Goal: Task Accomplishment & Management: Complete application form

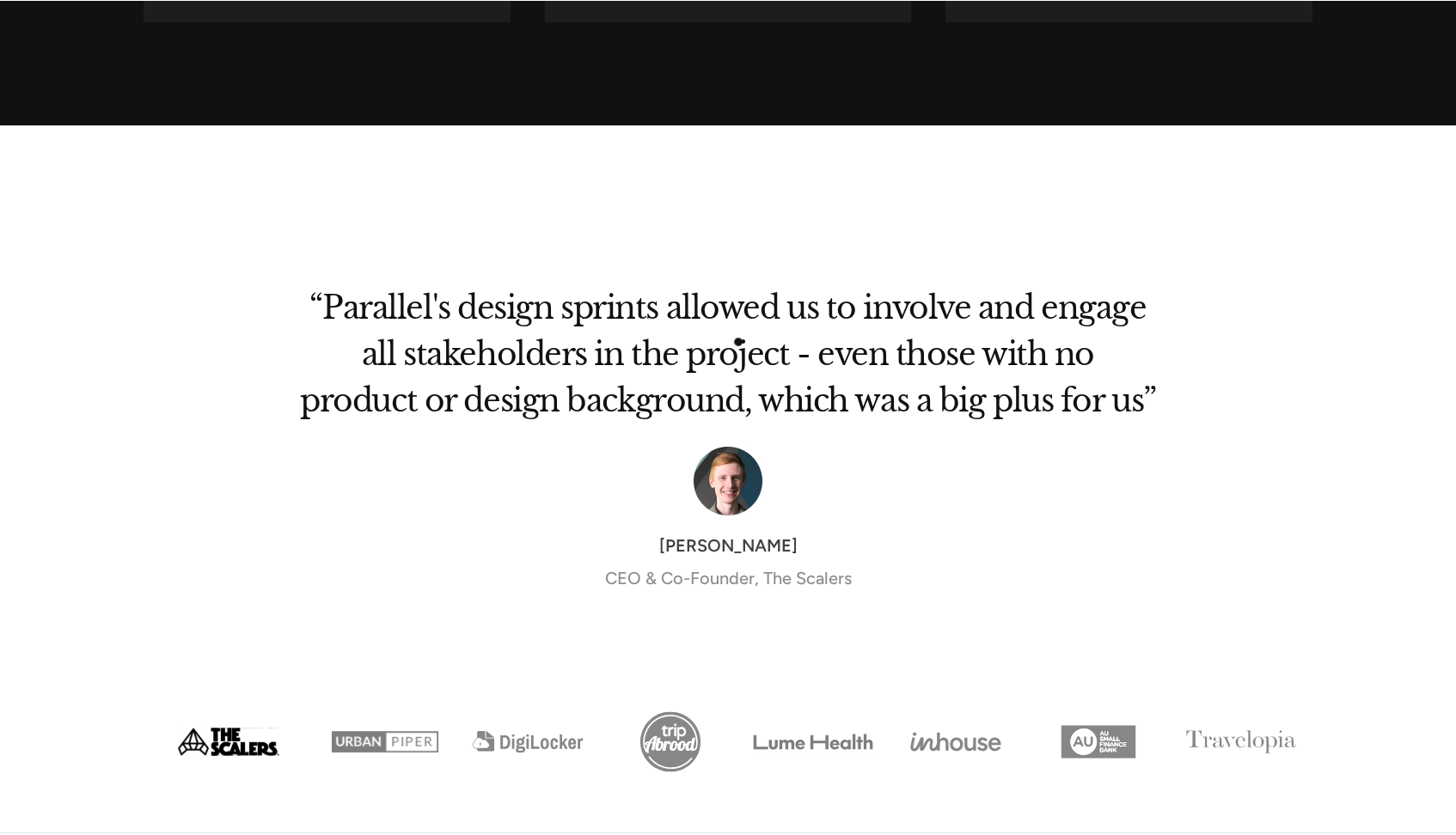
scroll to position [5452, 0]
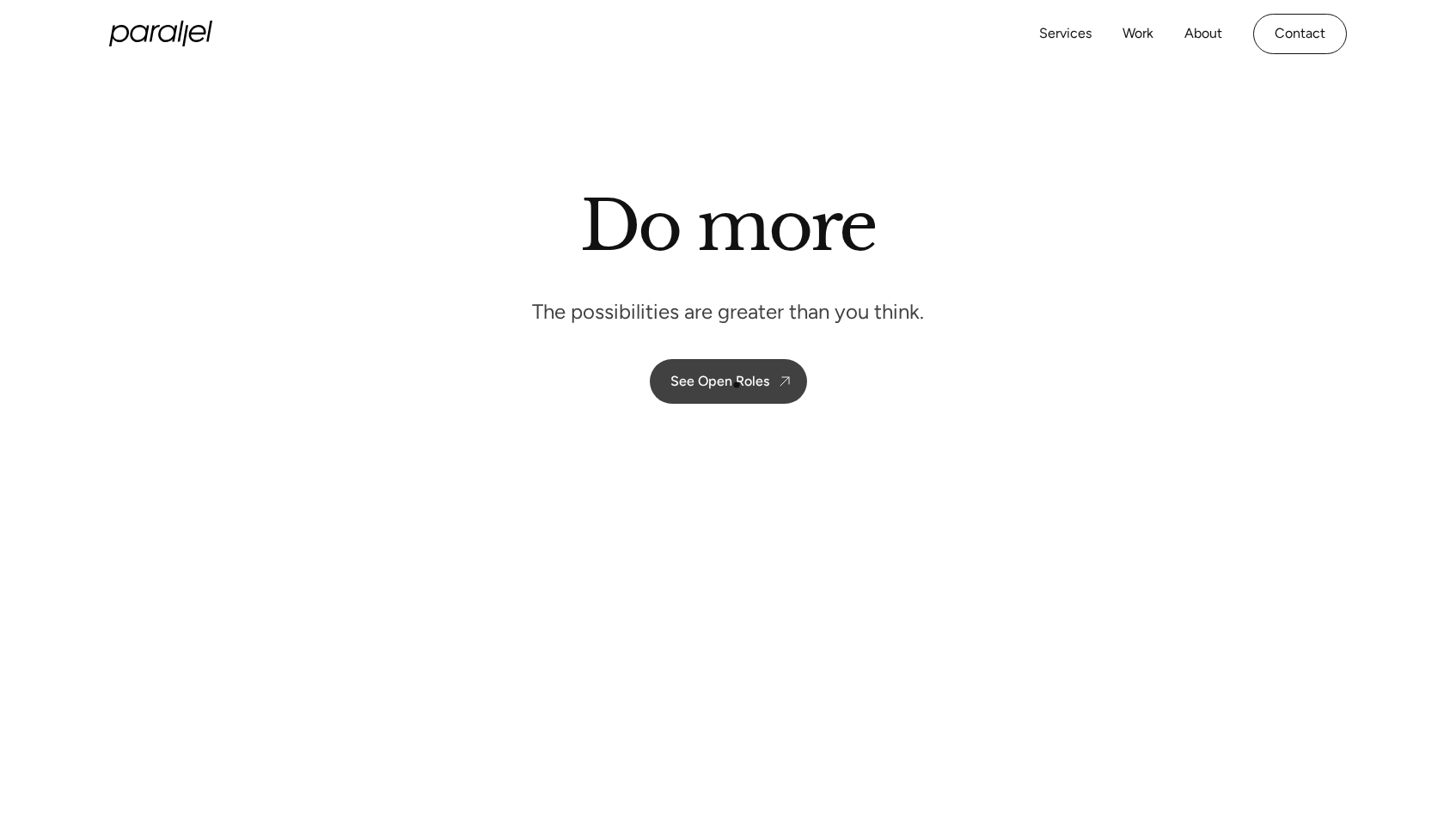
click at [737, 385] on div "See Open Roles" at bounding box center [720, 380] width 99 height 16
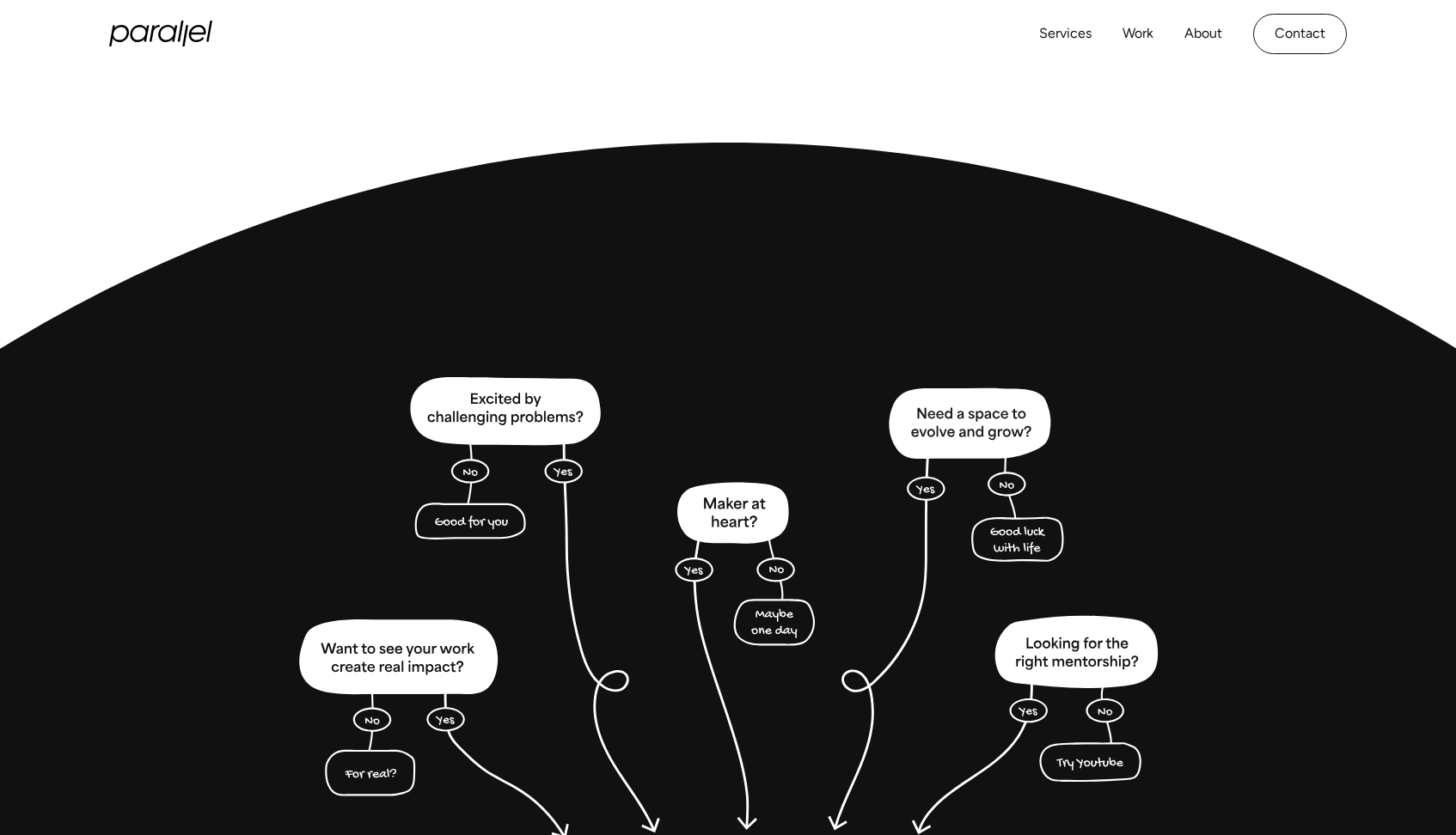
scroll to position [4711, 0]
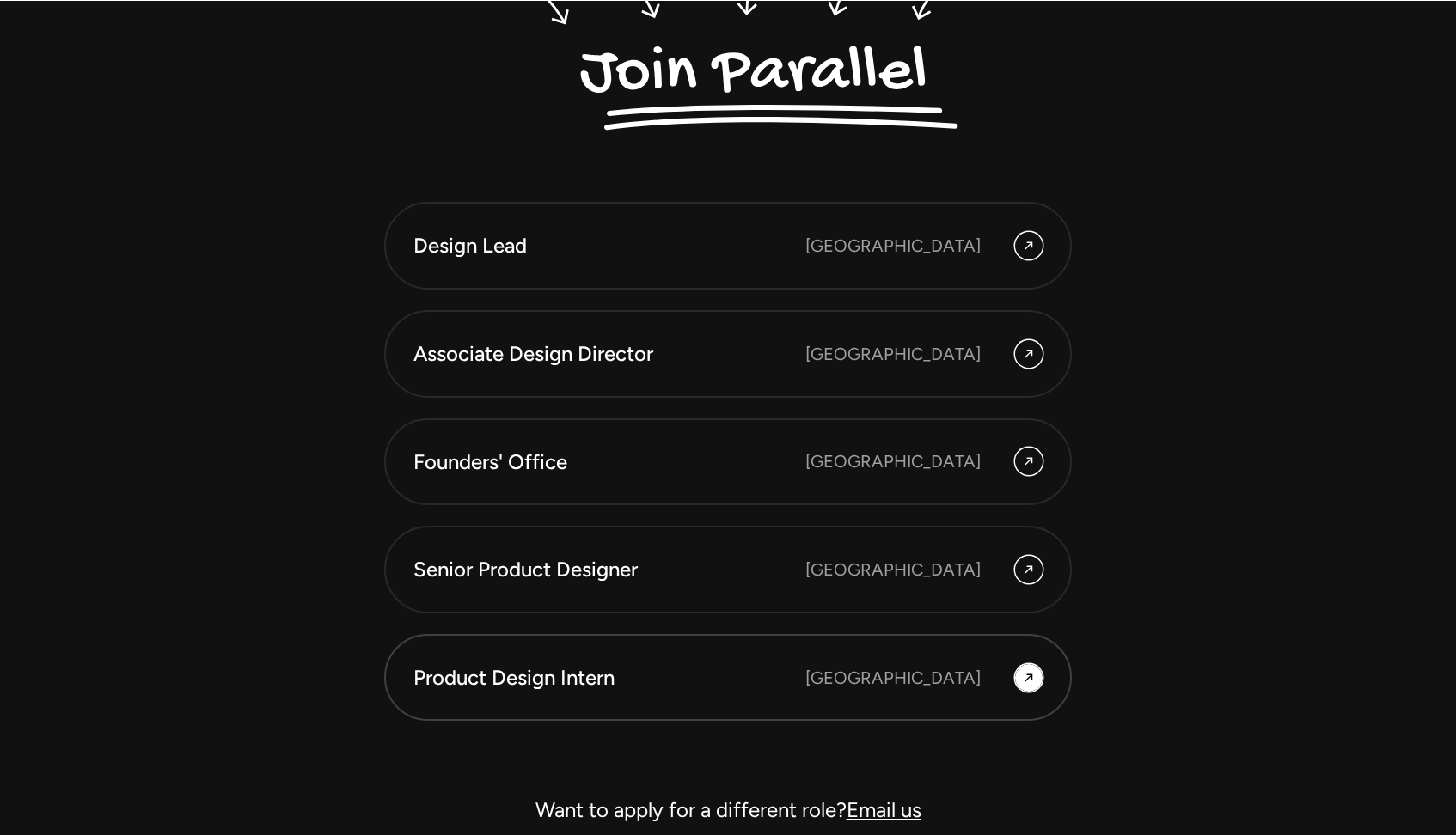
click at [572, 653] on link "Product Design Intern [GEOGRAPHIC_DATA]" at bounding box center [728, 677] width 688 height 88
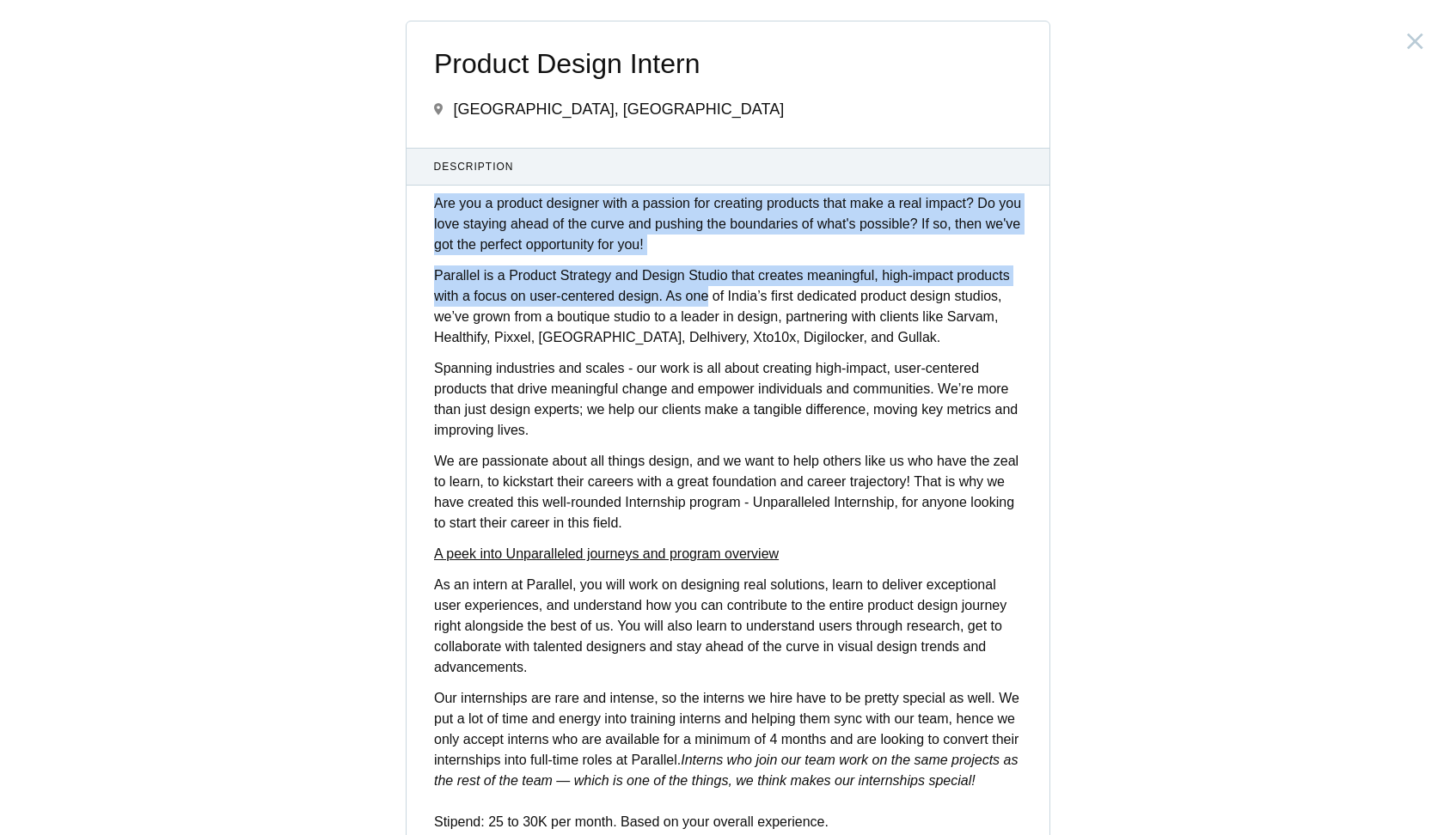
drag, startPoint x: 441, startPoint y: 192, endPoint x: 713, endPoint y: 297, distance: 291.6
click at [713, 297] on div "Description Are you a product designer with a passion for creating products tha…" at bounding box center [728, 662] width 643 height 1029
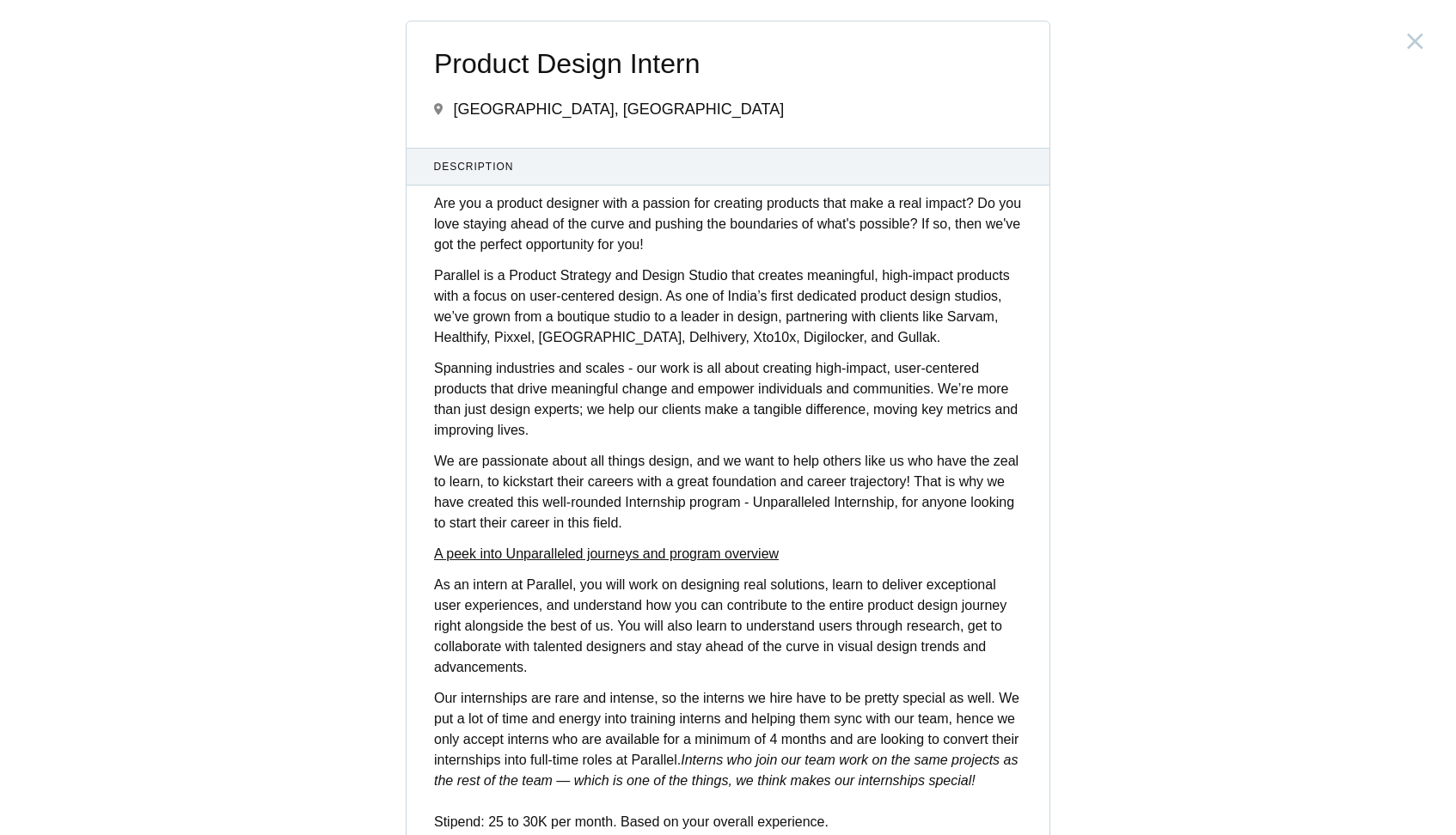
click at [611, 342] on p "Parallel is a Product Strategy and Design Studio that creates meaningful, high-…" at bounding box center [728, 306] width 588 height 82
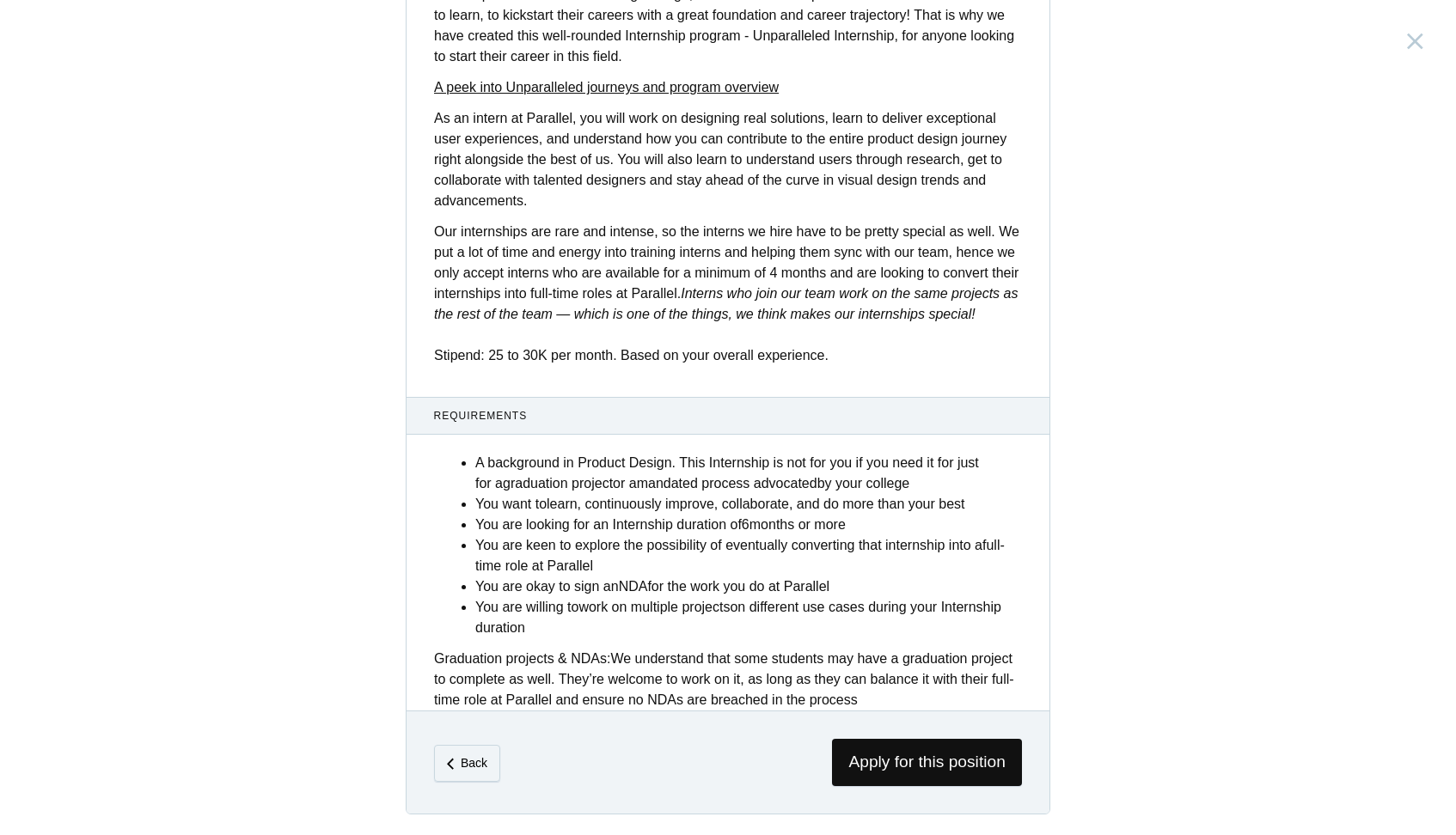
scroll to position [487, 0]
drag, startPoint x: 496, startPoint y: 350, endPoint x: 830, endPoint y: 359, distance: 334.1
click at [830, 359] on p "Our internships are rare and intense, so the interns we hire have to be pretty …" at bounding box center [728, 293] width 588 height 144
click at [673, 383] on div "Description Are you a product designer with a passion for creating products tha…" at bounding box center [728, 195] width 643 height 1029
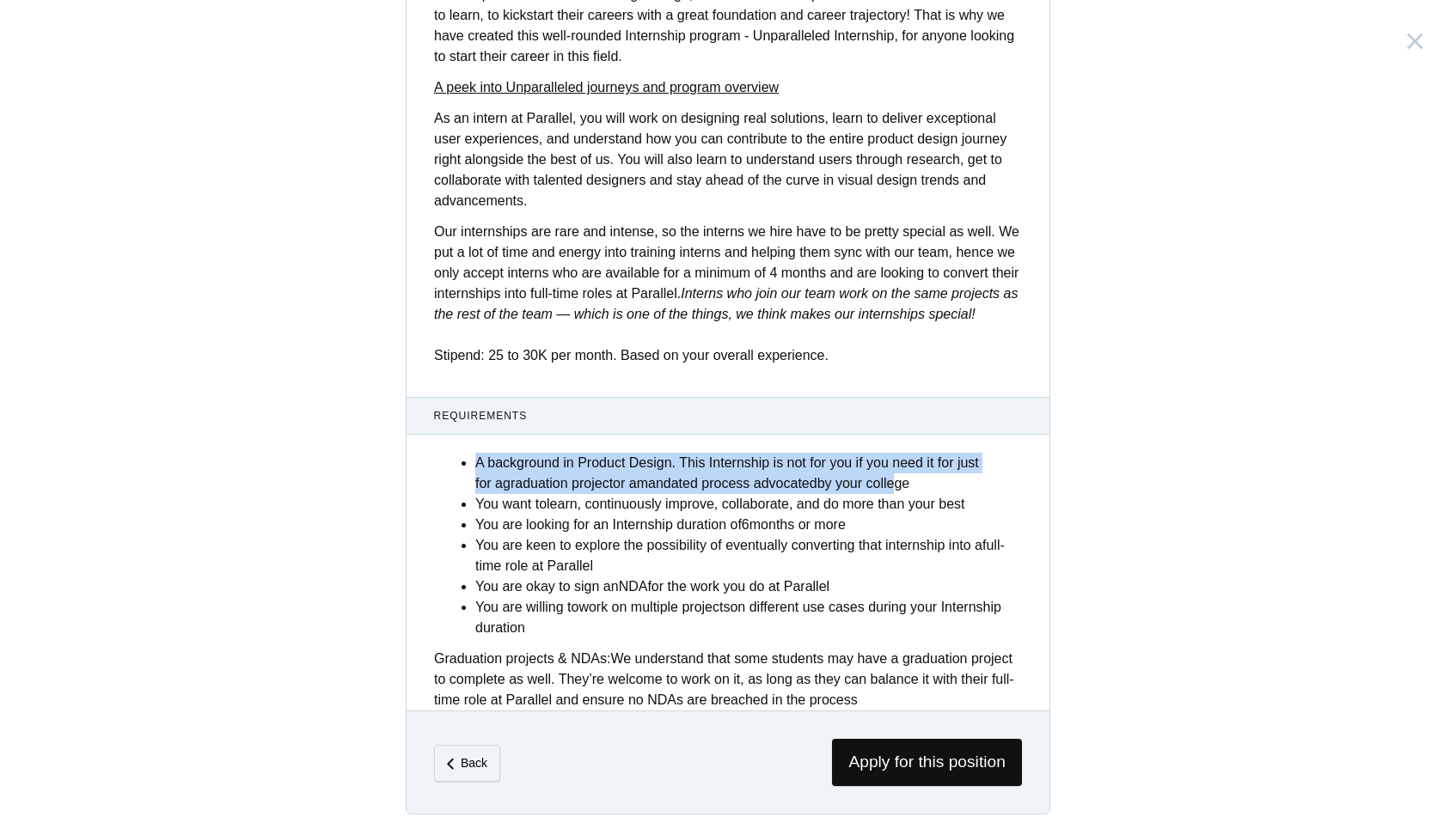
drag, startPoint x: 462, startPoint y: 467, endPoint x: 919, endPoint y: 476, distance: 457.1
click at [919, 476] on li "A background in Product Design. This Internship is not for you if you need it f…" at bounding box center [748, 474] width 546 height 42
click at [963, 467] on li "A background in Product Design. This Internship is not for you if you need it f…" at bounding box center [748, 474] width 546 height 42
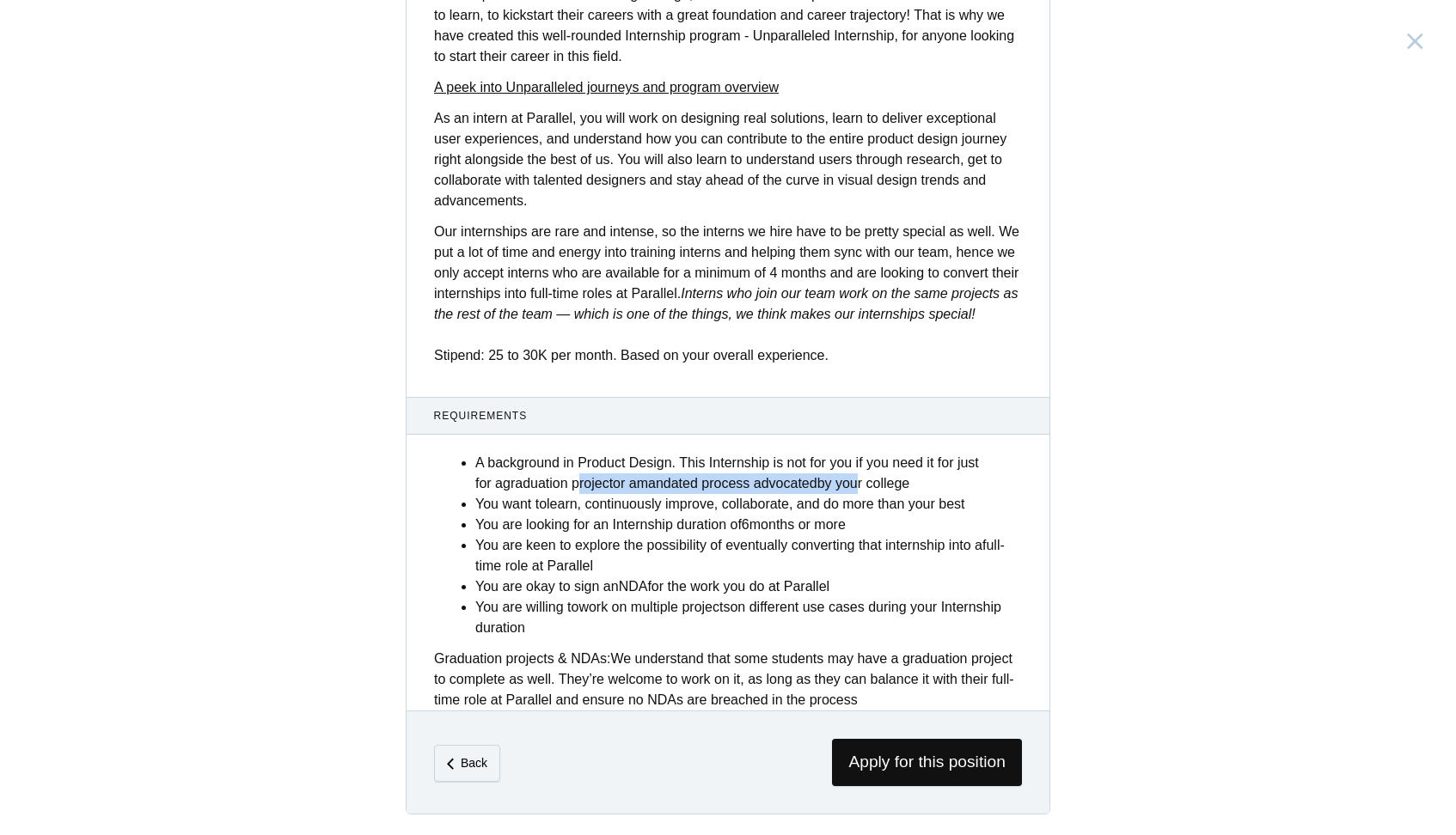
drag, startPoint x: 588, startPoint y: 478, endPoint x: 882, endPoint y: 489, distance: 294.2
click at [882, 489] on li "A background in Product Design. This Internship is not for you if you need it f…" at bounding box center [748, 474] width 546 height 42
click at [619, 575] on li "You are keen to explore the possibility of eventually converting that internshi…" at bounding box center [748, 557] width 546 height 42
drag, startPoint x: 476, startPoint y: 491, endPoint x: 912, endPoint y: 507, distance: 436.3
click at [912, 507] on ul "A background in Product Design. This Internship is not for you if you need it f…" at bounding box center [748, 545] width 546 height 186
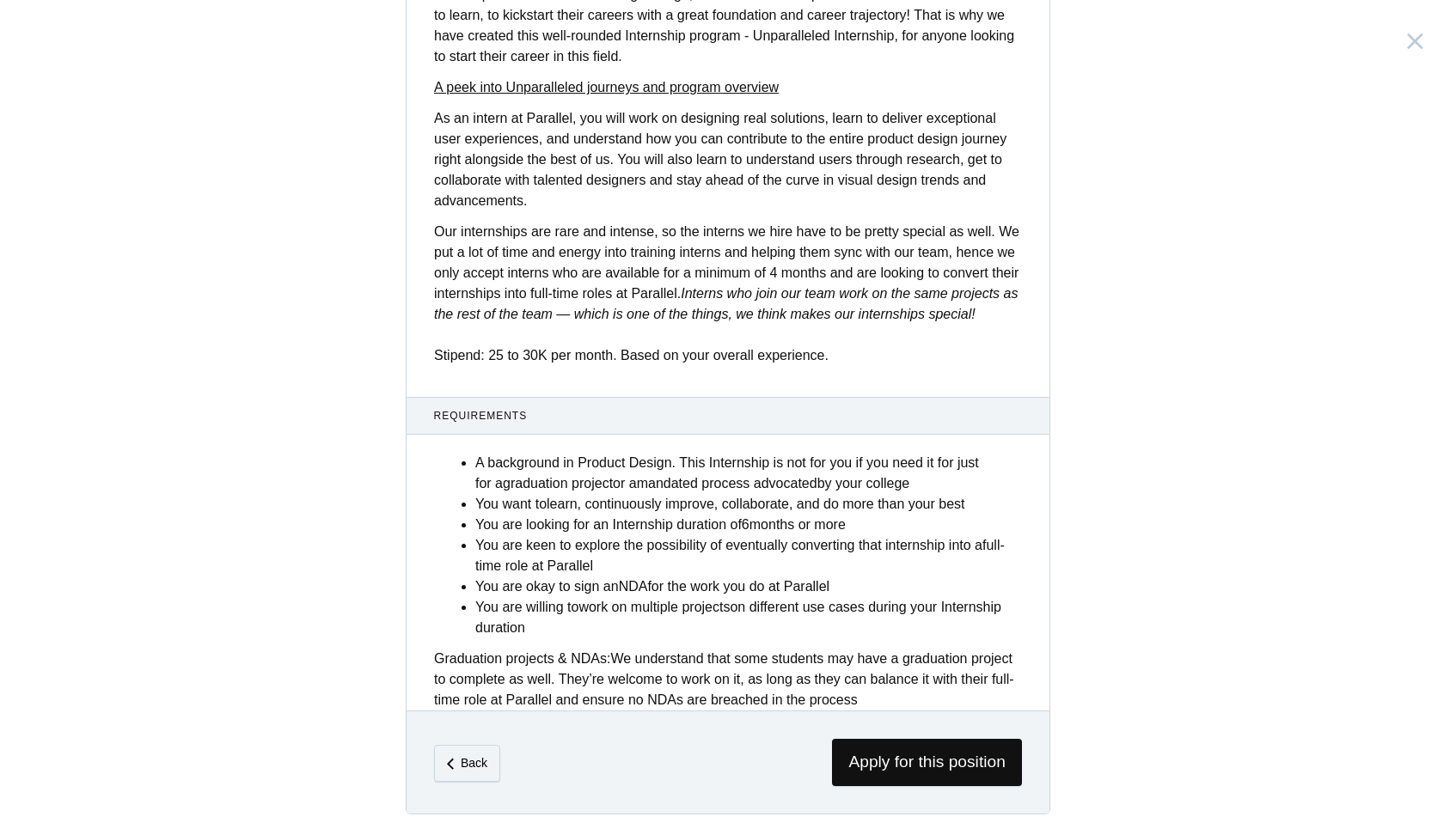
click at [603, 621] on li "You are willing to work on multiple projects on different use cases during your…" at bounding box center [748, 618] width 546 height 42
drag, startPoint x: 648, startPoint y: 595, endPoint x: 738, endPoint y: 599, distance: 90.1
click at [738, 599] on ul "A background in Product Design. This Internship is not for you if you need it f…" at bounding box center [748, 545] width 546 height 186
click at [538, 632] on li "You are willing to work on multiple projects on different use cases during your…" at bounding box center [748, 618] width 546 height 42
drag, startPoint x: 619, startPoint y: 596, endPoint x: 726, endPoint y: 589, distance: 107.2
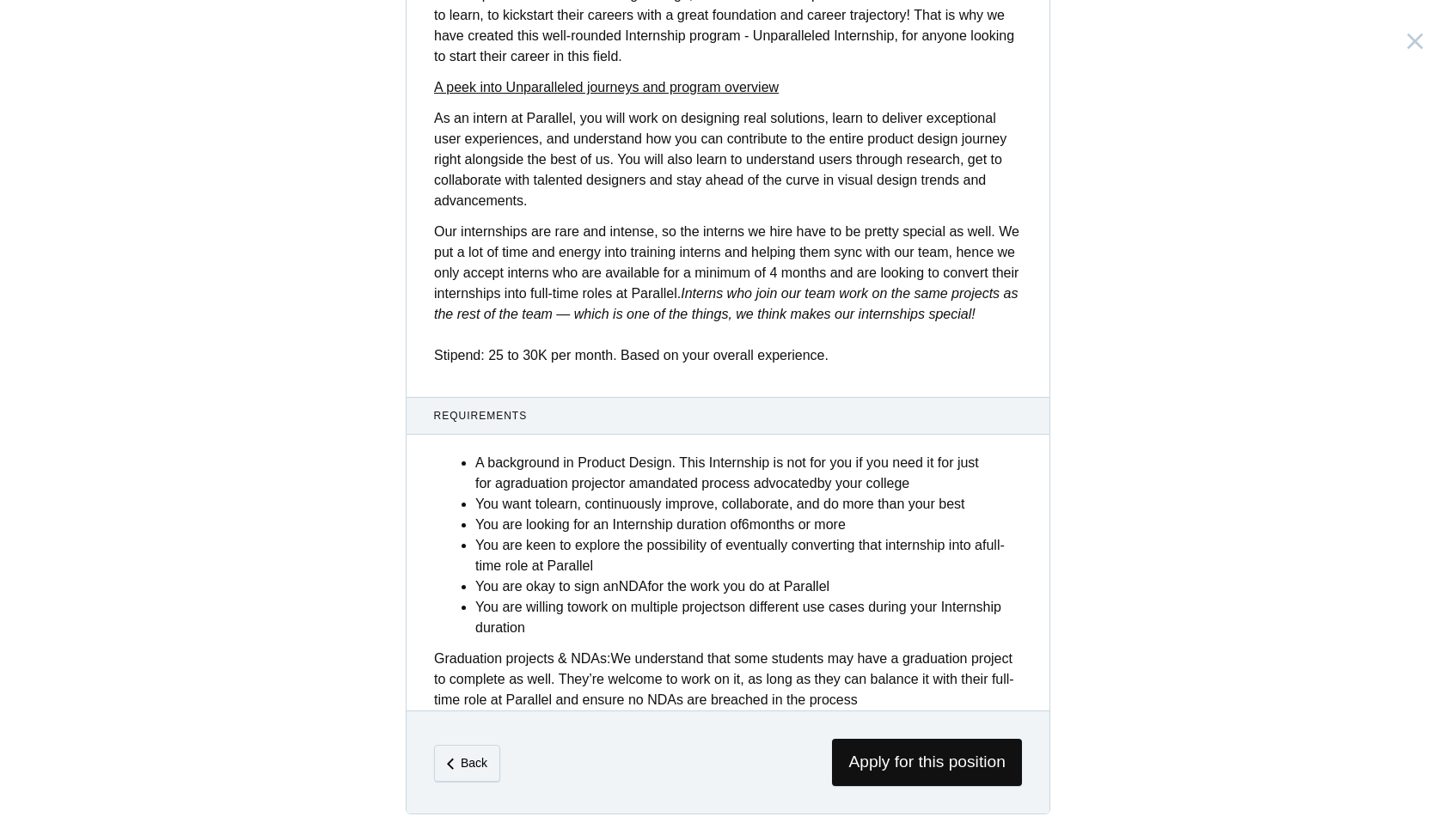
click at [726, 589] on li "You are okay to sign an NDA for the work you do at Parallel" at bounding box center [748, 587] width 546 height 21
click at [603, 644] on div "A background in Product Design. This Internship is not for you if you need it f…" at bounding box center [728, 576] width 643 height 268
drag, startPoint x: 613, startPoint y: 615, endPoint x: 808, endPoint y: 621, distance: 195.1
click at [808, 621] on li "You are willing to work on multiple projects on different use cases during your…" at bounding box center [748, 618] width 546 height 42
click at [568, 666] on strong "Graduation projects & NDAs:" at bounding box center [522, 659] width 176 height 14
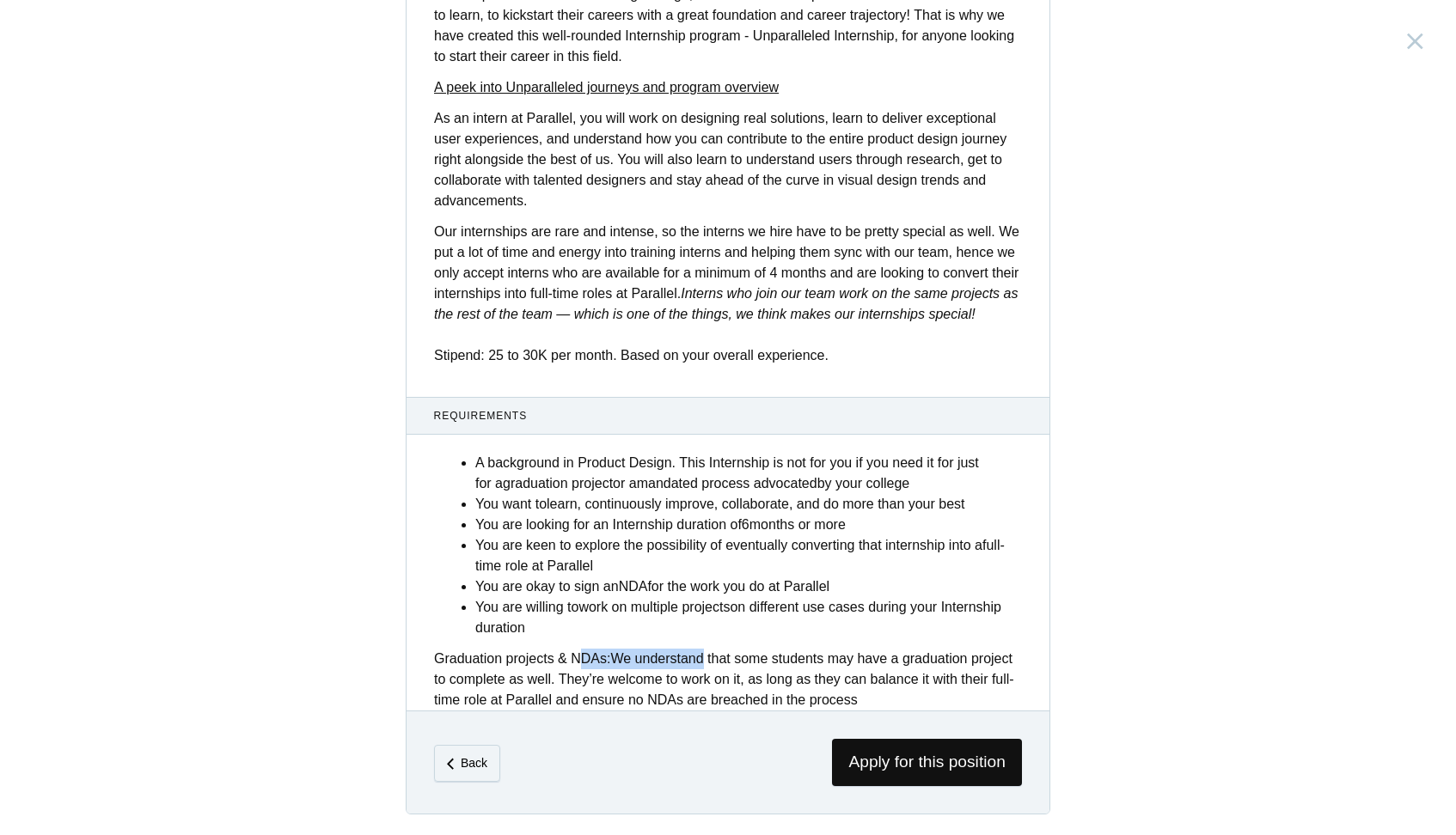
drag, startPoint x: 585, startPoint y: 660, endPoint x: 708, endPoint y: 650, distance: 123.4
click at [708, 650] on div "Graduation projects & NDAs: We understand that some students may have a graduat…" at bounding box center [728, 680] width 588 height 62
click at [664, 683] on div "Graduation projects & NDAs: We understand that some students may have a graduat…" at bounding box center [728, 680] width 588 height 62
click at [864, 743] on span "Apply for this position" at bounding box center [927, 762] width 190 height 47
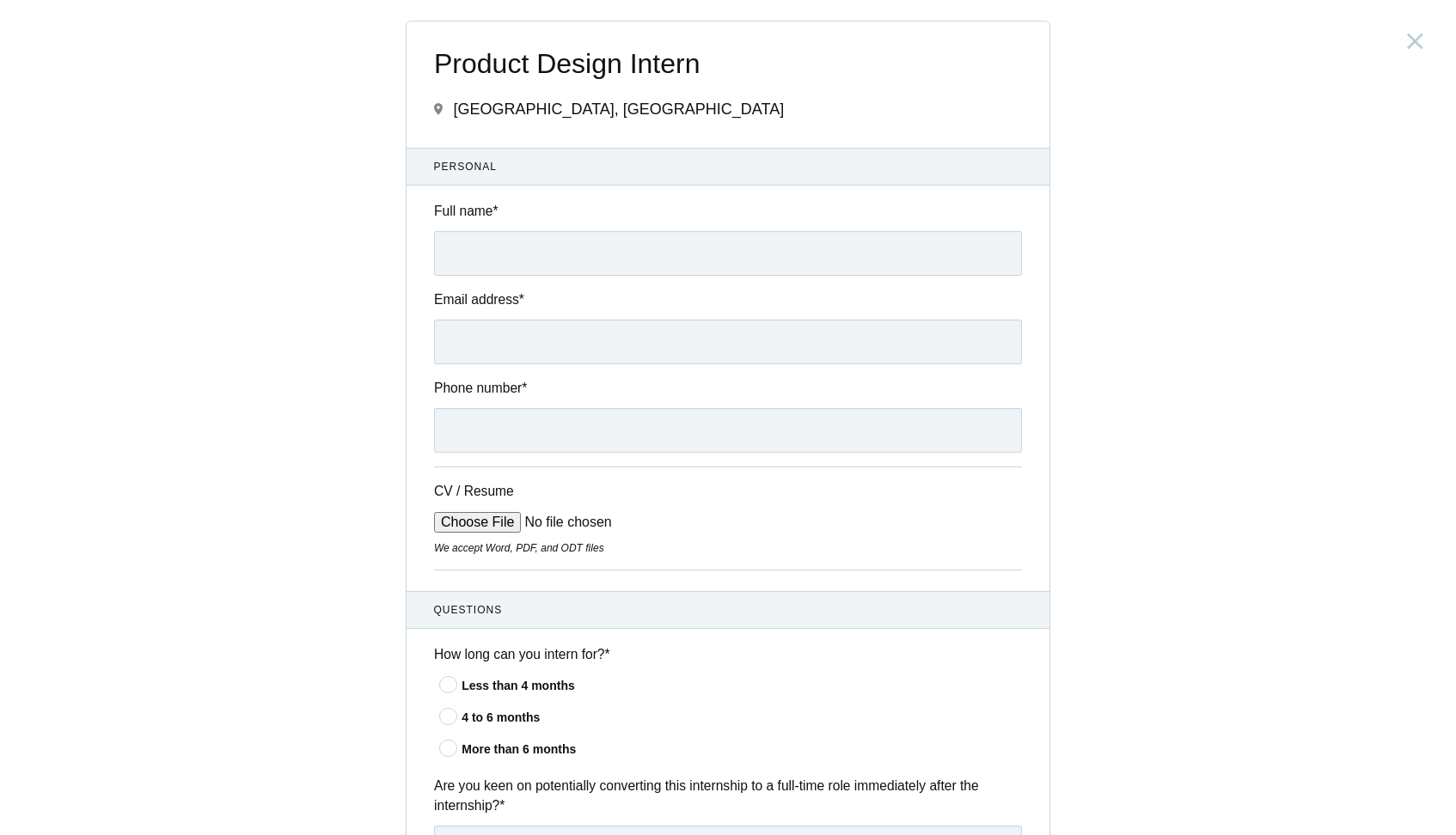
click at [516, 224] on div "Full name *" at bounding box center [728, 238] width 643 height 75
type input "Deen"
type input "Deen Dayal Vishwakarma"
type input "ux.dayal@gmail.com"
type input "="
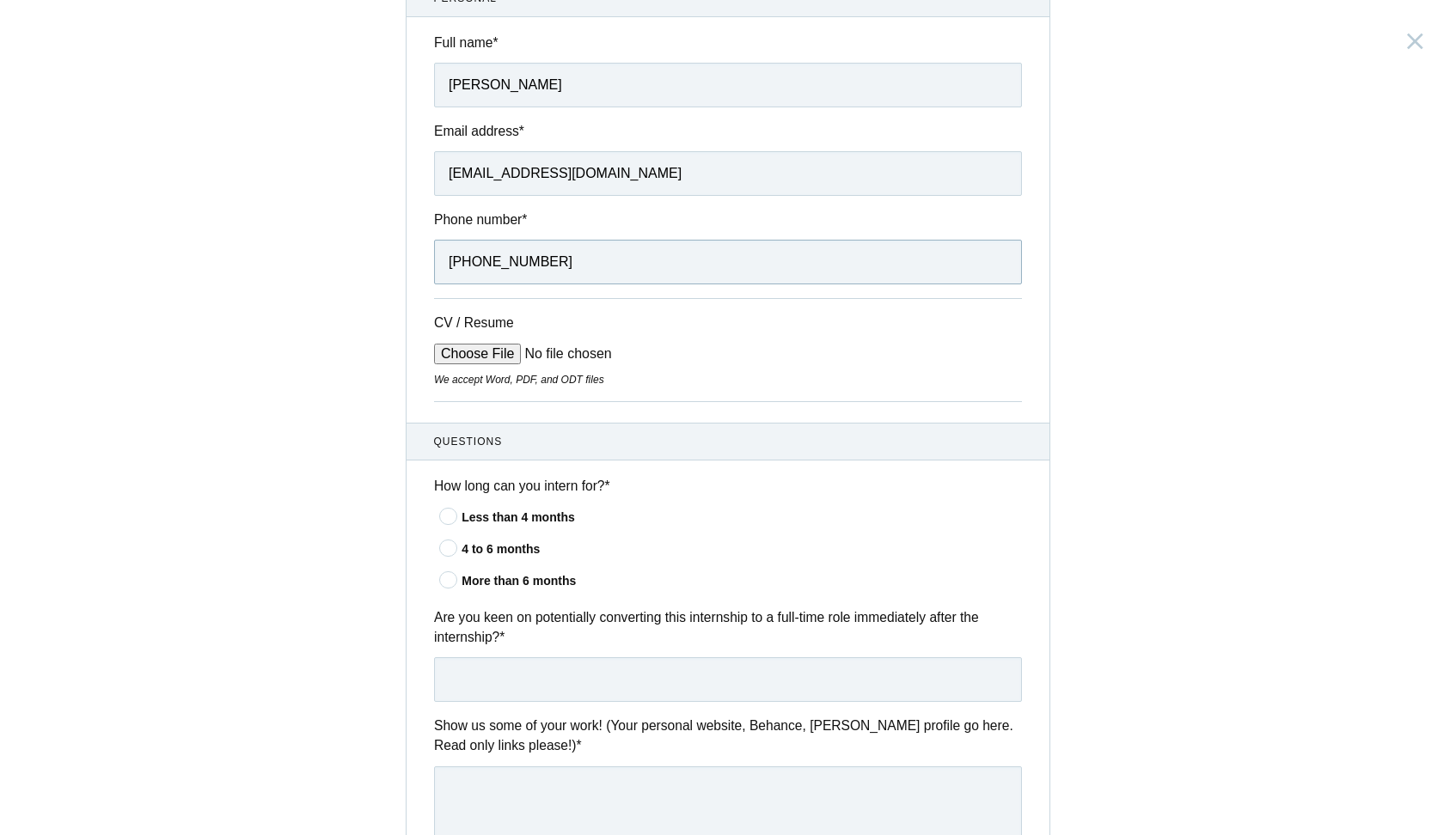
scroll to position [178, 0]
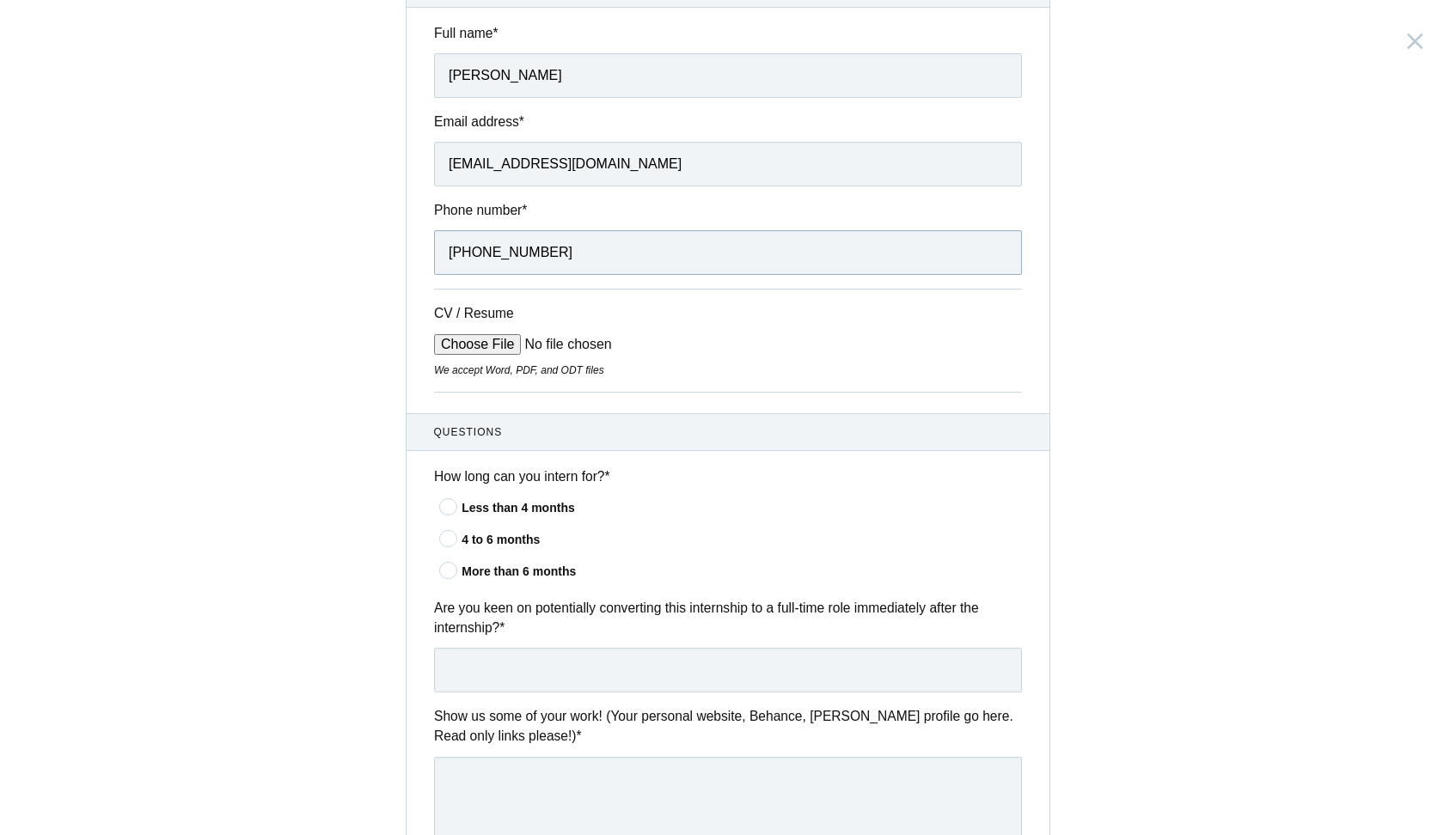
type input "+91 7380500206x"
click at [477, 334] on input "CV / Resume" at bounding box center [564, 344] width 260 height 21
type input "C:\fakepath\Deen Dayal's Resume 0.1.pdf"
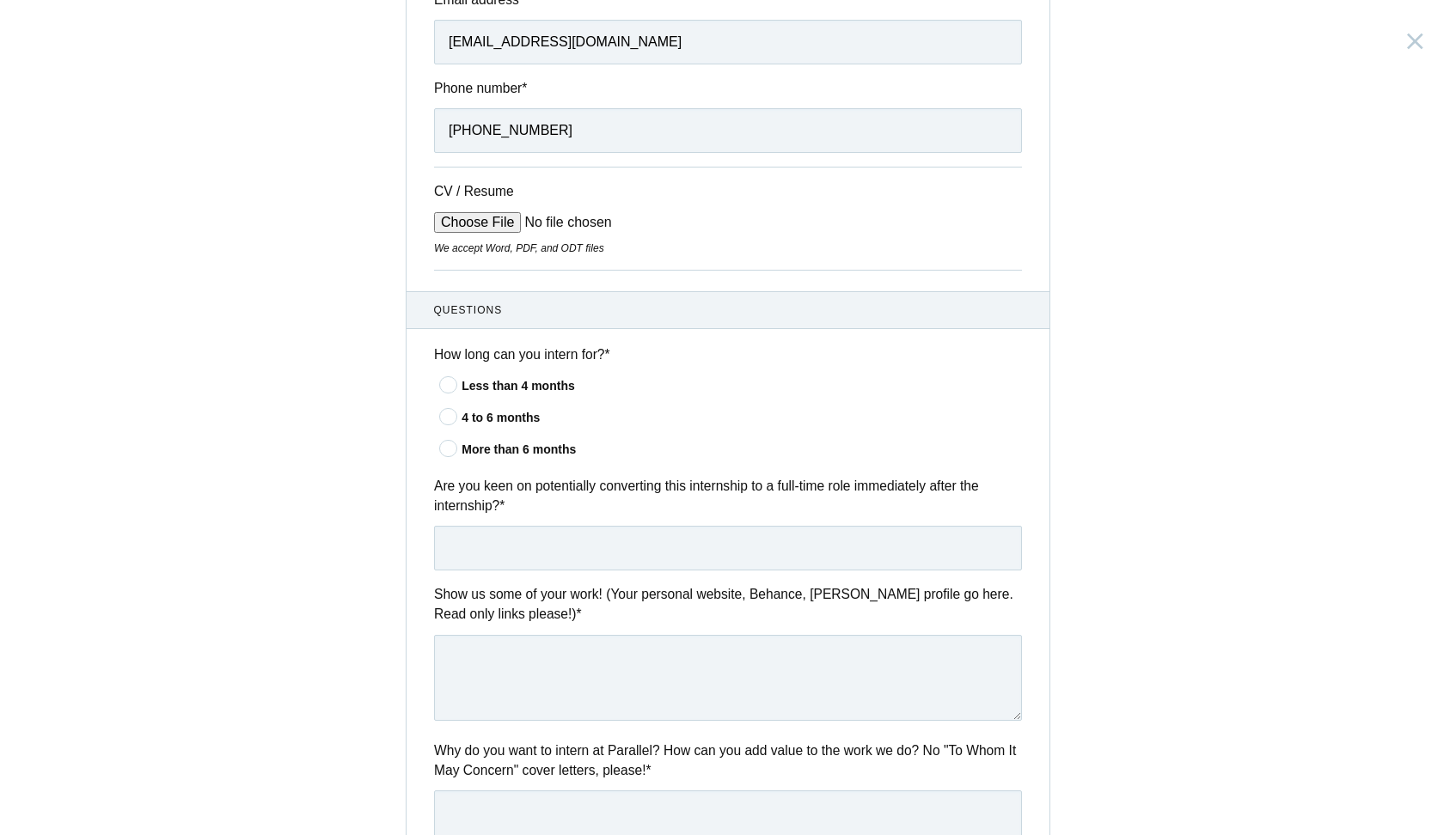
scroll to position [301, 0]
drag, startPoint x: 497, startPoint y: 481, endPoint x: 857, endPoint y: 488, distance: 360.1
click at [857, 488] on label "Are you keen on potentially converting this internship to a full-time role imme…" at bounding box center [728, 495] width 588 height 41
click at [684, 494] on label "Are you keen on potentially converting this internship to a full-time role imme…" at bounding box center [728, 495] width 588 height 41
click at [476, 546] on input "text" at bounding box center [728, 547] width 588 height 44
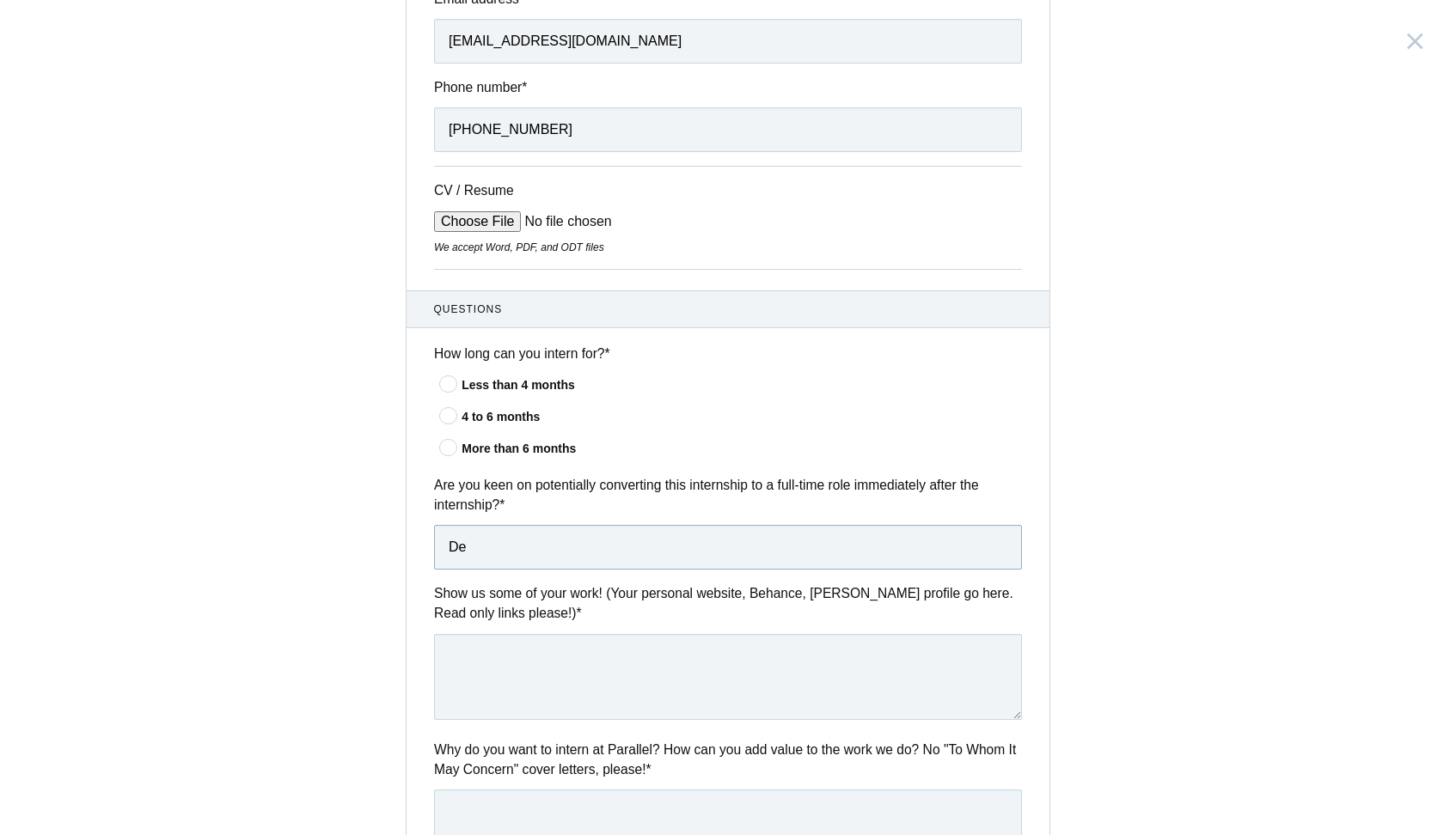
type input "D"
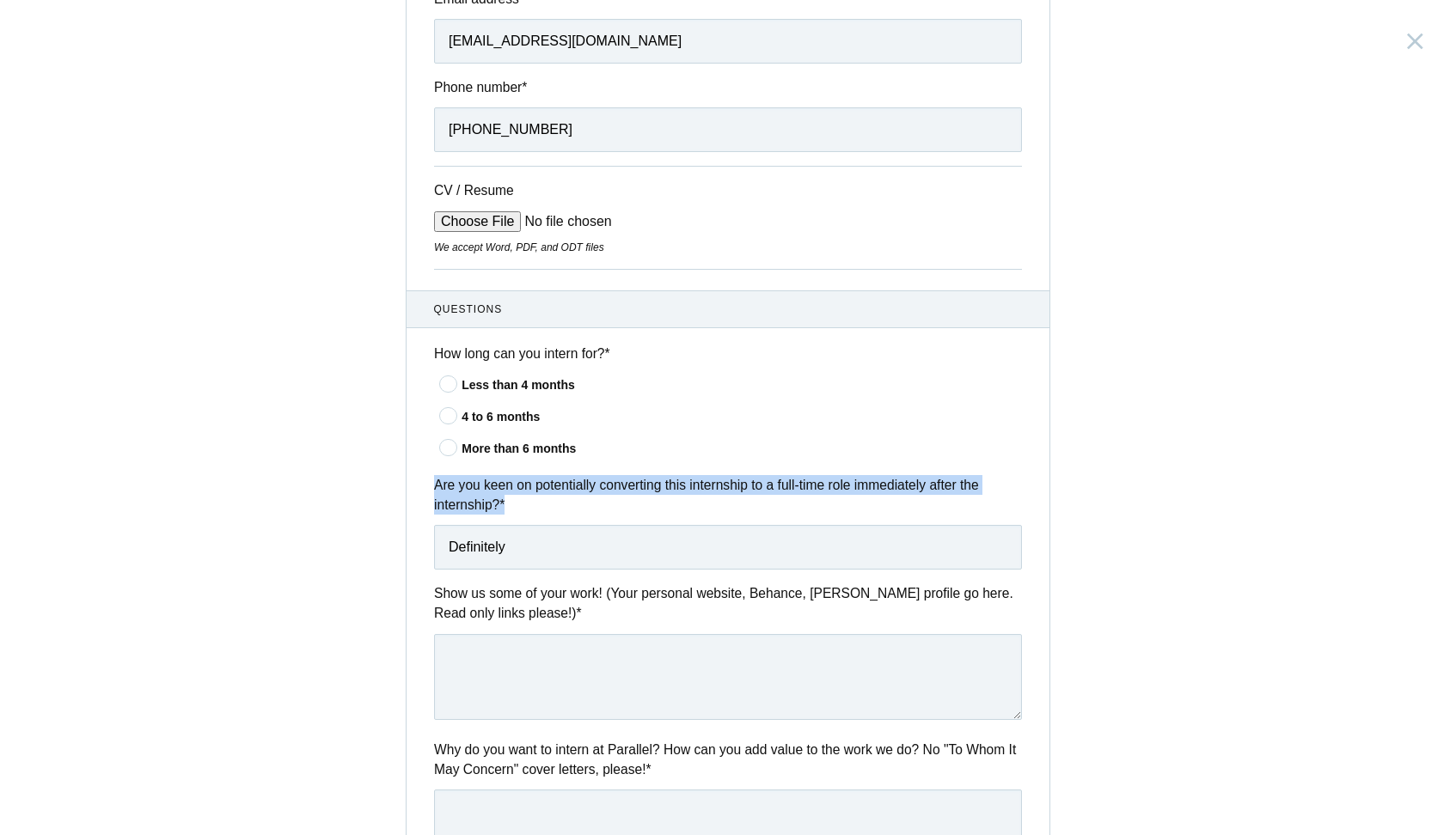
drag, startPoint x: 514, startPoint y: 504, endPoint x: 427, endPoint y: 485, distance: 89.1
click at [427, 485] on div "Are you keen on potentially converting this internship to a full-time role imme…" at bounding box center [728, 523] width 643 height 94
copy label "Are you keen on potentially converting this internship to a full-time role imme…"
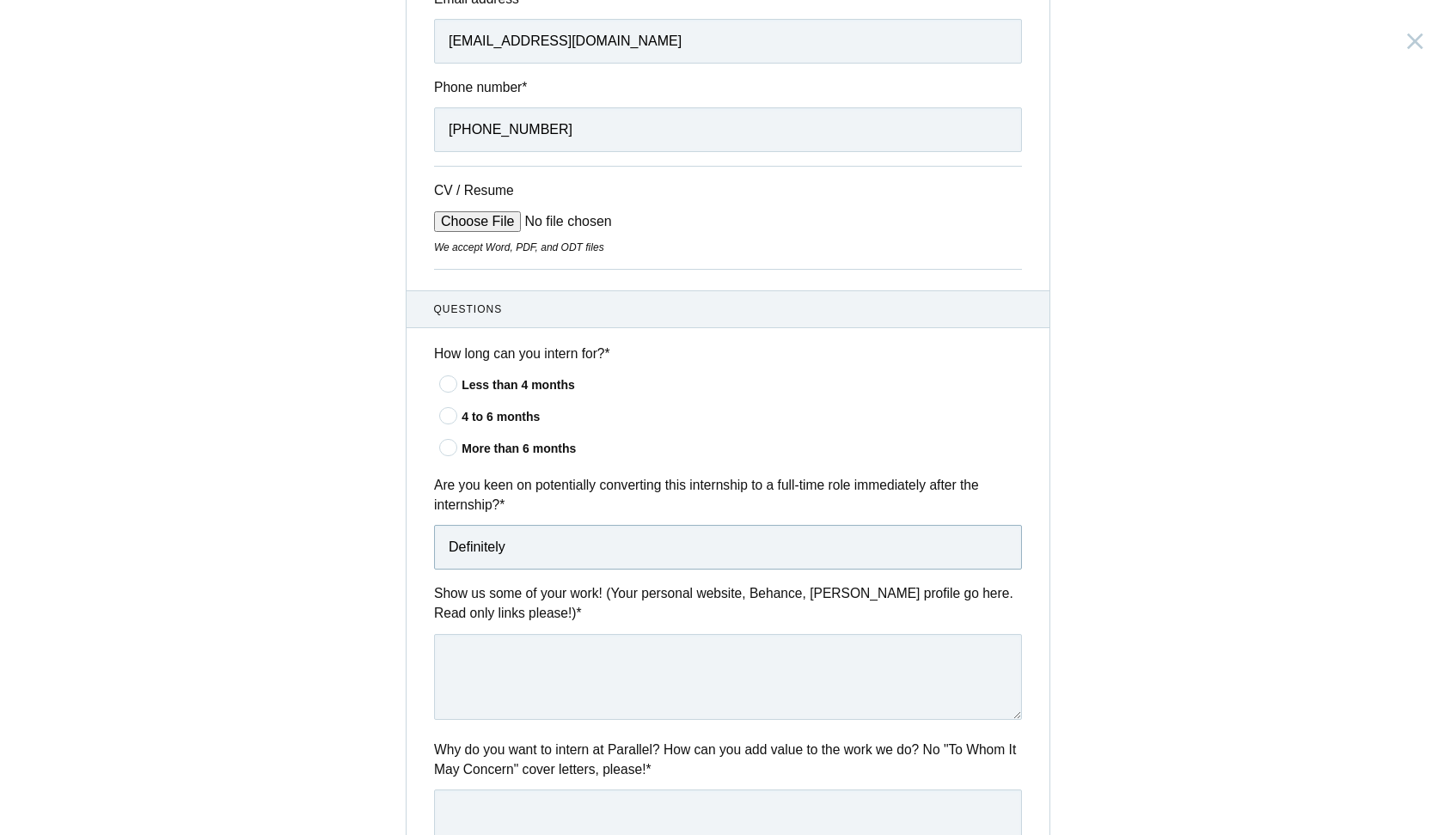
click at [524, 556] on input "Definitely" at bounding box center [728, 547] width 588 height 44
paste input "Yes, I’d definitely be interested in that."
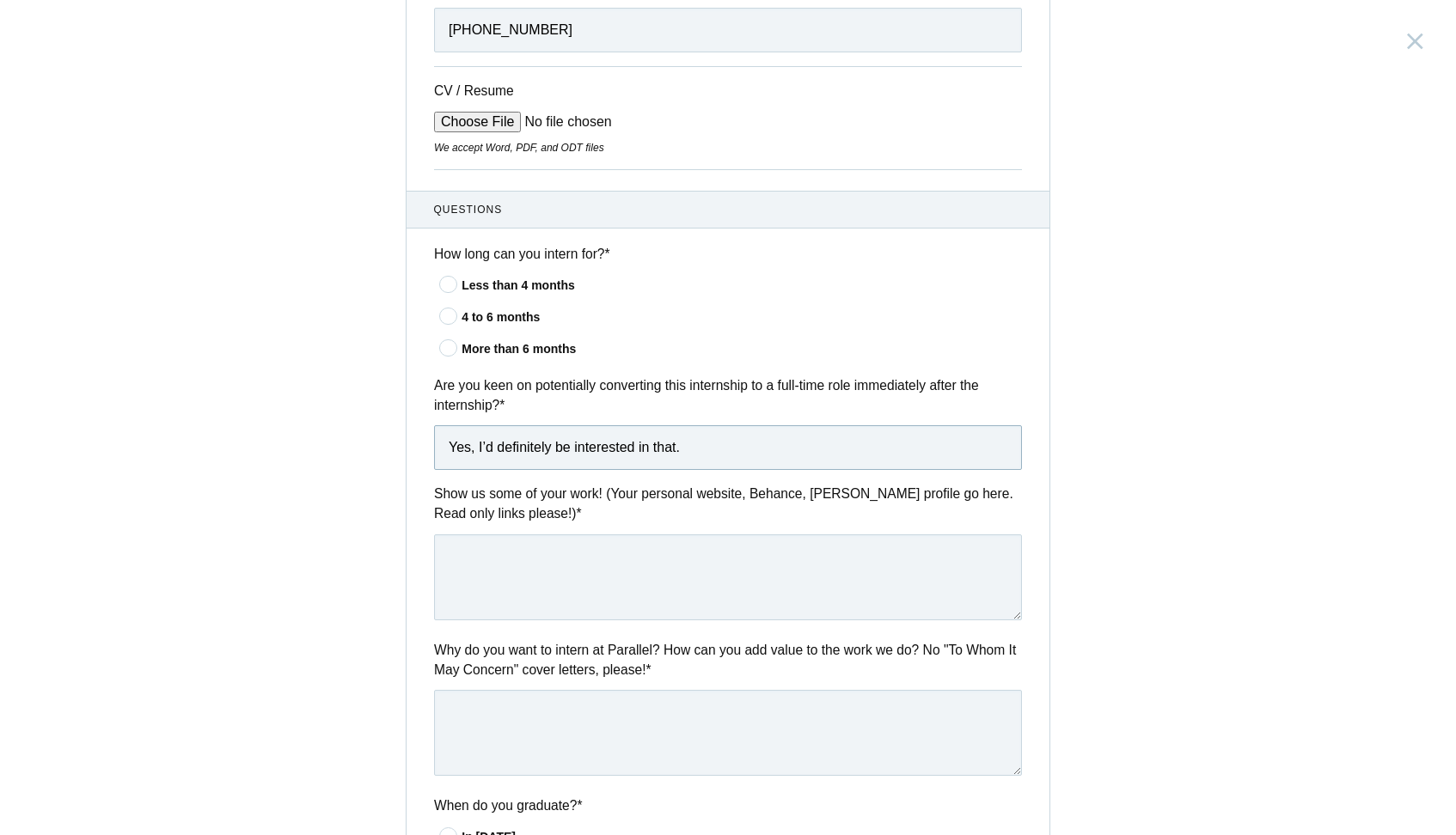
scroll to position [407, 0]
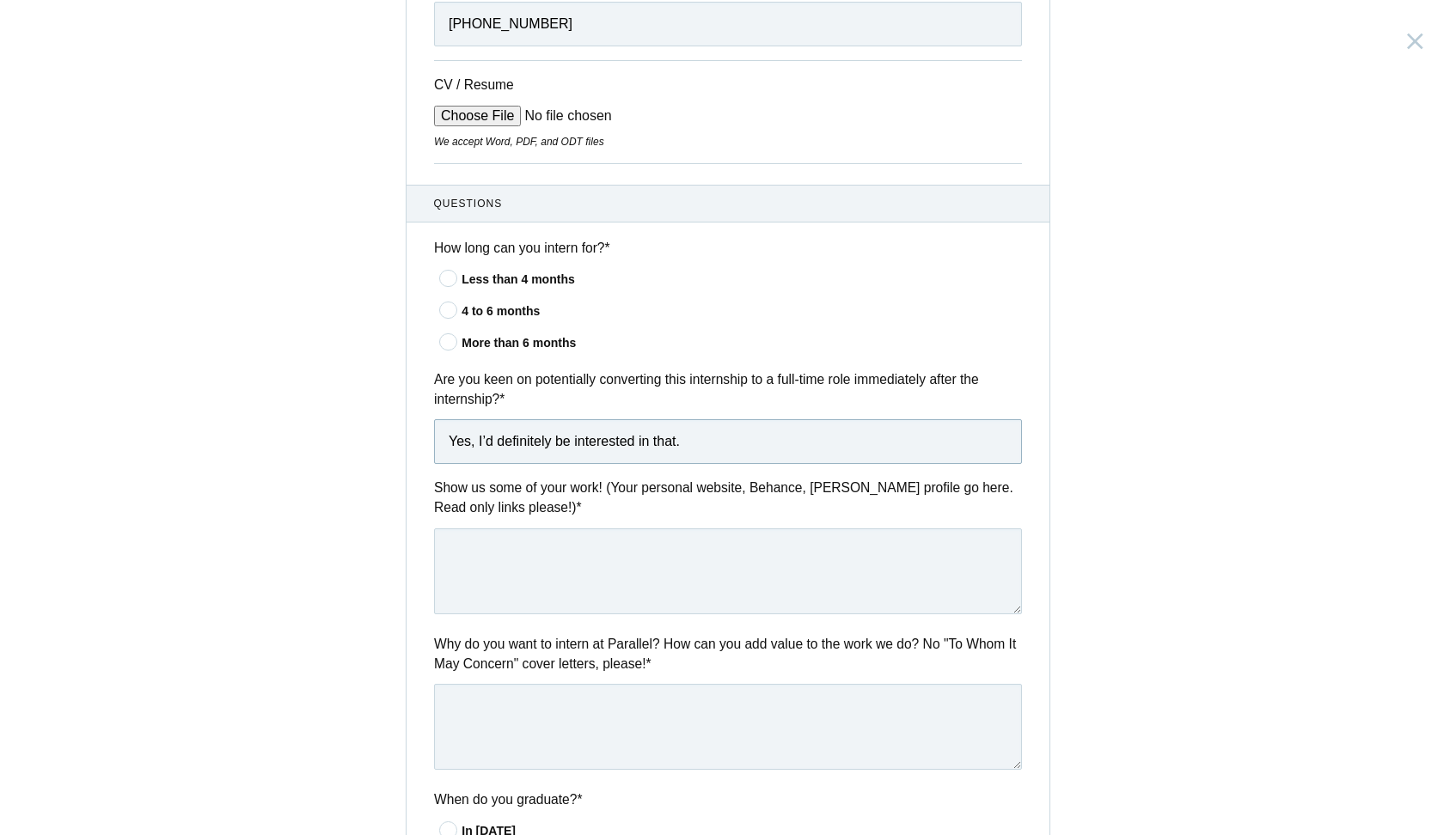
click at [476, 442] on input "Yes, I’d definitely be interested in that." at bounding box center [728, 442] width 588 height 44
type input "Yes.. I’d definitely be interested in that."
click at [497, 545] on textarea at bounding box center [728, 571] width 588 height 86
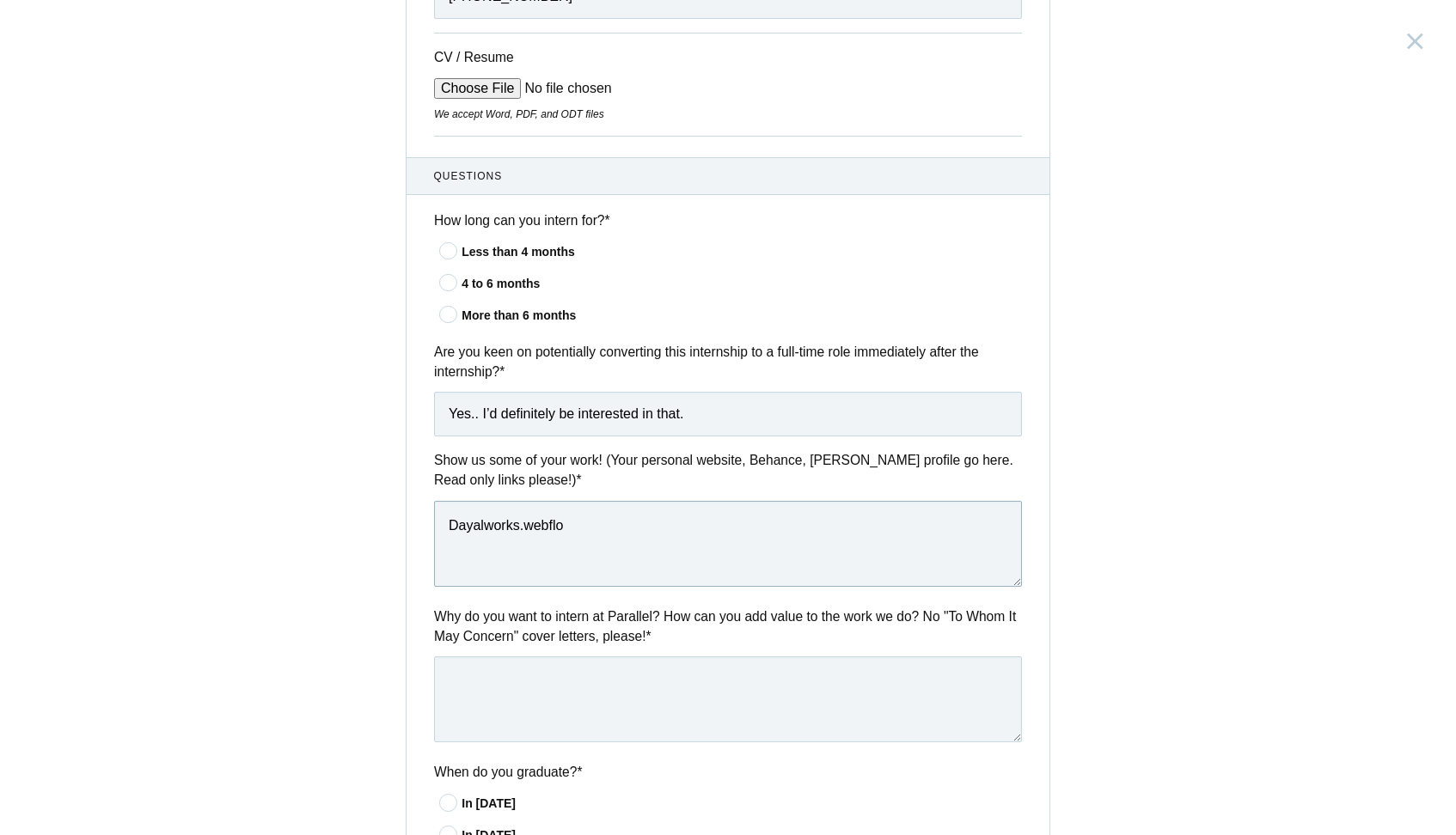
type textarea "Dayalworks.webflow"
paste textarea "https://www.behance.net/dayal_ux"
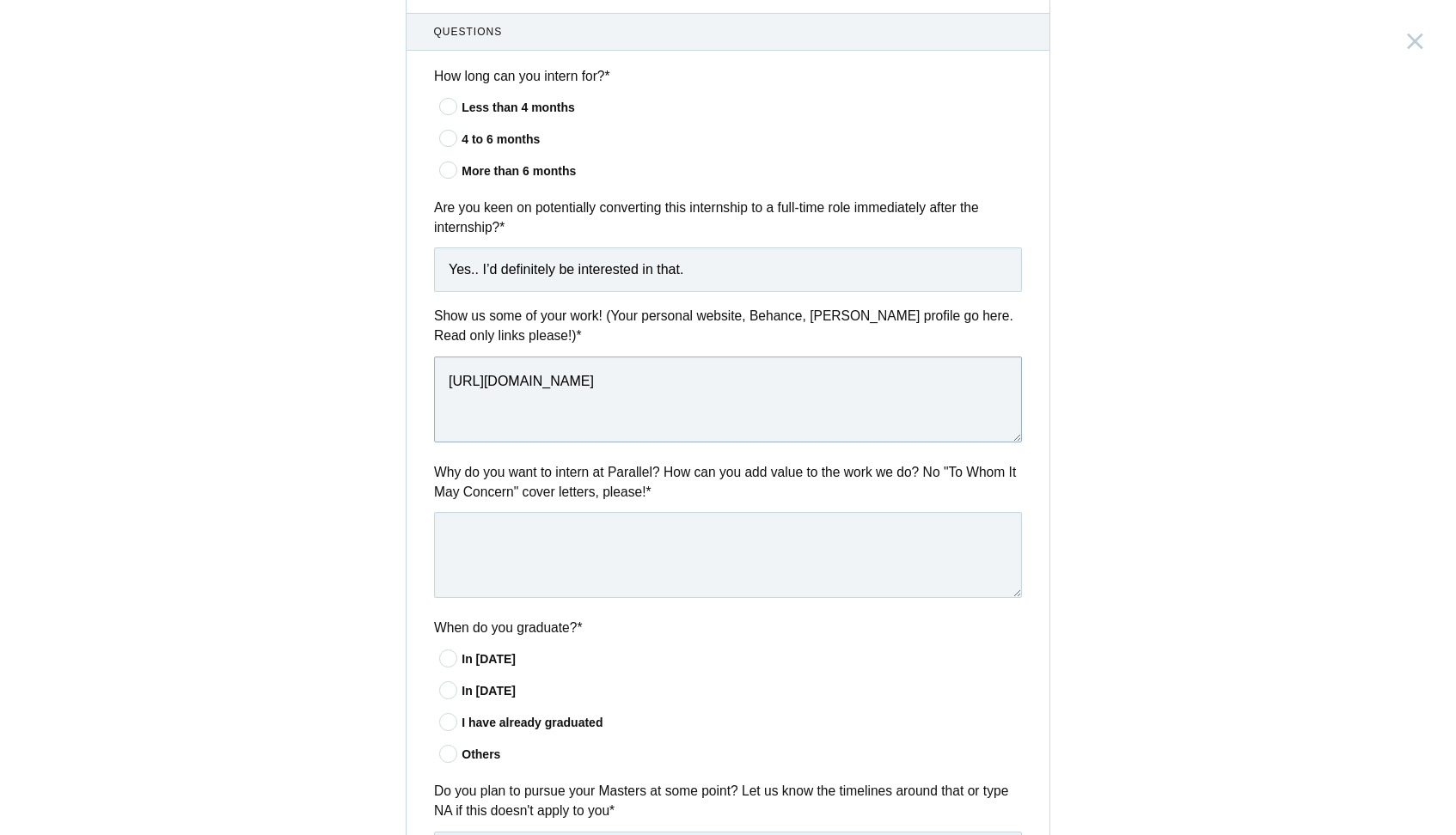
scroll to position [617, 0]
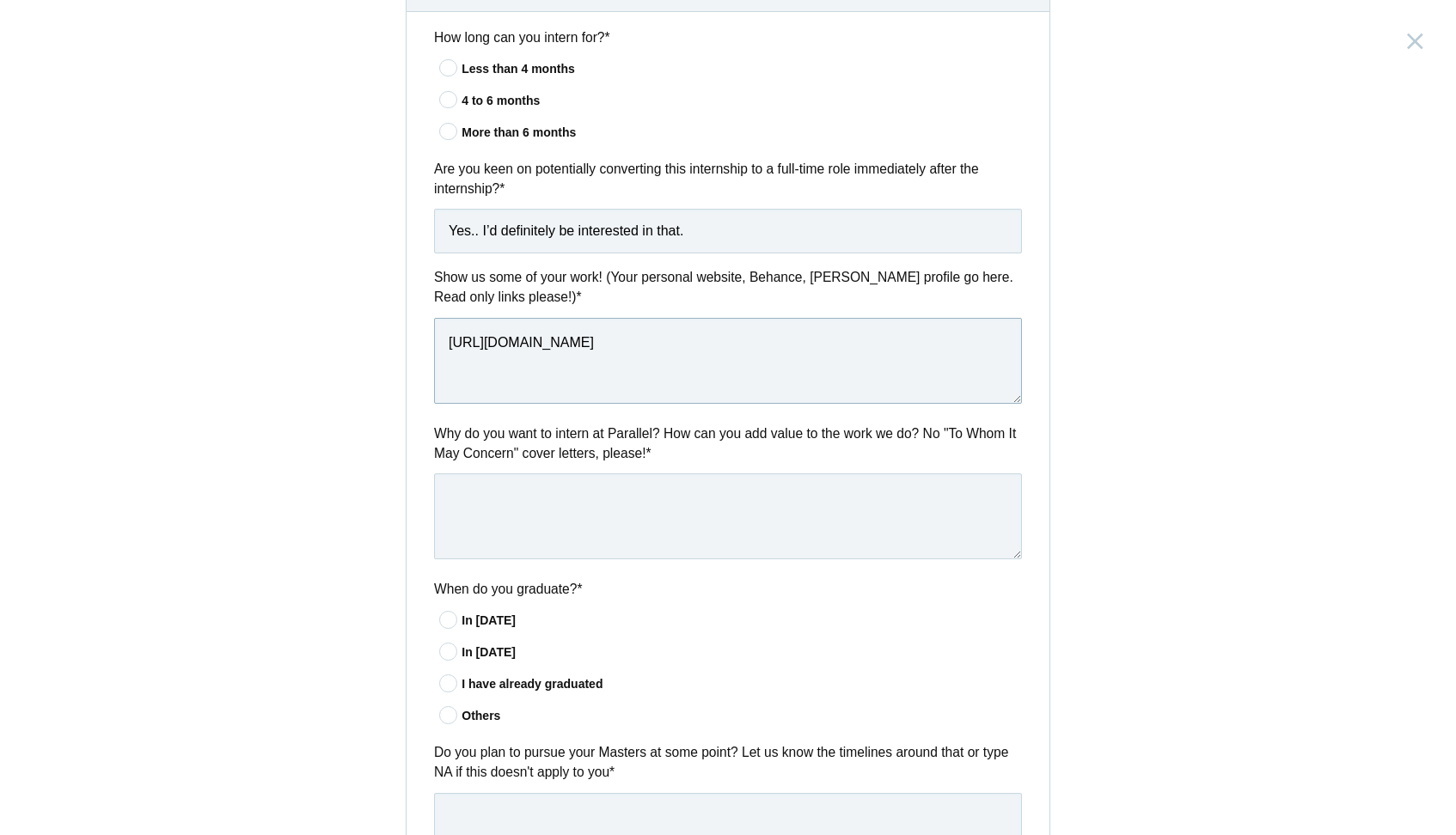
type textarea "https://www.behance.net/dayal_ux"
click at [496, 504] on textarea at bounding box center [728, 516] width 588 height 86
click at [661, 483] on textarea at bounding box center [728, 516] width 588 height 86
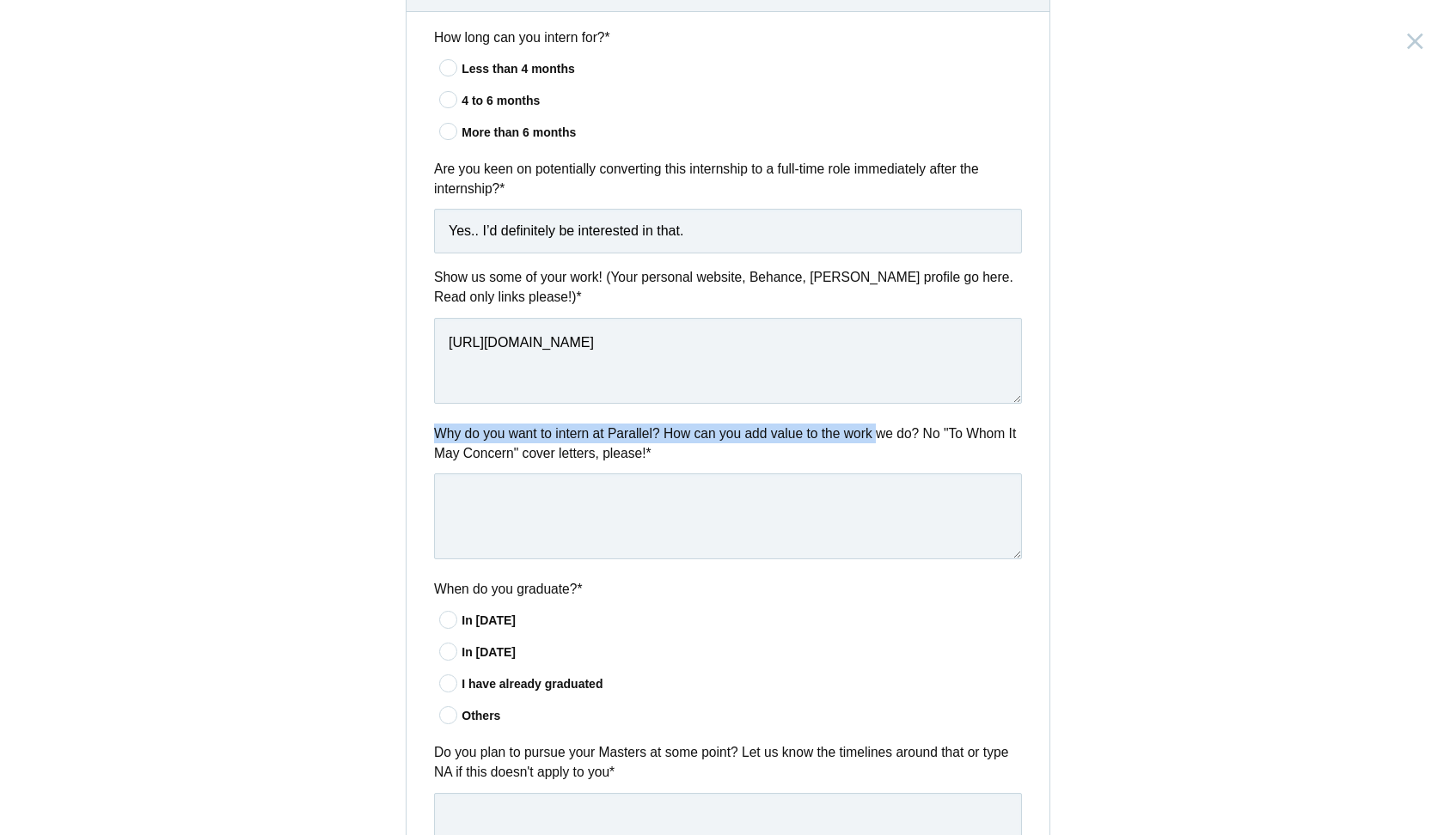
drag, startPoint x: 429, startPoint y: 426, endPoint x: 899, endPoint y: 426, distance: 470.0
click at [899, 426] on div "Why do you want to intern at Parallel? How can you add value to the work we do?…" at bounding box center [728, 494] width 643 height 142
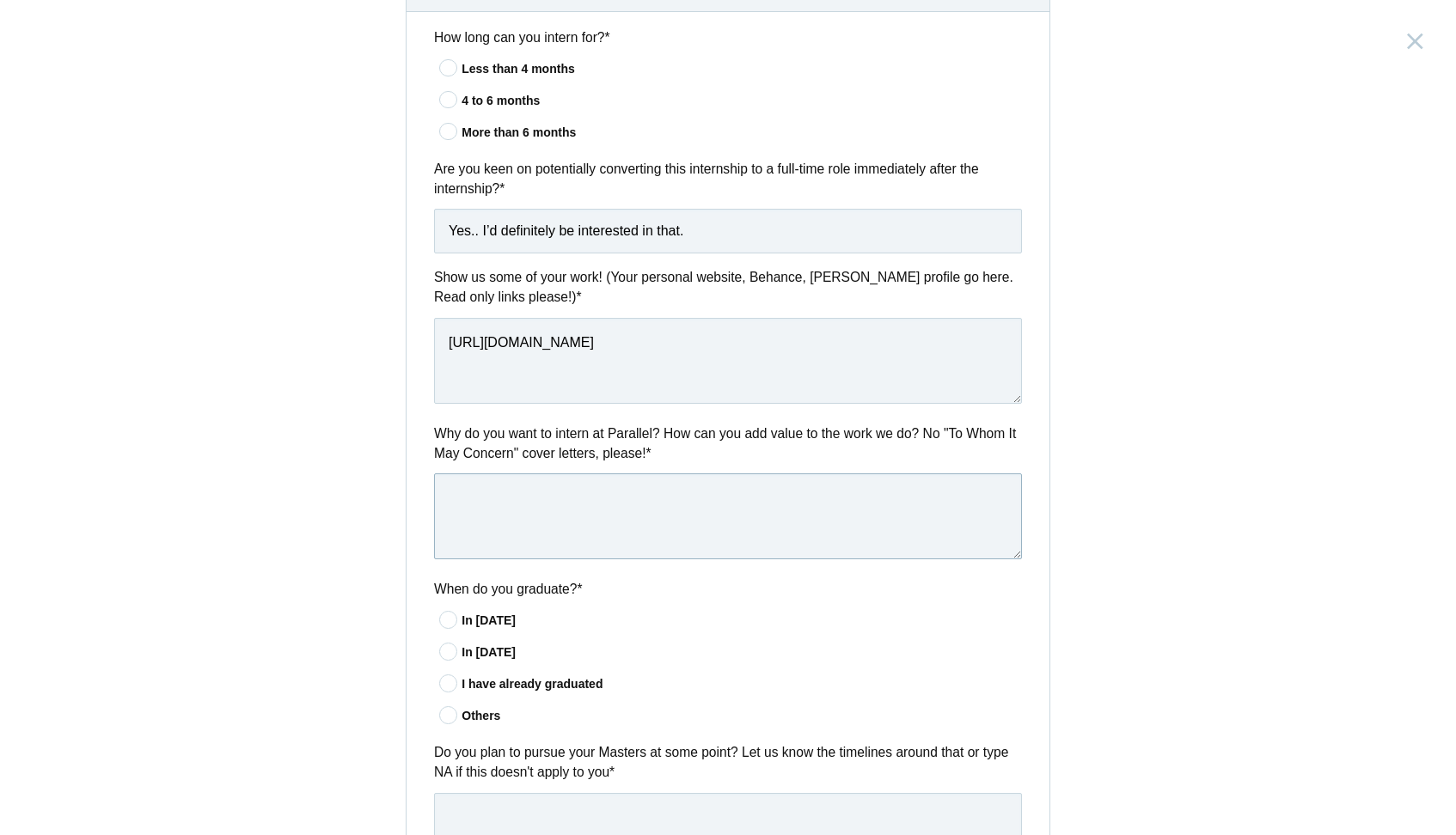
click at [590, 493] on textarea at bounding box center [728, 516] width 588 height 86
click at [459, 619] on icon at bounding box center [449, 620] width 32 height 11
click at [0, 0] on input"] "In 2025" at bounding box center [0, 0] width 0 height 0
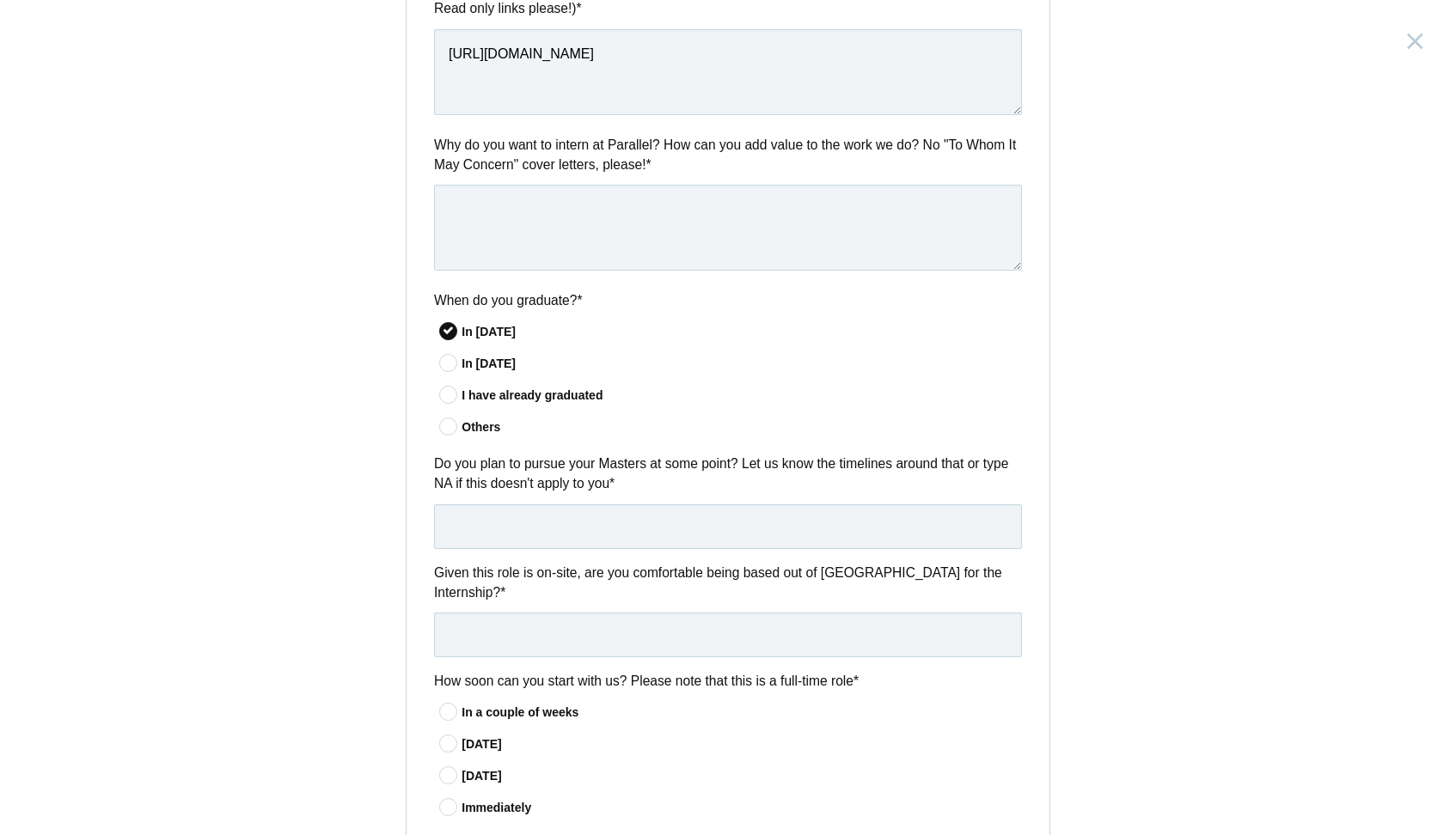
scroll to position [907, 0]
drag, startPoint x: 515, startPoint y: 466, endPoint x: 681, endPoint y: 468, distance: 166.0
click at [681, 468] on label "Do you plan to pursue your Masters at some point? Let us know the timelines aro…" at bounding box center [728, 473] width 588 height 41
click at [828, 478] on label "Do you plan to pursue your Masters at some point? Let us know the timelines aro…" at bounding box center [728, 473] width 588 height 41
drag, startPoint x: 467, startPoint y: 478, endPoint x: 536, endPoint y: 480, distance: 69.0
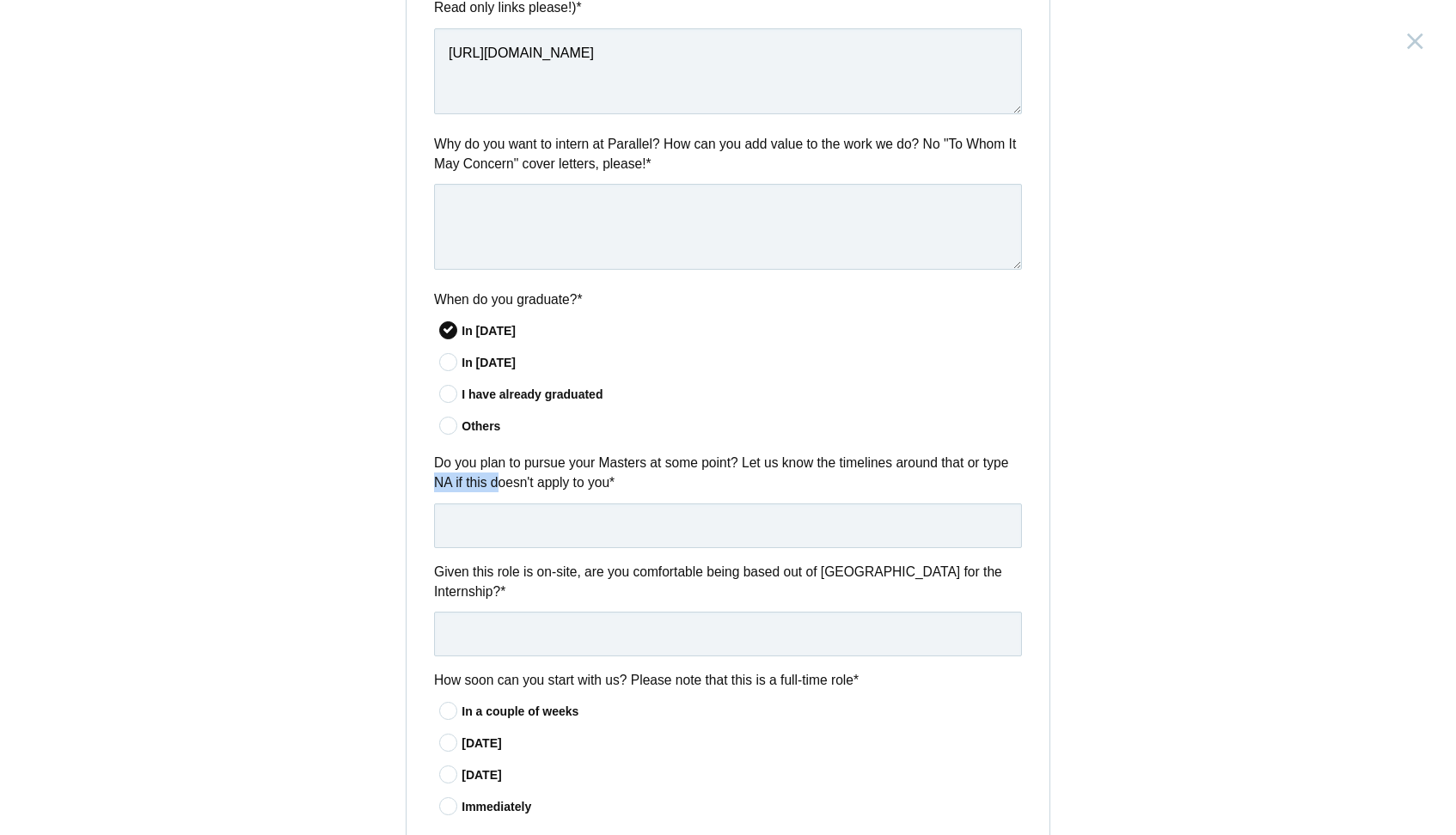
click at [536, 480] on label "Do you plan to pursue your Masters at some point? Let us know the timelines aro…" at bounding box center [728, 473] width 588 height 41
click at [420, 532] on div "Do you plan to pursue your Masters at some point? Let us know the timelines aro…" at bounding box center [728, 500] width 643 height 94
click at [494, 532] on input "text" at bounding box center [728, 526] width 588 height 44
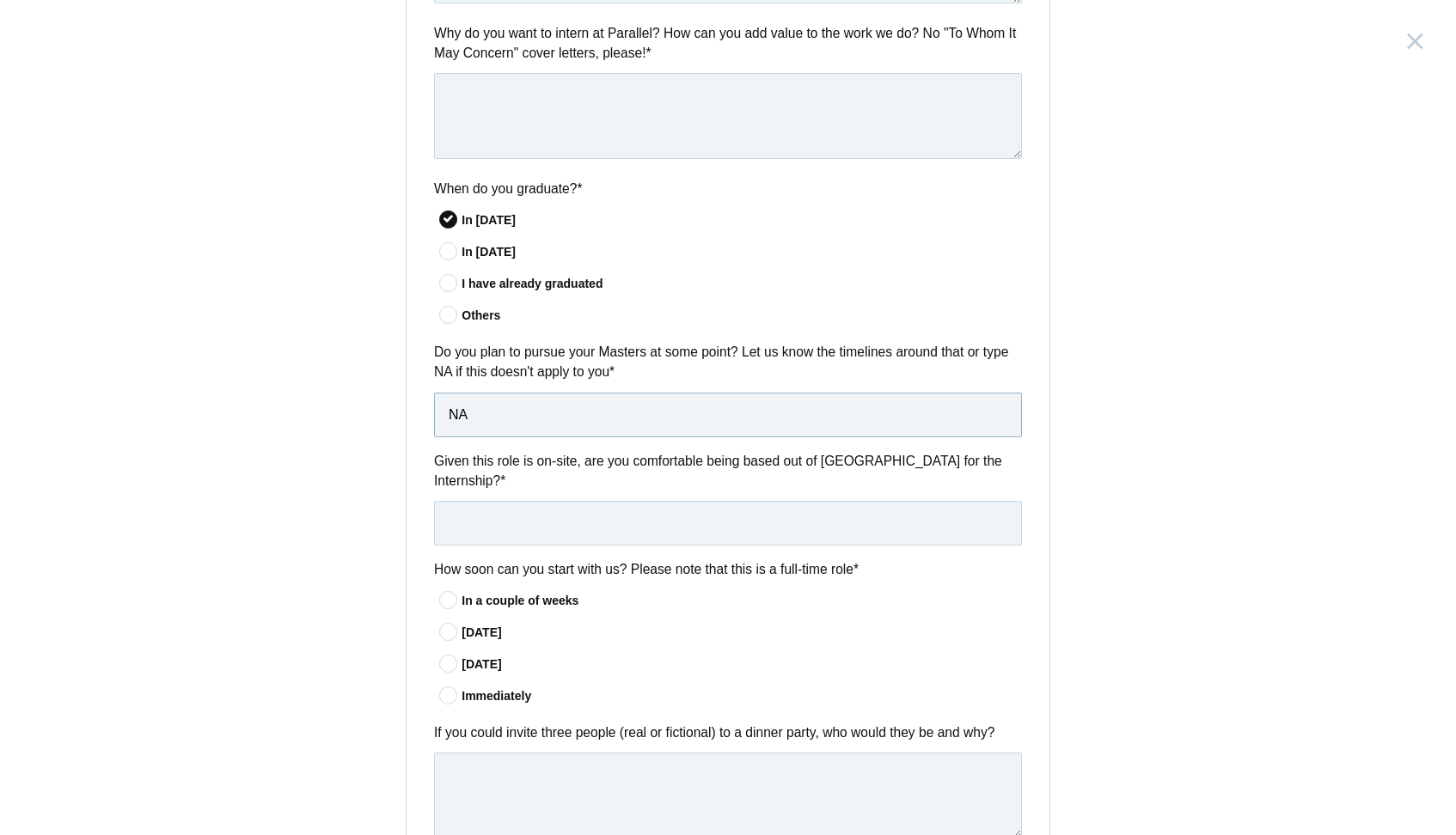
scroll to position [1057, 0]
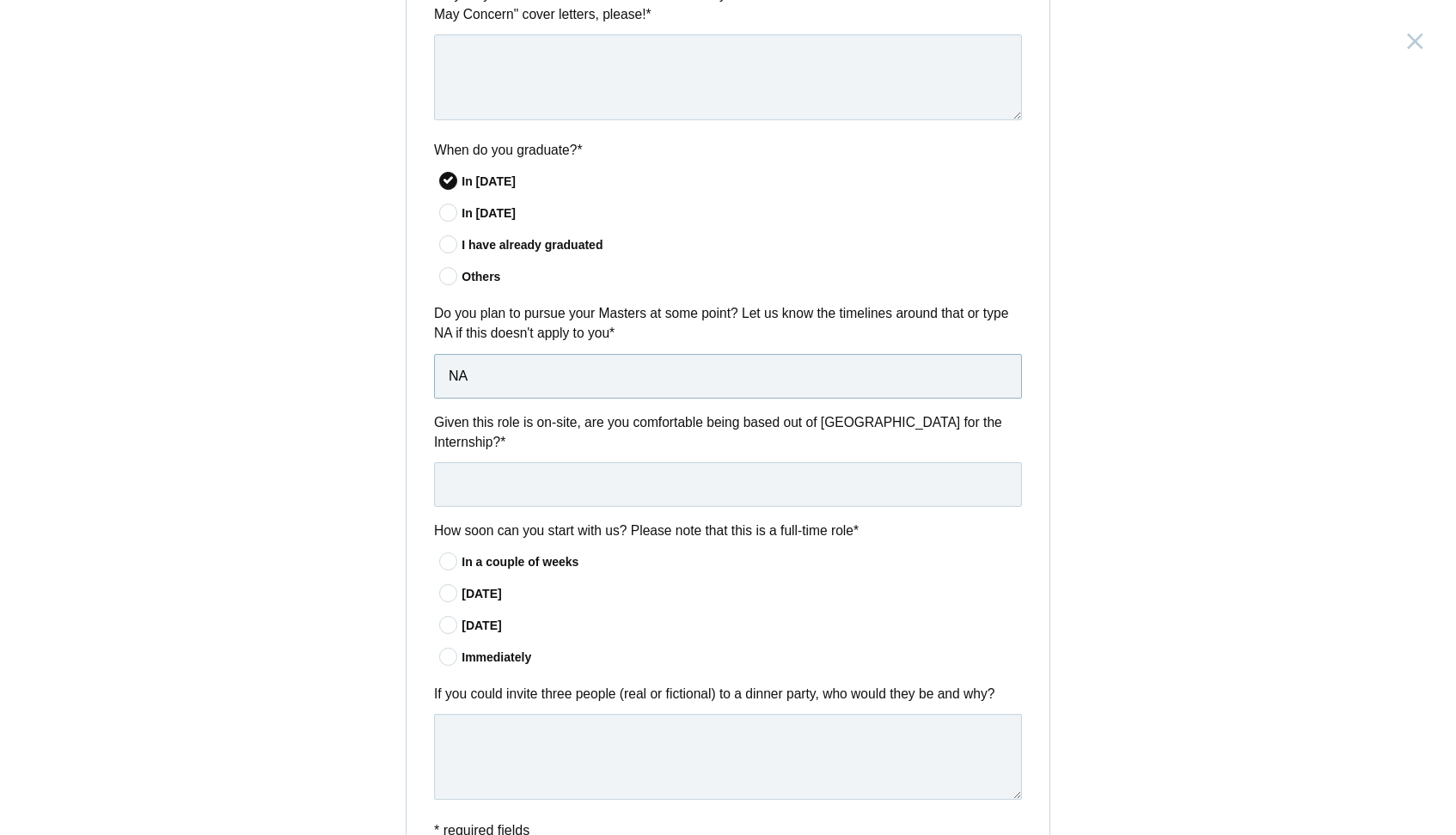
type input "NA"
click at [508, 462] on input "text" at bounding box center [728, 484] width 588 height 44
drag, startPoint x: 555, startPoint y: 410, endPoint x: 869, endPoint y: 429, distance: 314.6
click at [869, 429] on label "Given this role is on-site, are you comfortable being based out of Bangalore fo…" at bounding box center [728, 432] width 588 height 41
click at [643, 412] on label "Given this role is on-site, are you comfortable being based out of Bangalore fo…" at bounding box center [728, 432] width 588 height 41
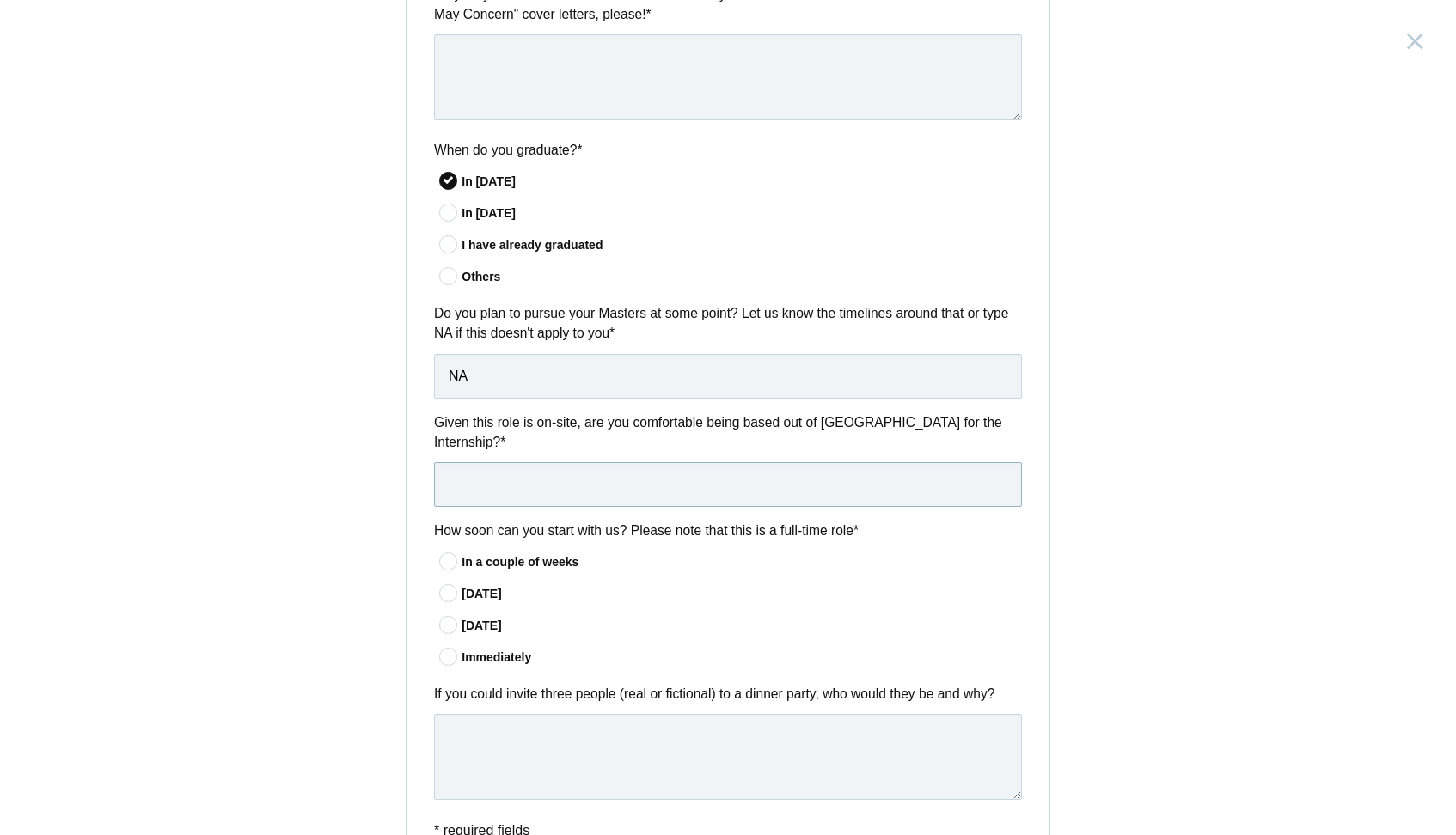
click at [475, 492] on input "text" at bounding box center [728, 484] width 588 height 44
type input "Not really..During Internship I wanna do work from home (Cause of some personal…"
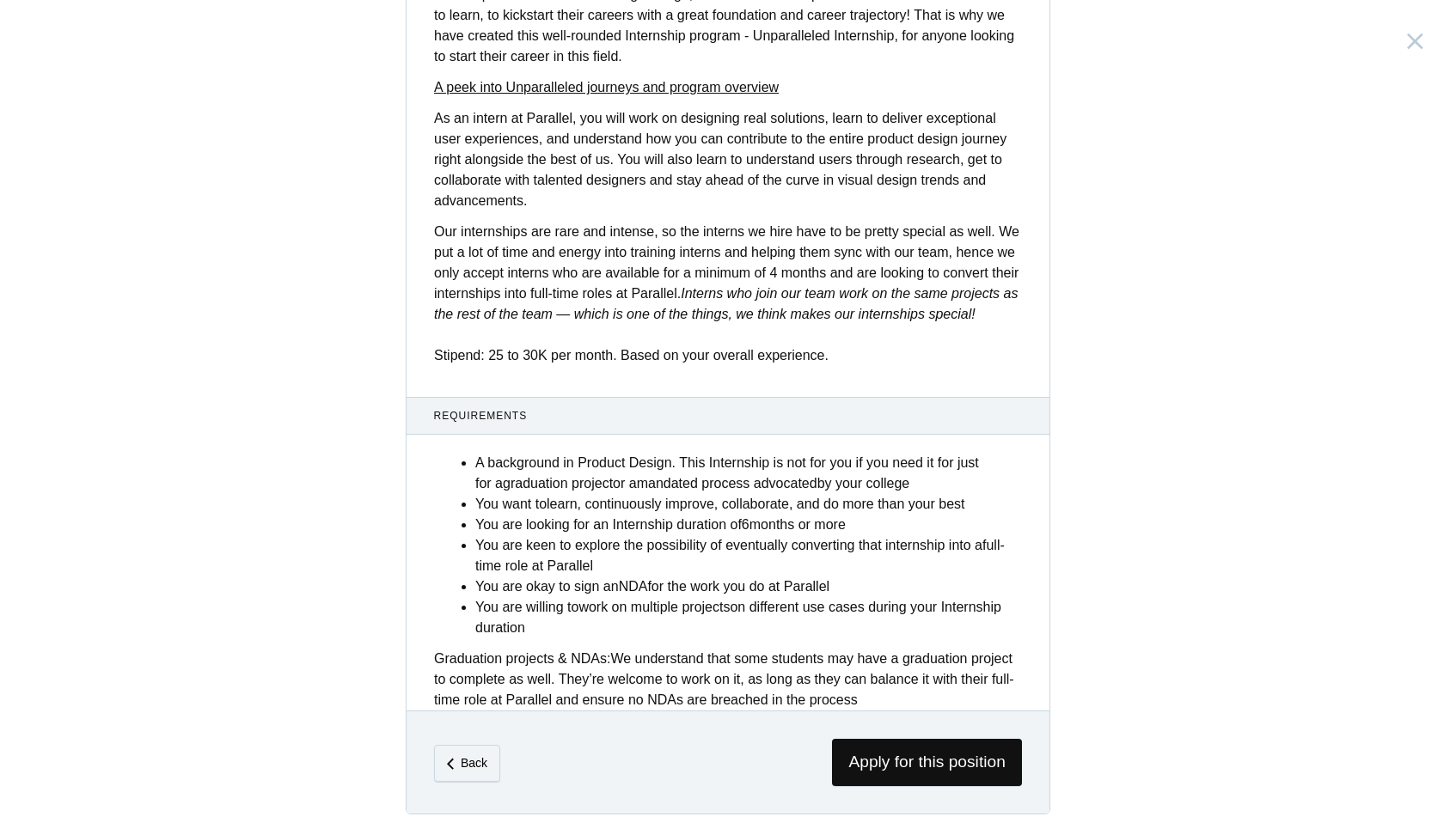
scroll to position [487, 0]
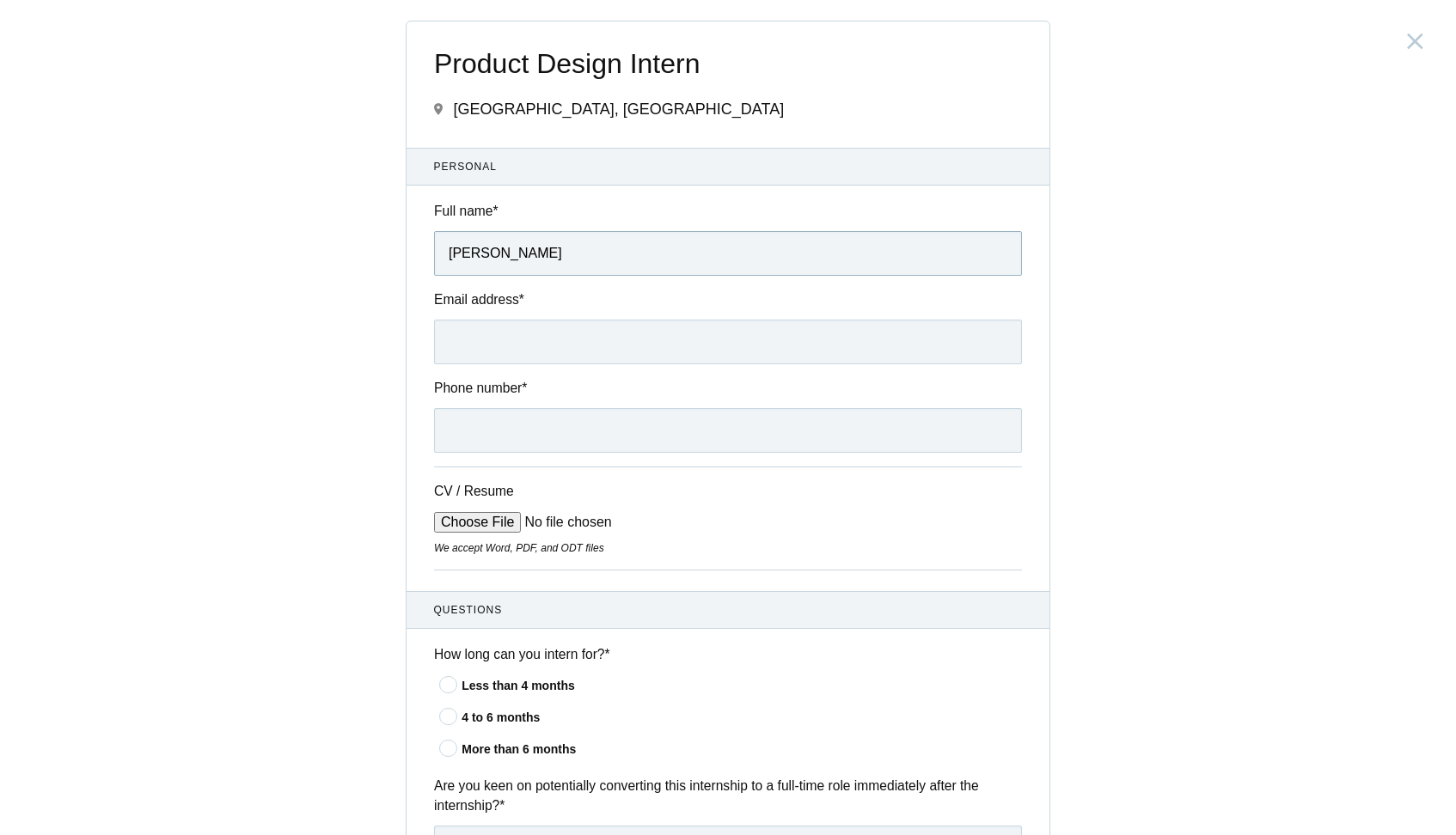
type input "Deen Dayal Vishwakarma"
type input "ux.dayal@gmail.com"
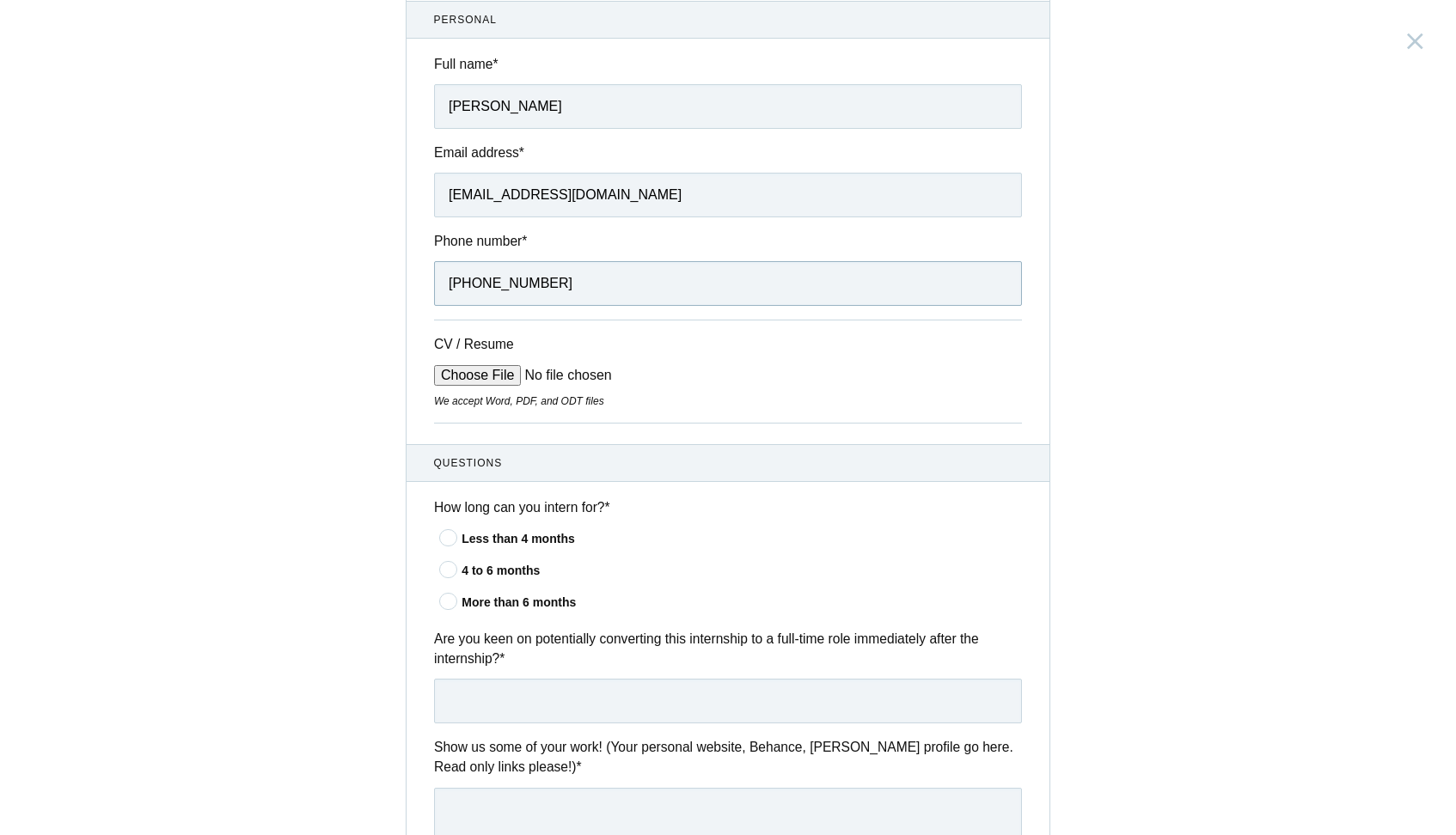
scroll to position [156, 0]
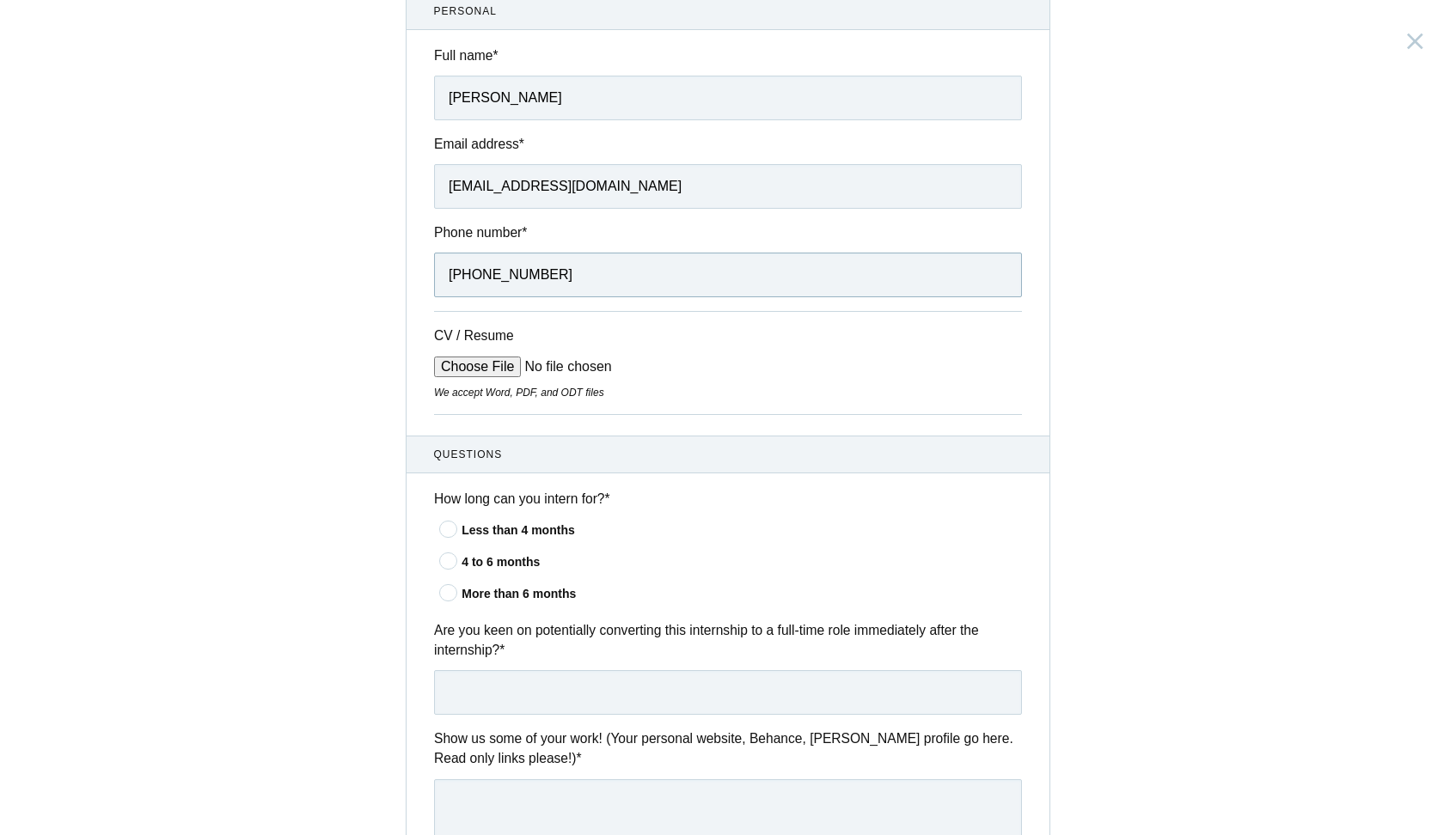
type input "+91 7380500206"
click at [467, 365] on input "CV / Resume" at bounding box center [564, 367] width 260 height 21
type input "C:\fakepath\Deen Dayal's Resume 0.1.pdf"
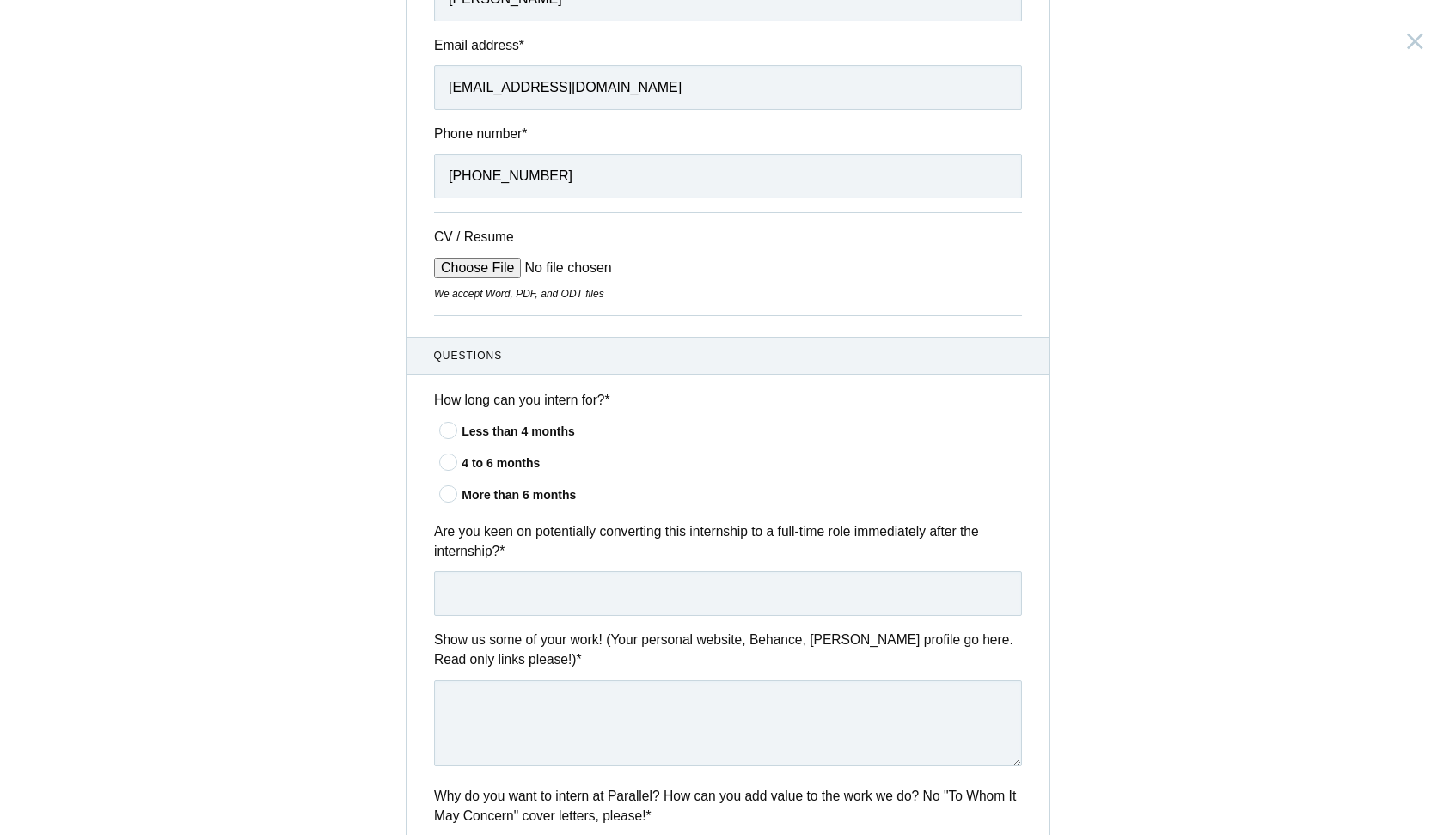
scroll to position [292, 0]
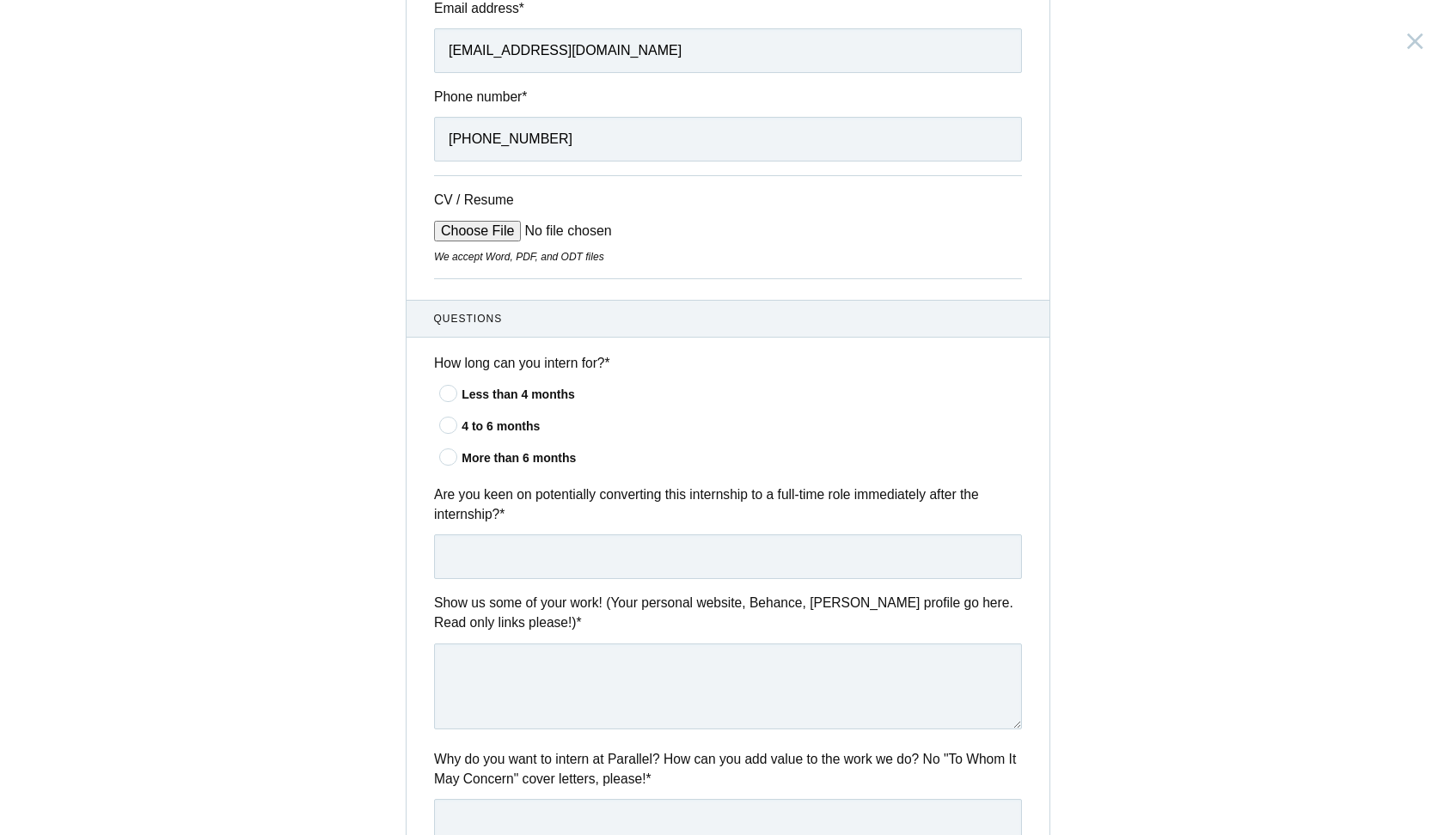
click at [448, 424] on icon at bounding box center [449, 426] width 32 height 11
click at [0, 0] on input"] "4 to 6 months" at bounding box center [0, 0] width 0 height 0
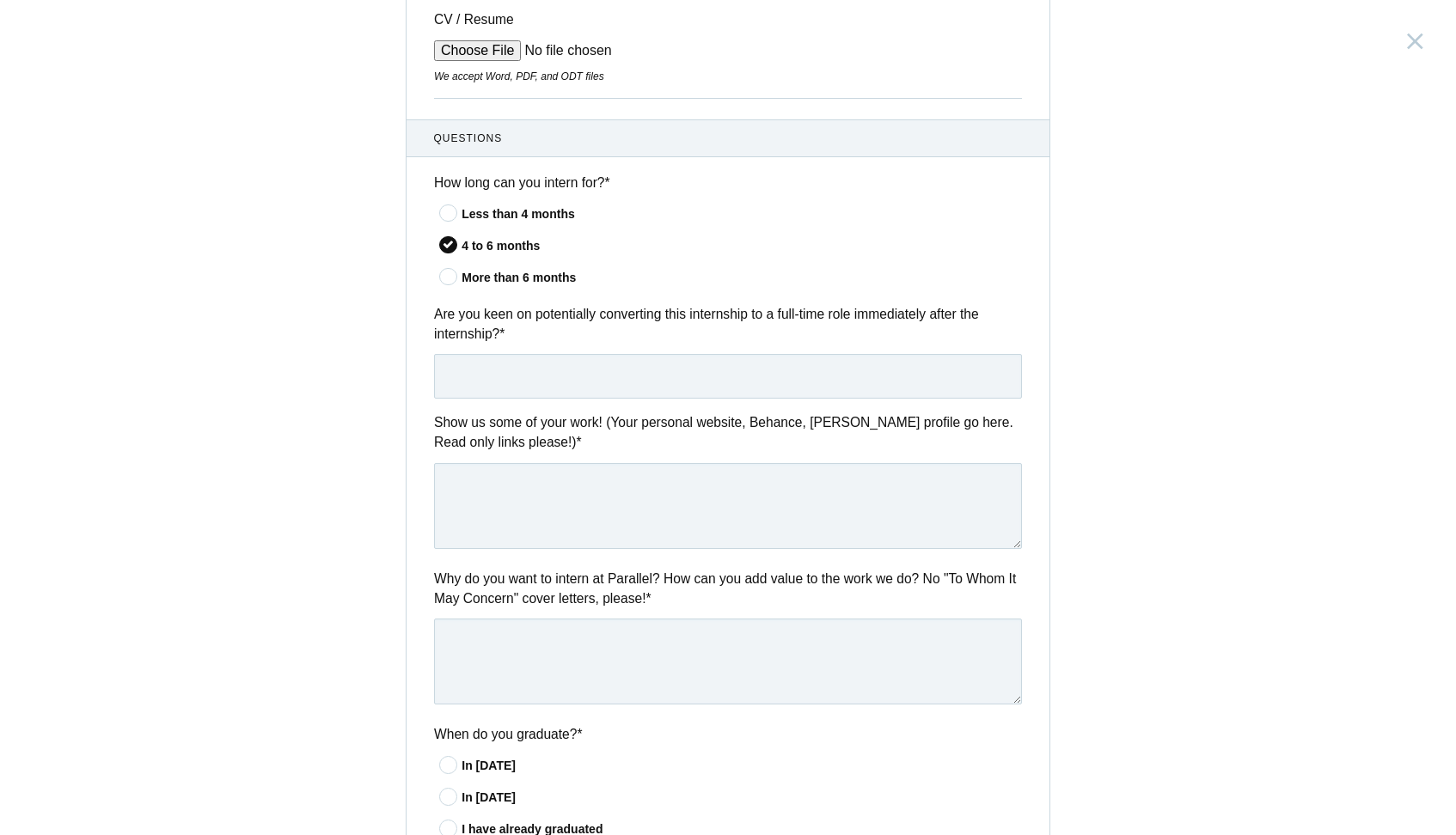
scroll to position [488, 0]
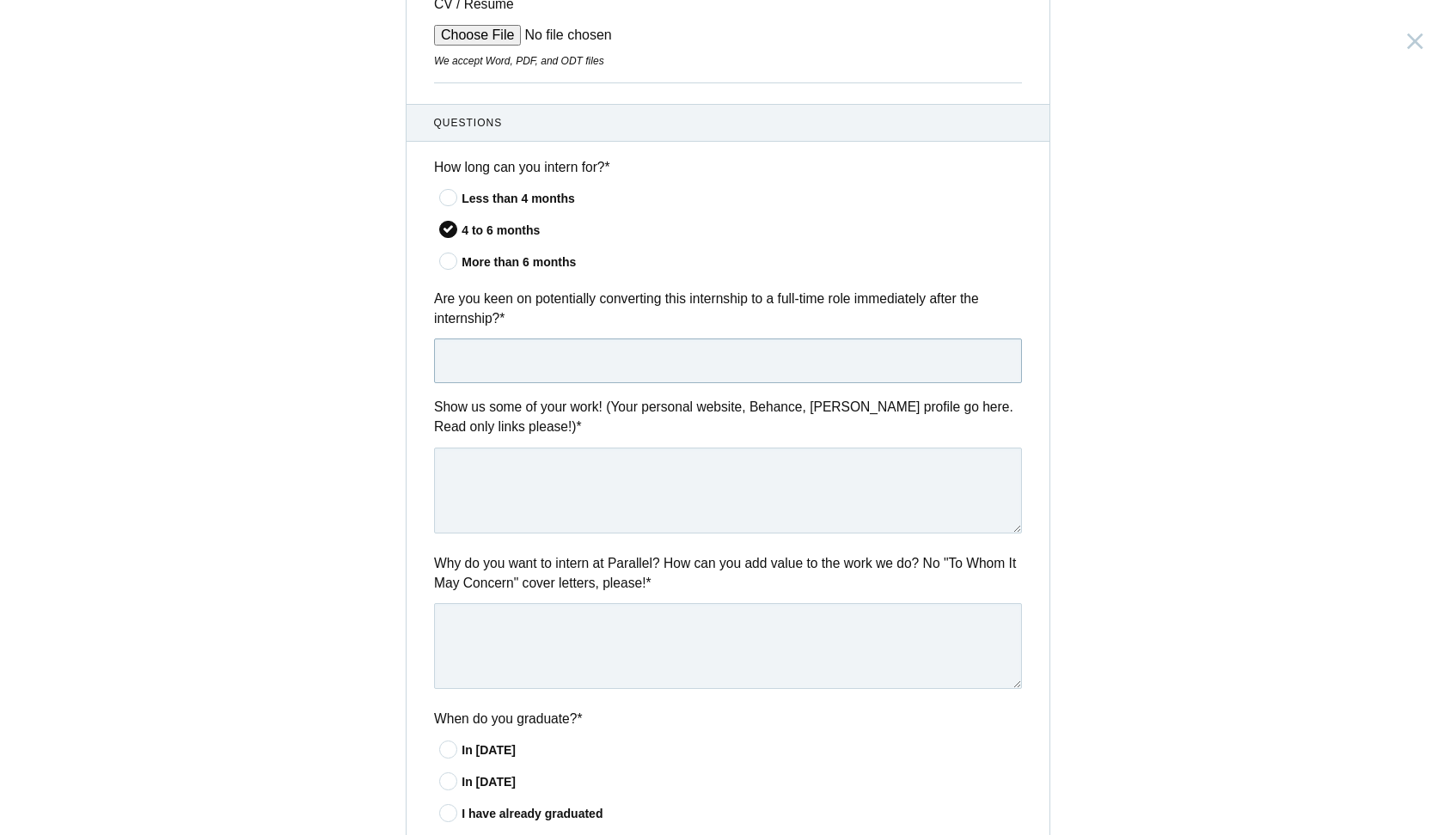
click at [557, 355] on input "text" at bounding box center [728, 360] width 588 height 44
paste input "https://www.behance.net/dayal_ux"
type input "https://www.behance.net/dayal_ux"
click at [530, 459] on textarea at bounding box center [728, 491] width 588 height 86
paste textarea "https://www.behance.net/dayal_ux"
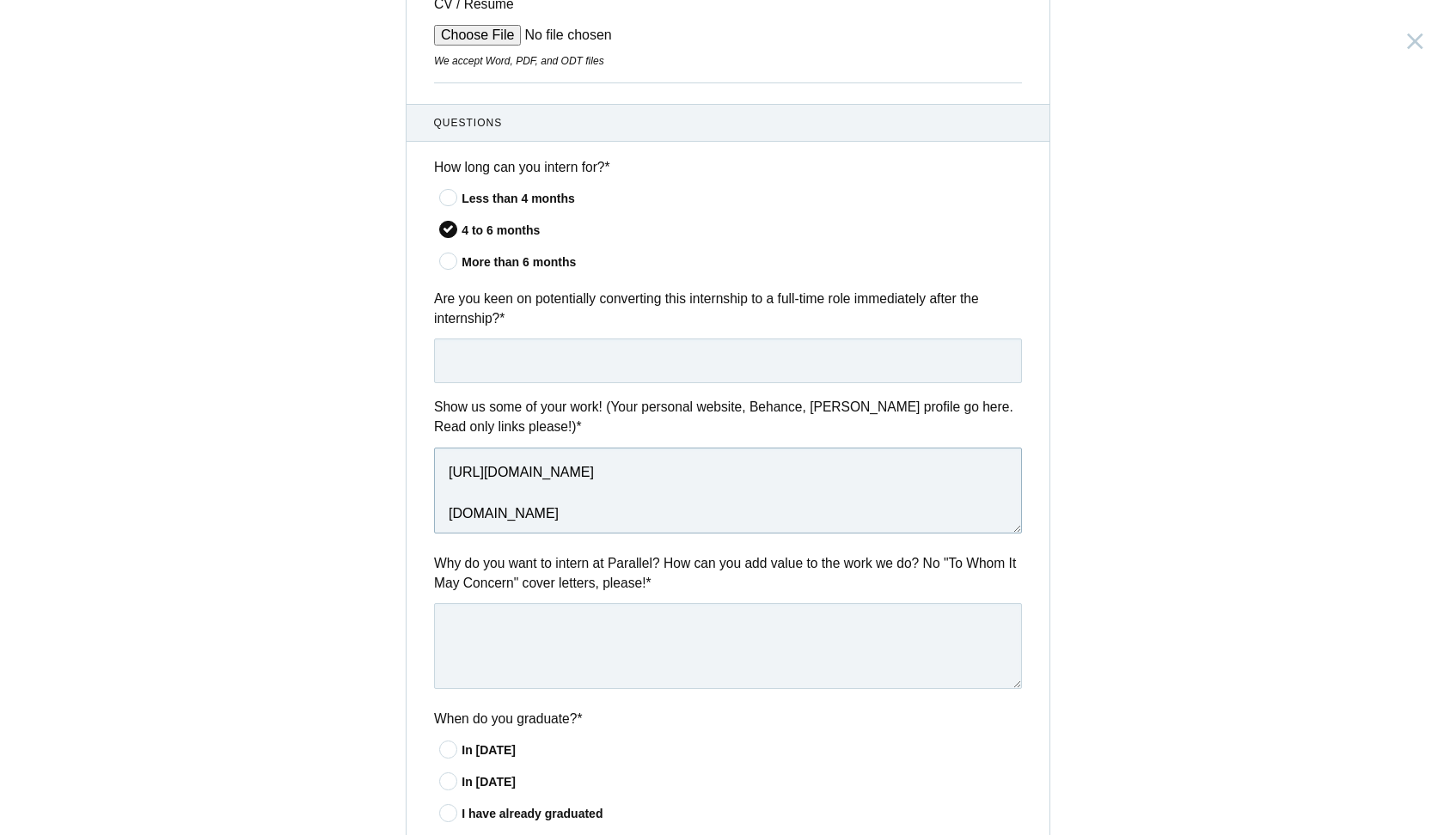
type textarea "https://www.behance.net/dayal_ux Dayalworks.webflow.io"
click at [575, 607] on textarea at bounding box center [728, 645] width 588 height 86
click at [494, 363] on input "text" at bounding box center [728, 360] width 588 height 44
paste input "Yes, I’d definitely be interested in that."
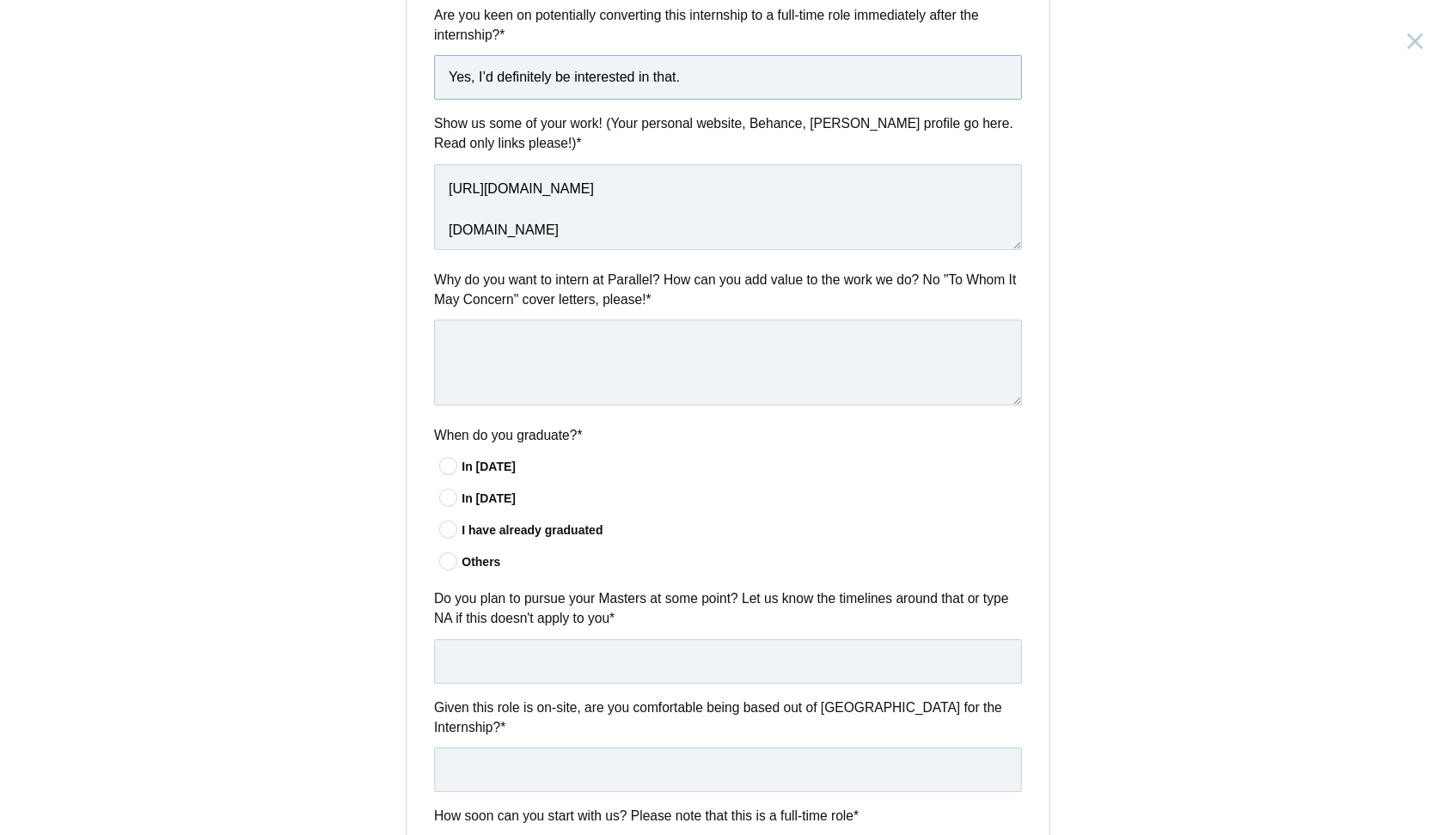
scroll to position [840, 0]
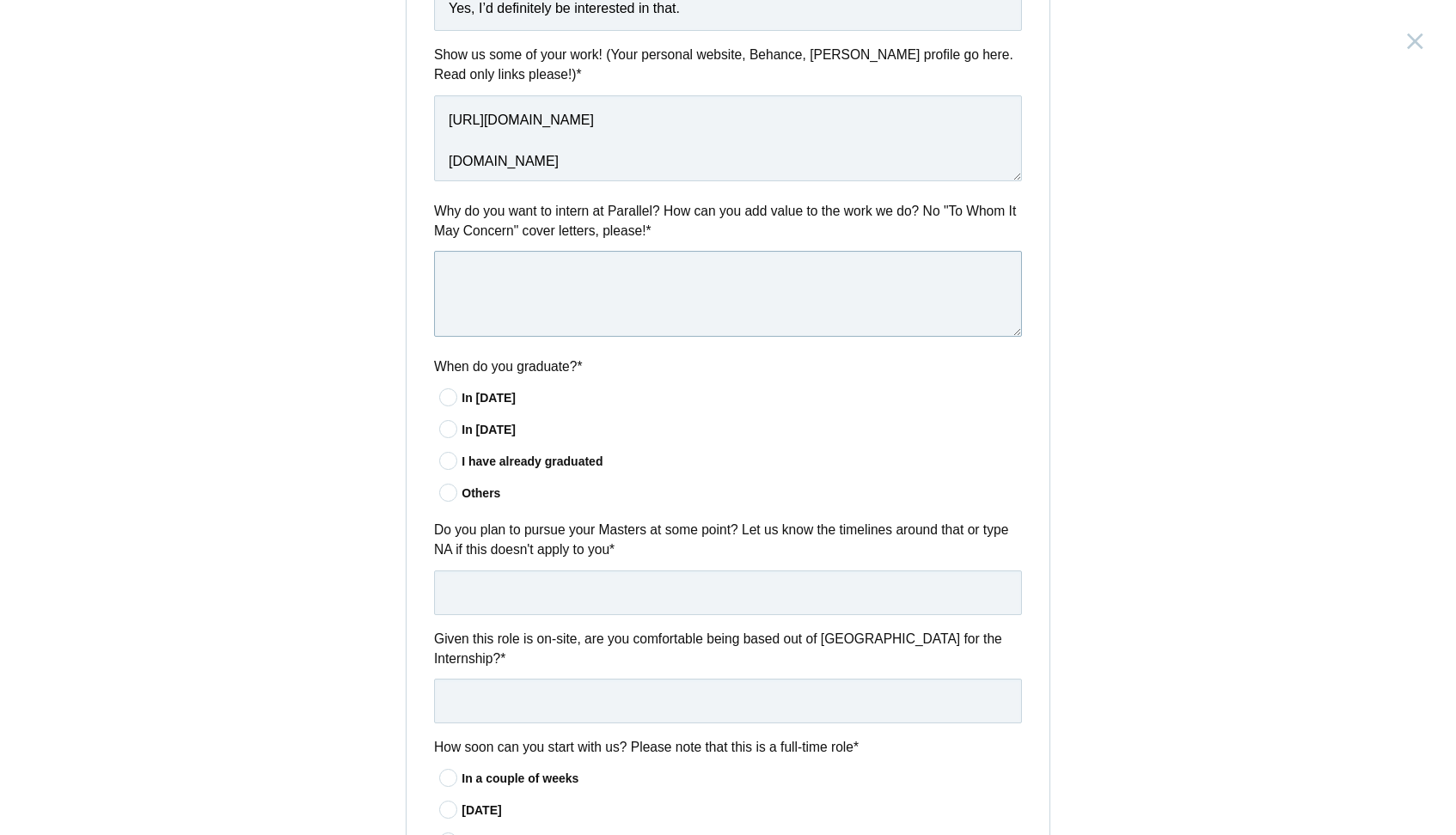
click at [519, 286] on textarea at bounding box center [728, 293] width 588 height 86
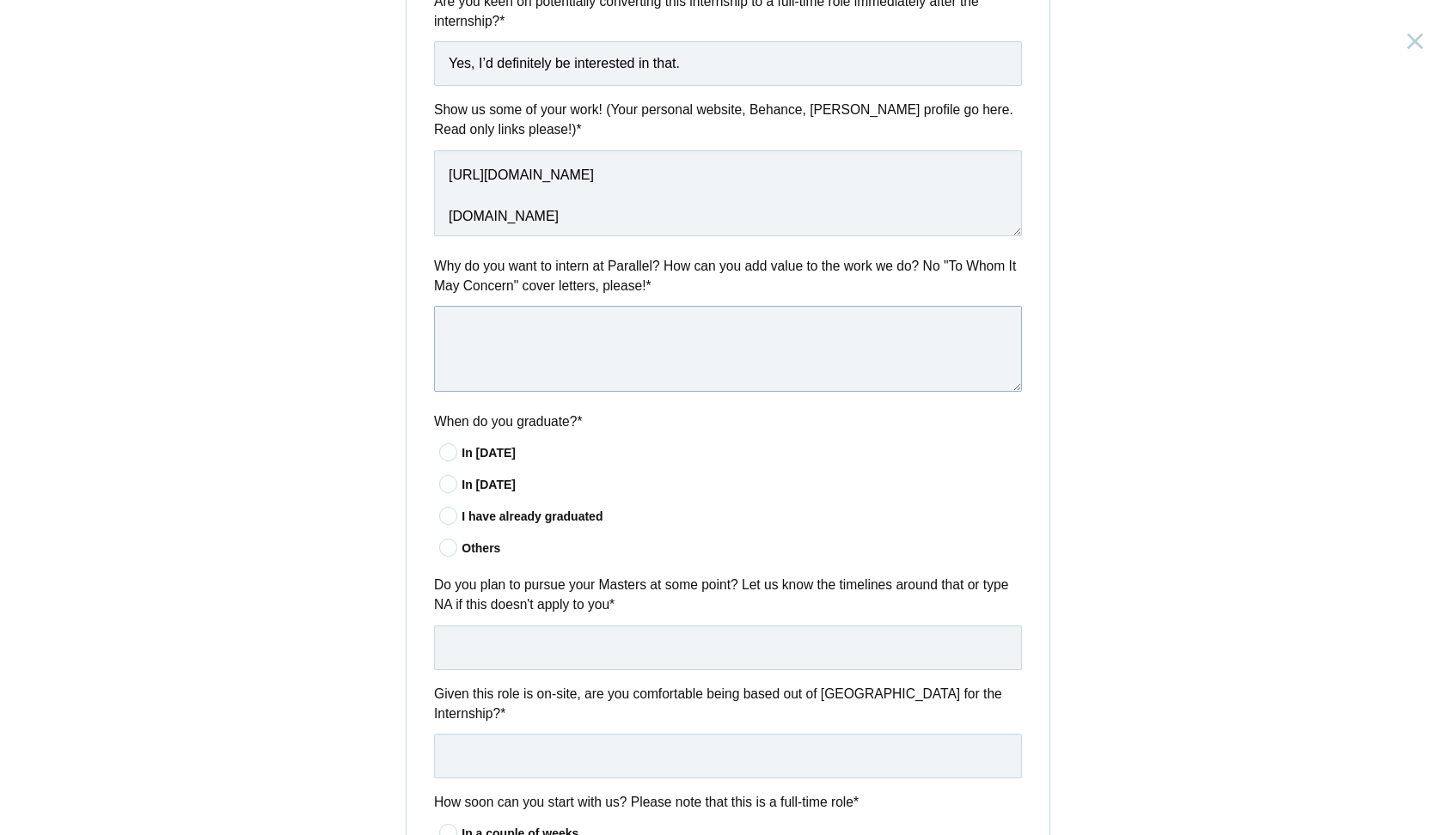
scroll to position [649, 0]
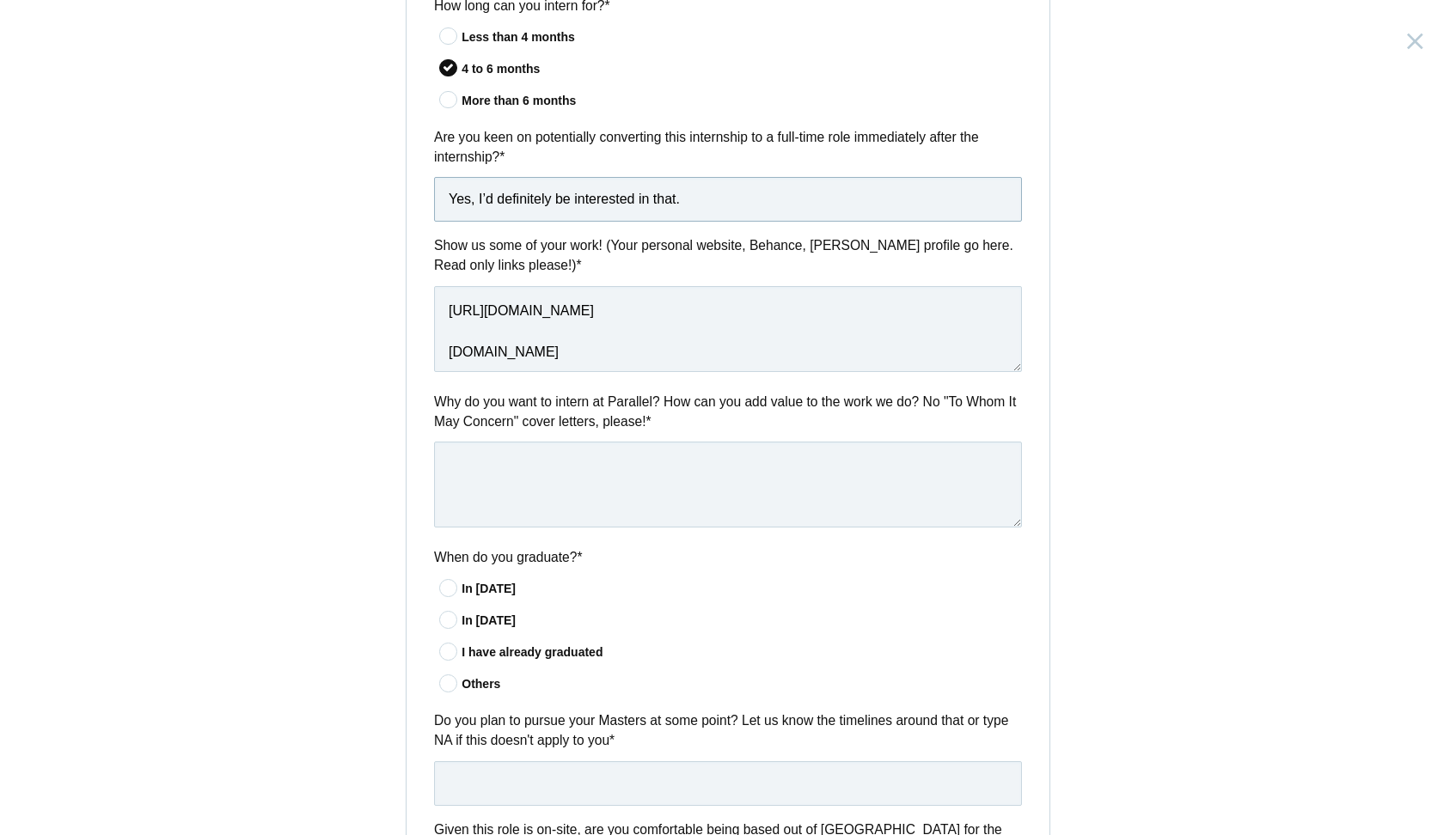
click at [473, 197] on input "Yes, I’d definitely be interested in that." at bounding box center [728, 199] width 588 height 44
type input "Yes.. I’d definitely be interested in that."
click at [442, 503] on textarea at bounding box center [728, 484] width 588 height 86
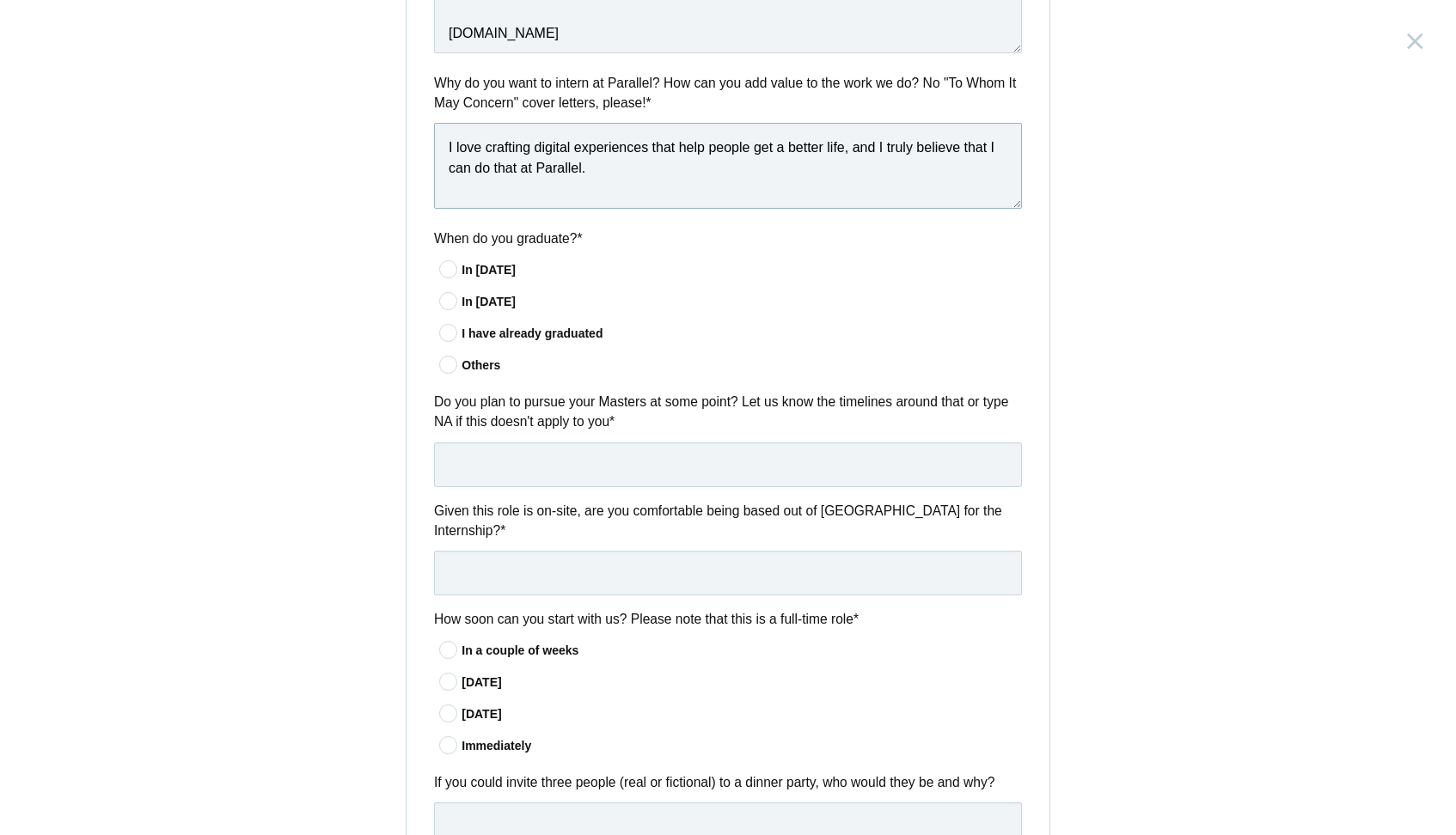
scroll to position [1029, 0]
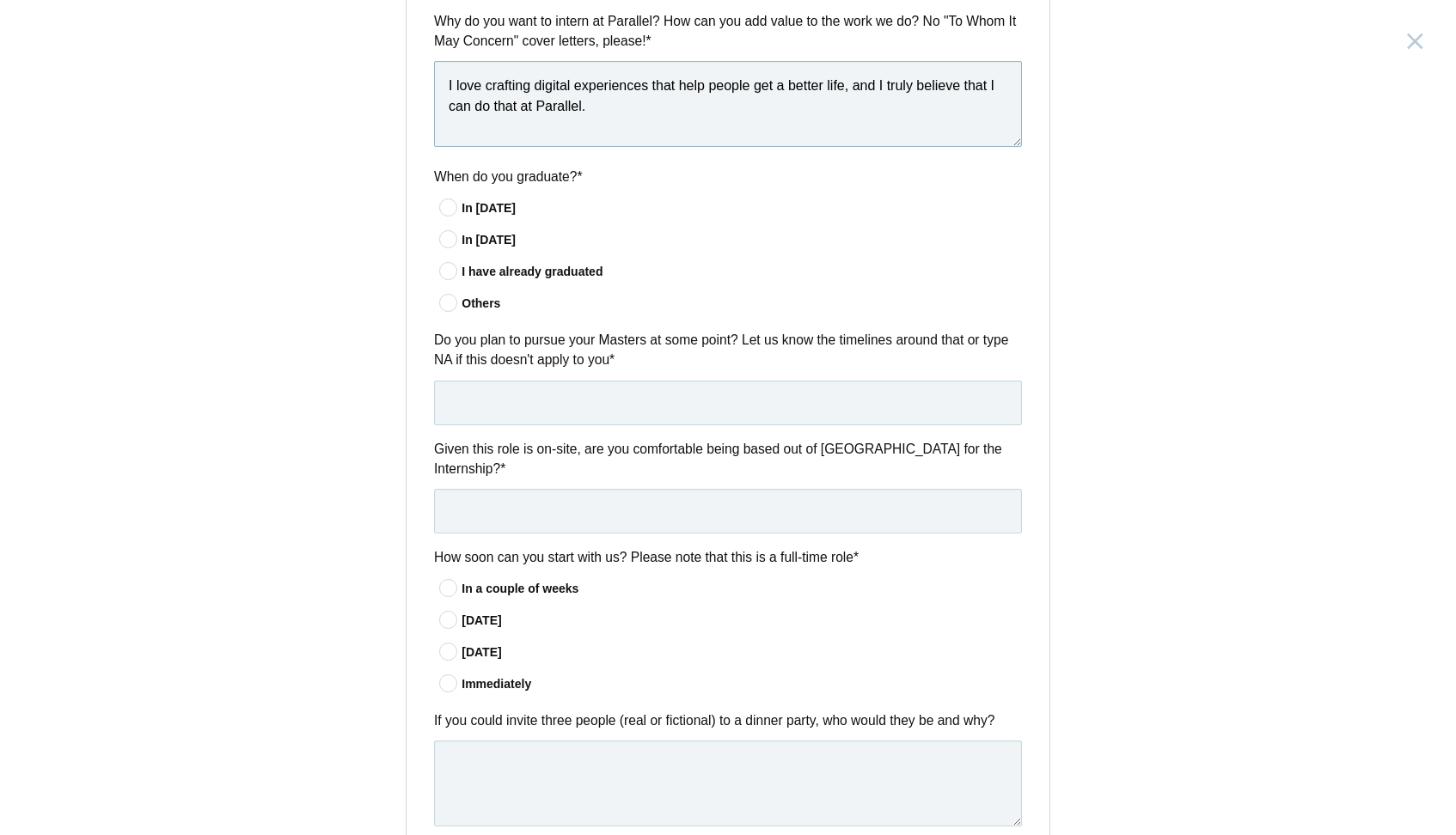
type textarea "I love crafting digital experiences that help people get a better life, and I t…"
click at [488, 199] on div "In 2025" at bounding box center [742, 208] width 561 height 18
click at [0, 0] on input"] "In 2025" at bounding box center [0, 0] width 0 height 0
click at [516, 394] on input "text" at bounding box center [728, 403] width 588 height 44
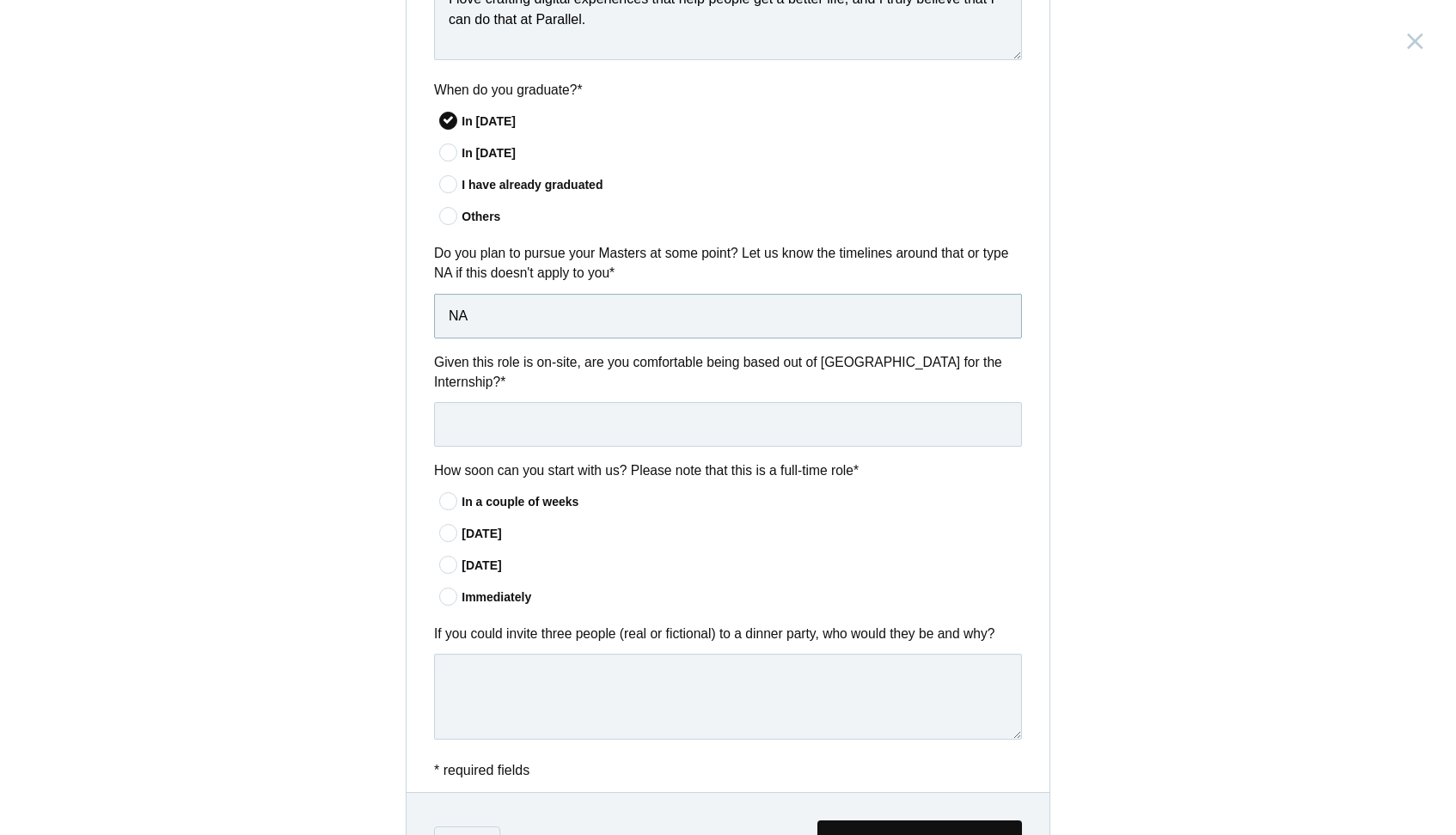
scroll to position [1128, 0]
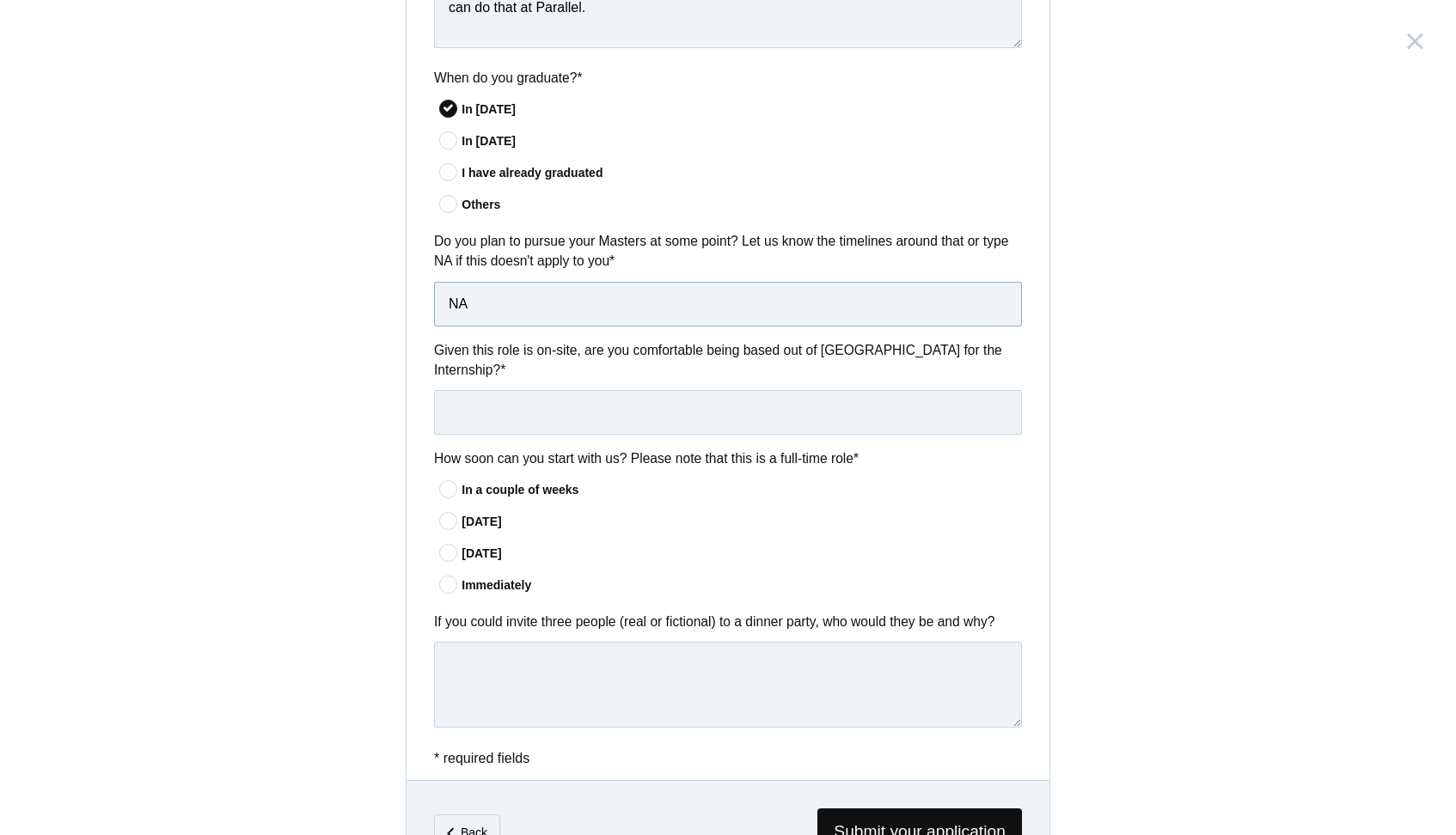
type input "NA"
click at [490, 397] on input "text" at bounding box center [728, 412] width 588 height 44
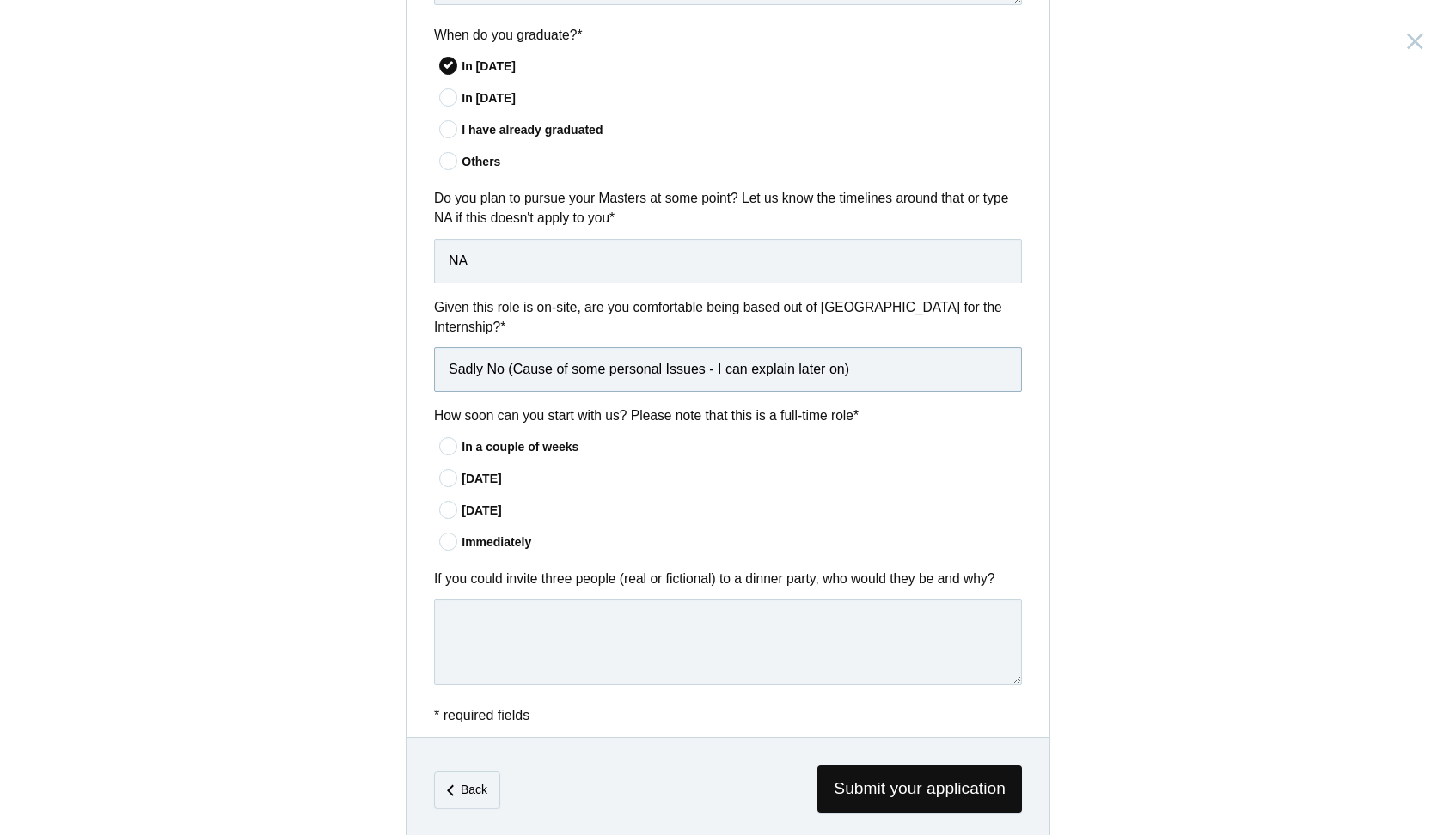
scroll to position [1175, 0]
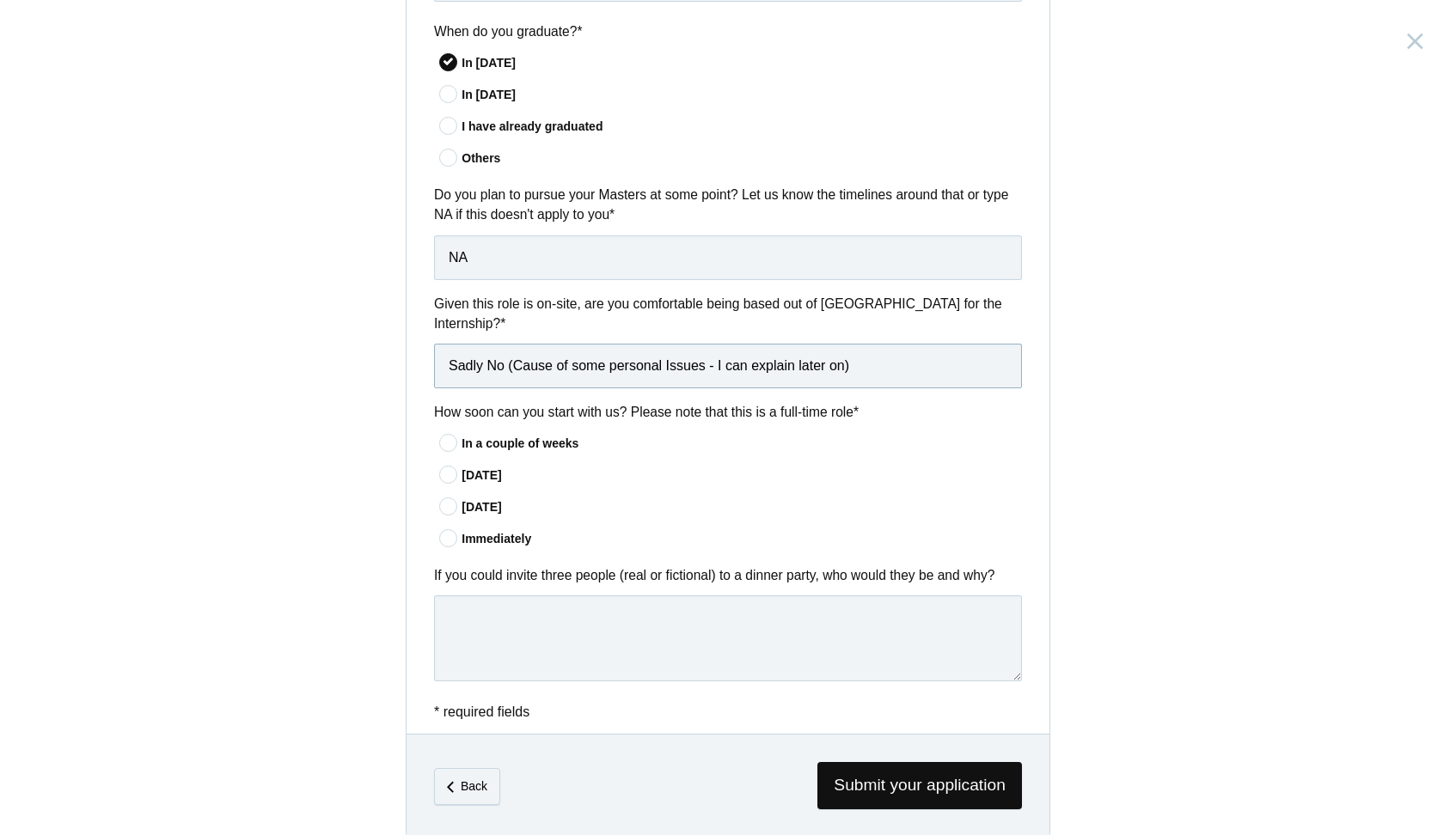
type input "Sadly No (Cause of some personal Issues - I can explain later on)"
click at [497, 440] on div "In a couple of weeks" at bounding box center [742, 443] width 561 height 18
click at [0, 0] on input"] "In a couple of weeks" at bounding box center [0, 0] width 0 height 0
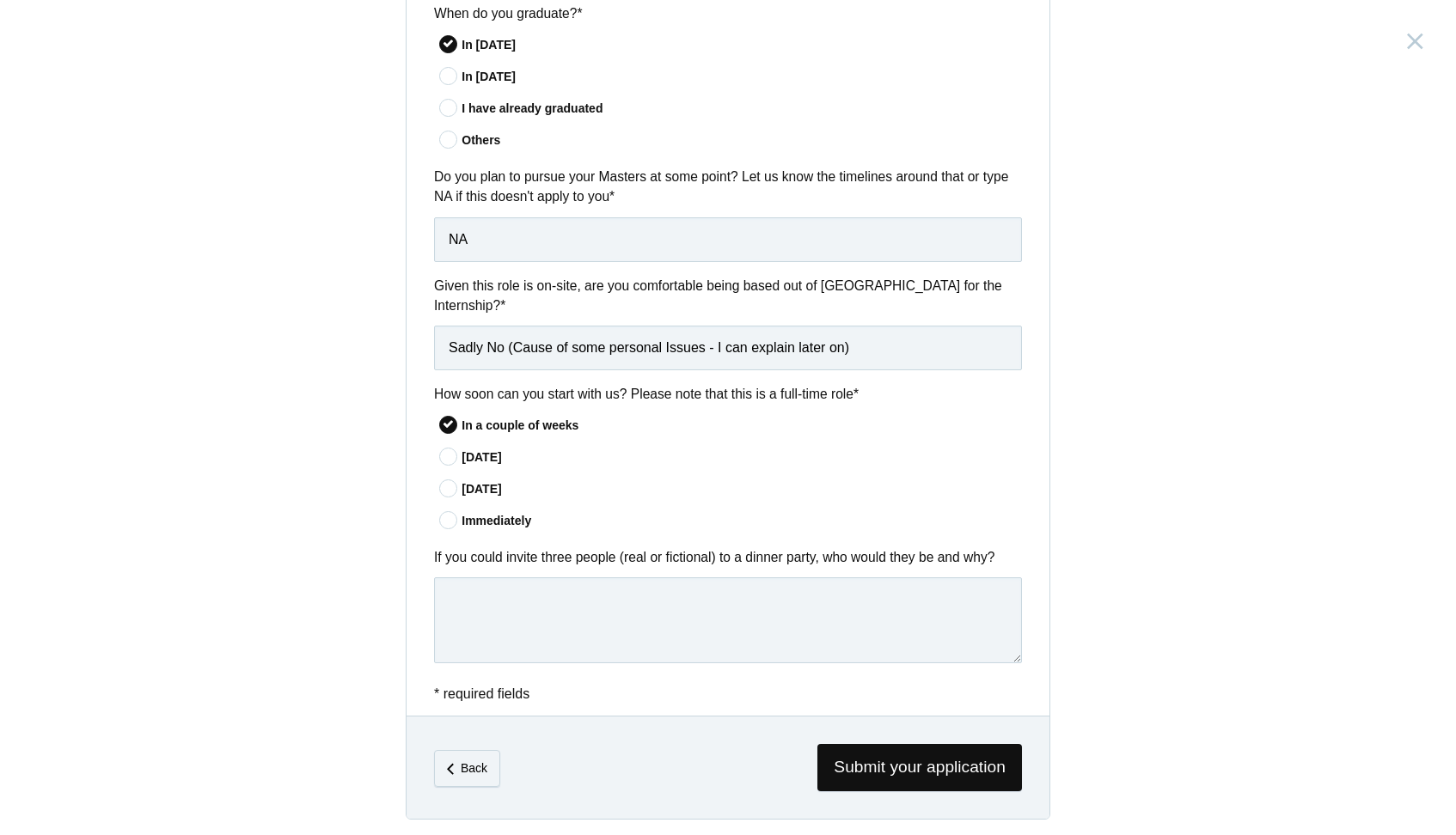
scroll to position [1193, 0]
click at [597, 613] on textarea at bounding box center [728, 621] width 588 height 86
drag, startPoint x: 676, startPoint y: 549, endPoint x: 816, endPoint y: 557, distance: 140.2
click at [816, 557] on label "If you could invite three people (real or fictional) to a dinner party, who wou…" at bounding box center [728, 558] width 588 height 20
click at [847, 485] on div "In 60 days" at bounding box center [742, 490] width 561 height 18
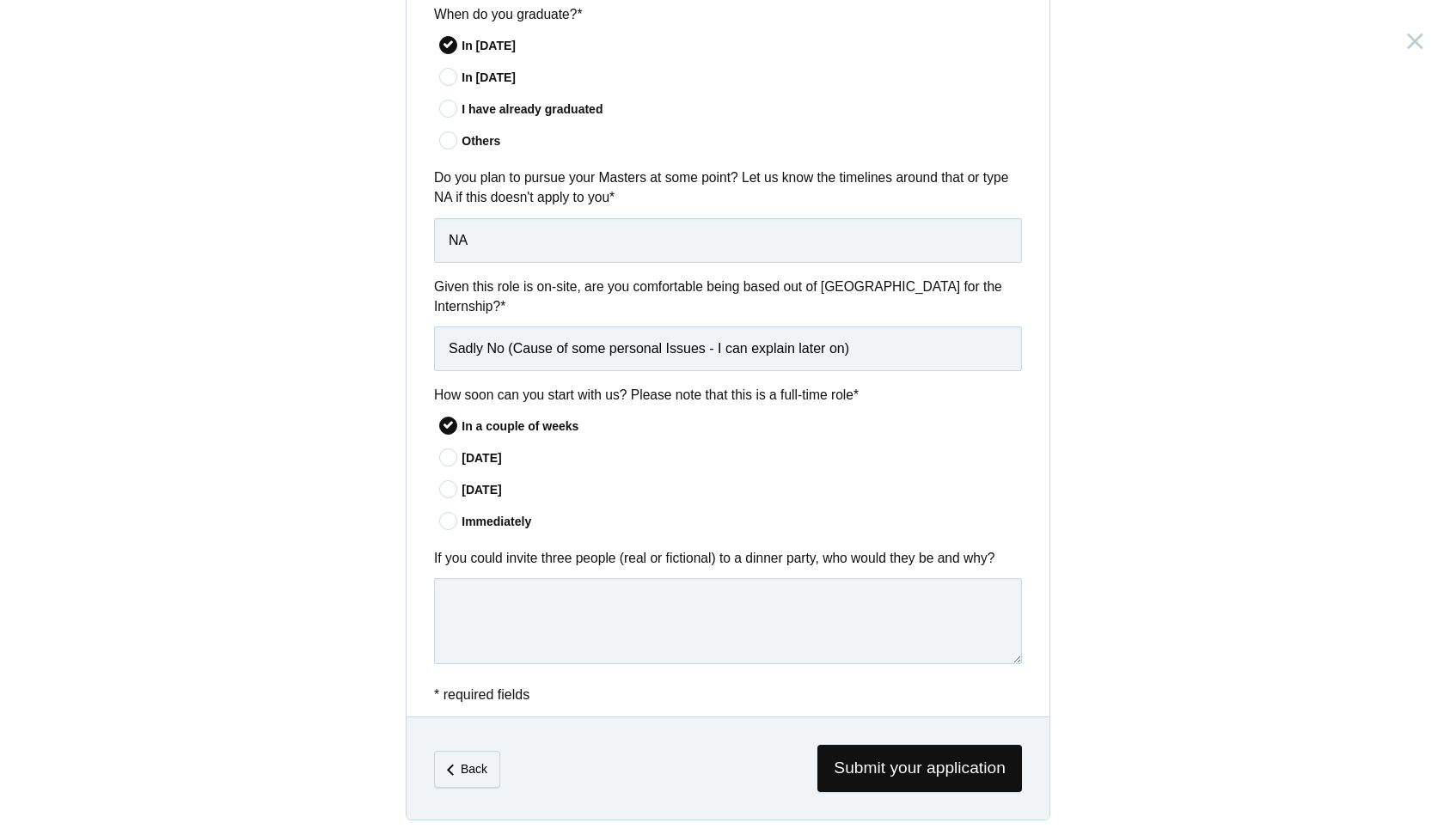
click at [0, 0] on input"] "In 60 days" at bounding box center [0, 0] width 0 height 0
click at [652, 593] on textarea at bounding box center [728, 621] width 588 height 86
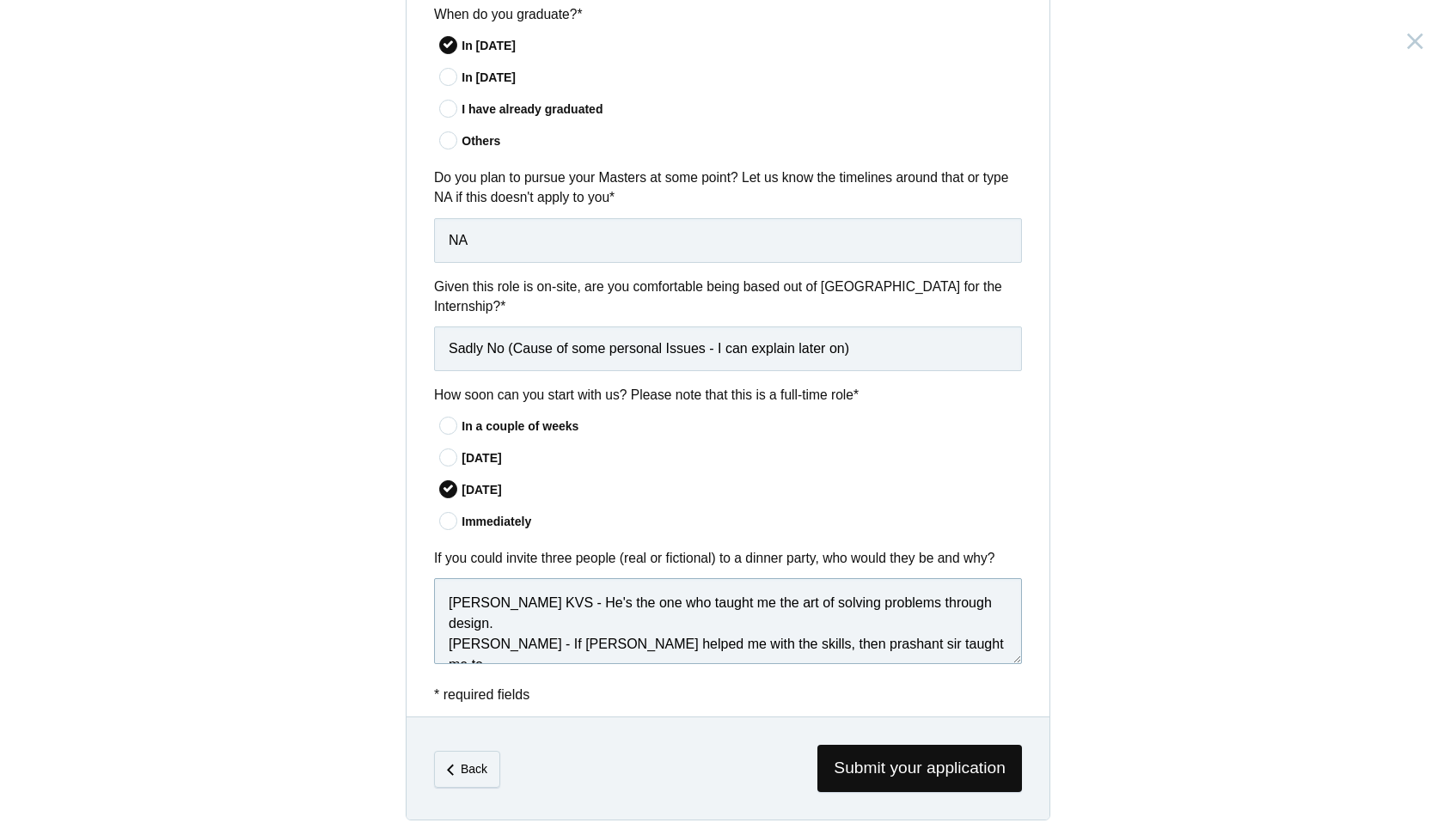
click at [1001, 595] on textarea "Chethan KVS - He's the one who taught me the art of solving problems through de…" at bounding box center [728, 621] width 588 height 86
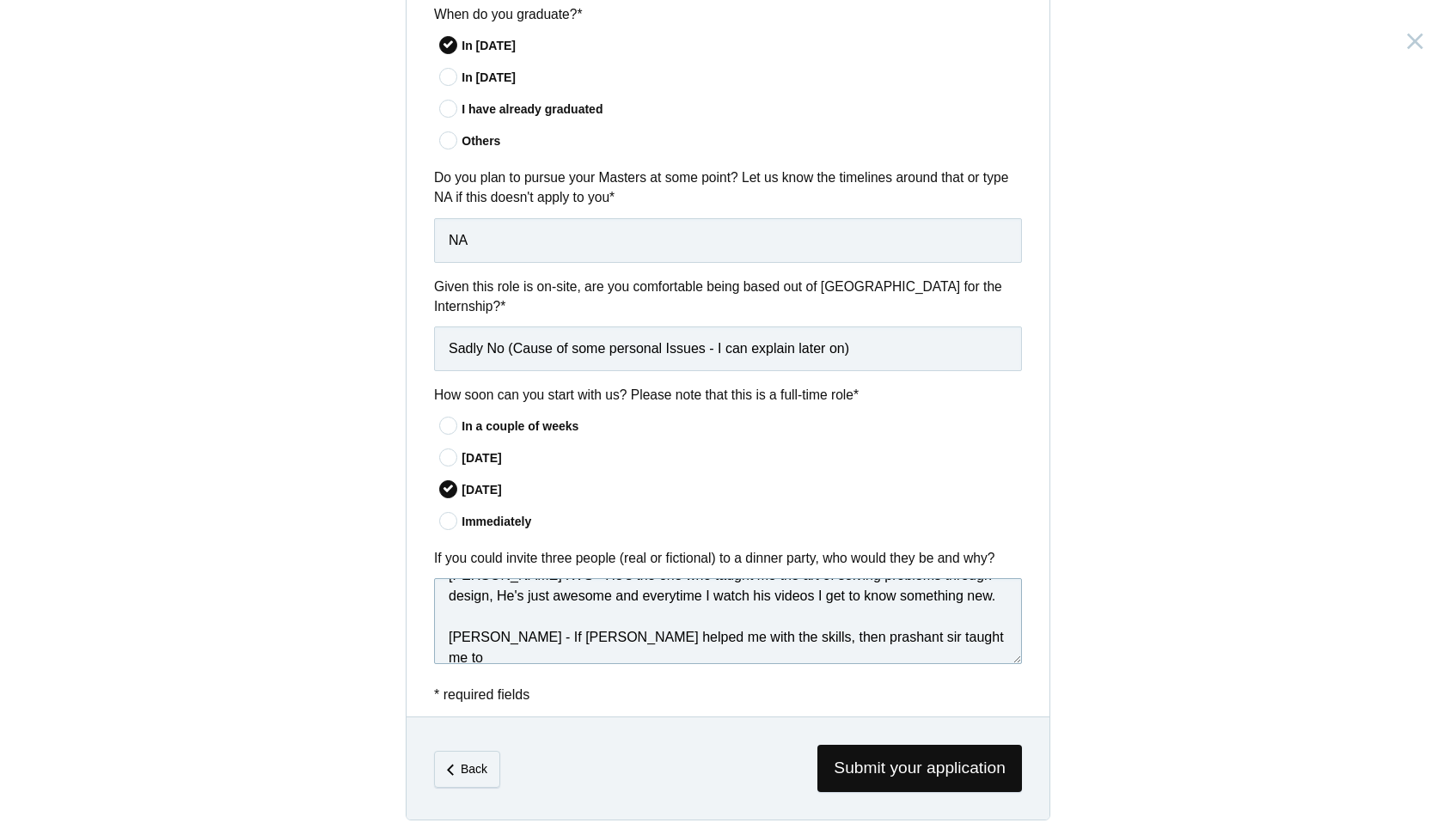
scroll to position [25, 0]
click at [623, 595] on textarea "Chethan KVS - He's the one who taught me the art of solving problems through de…" at bounding box center [728, 621] width 588 height 86
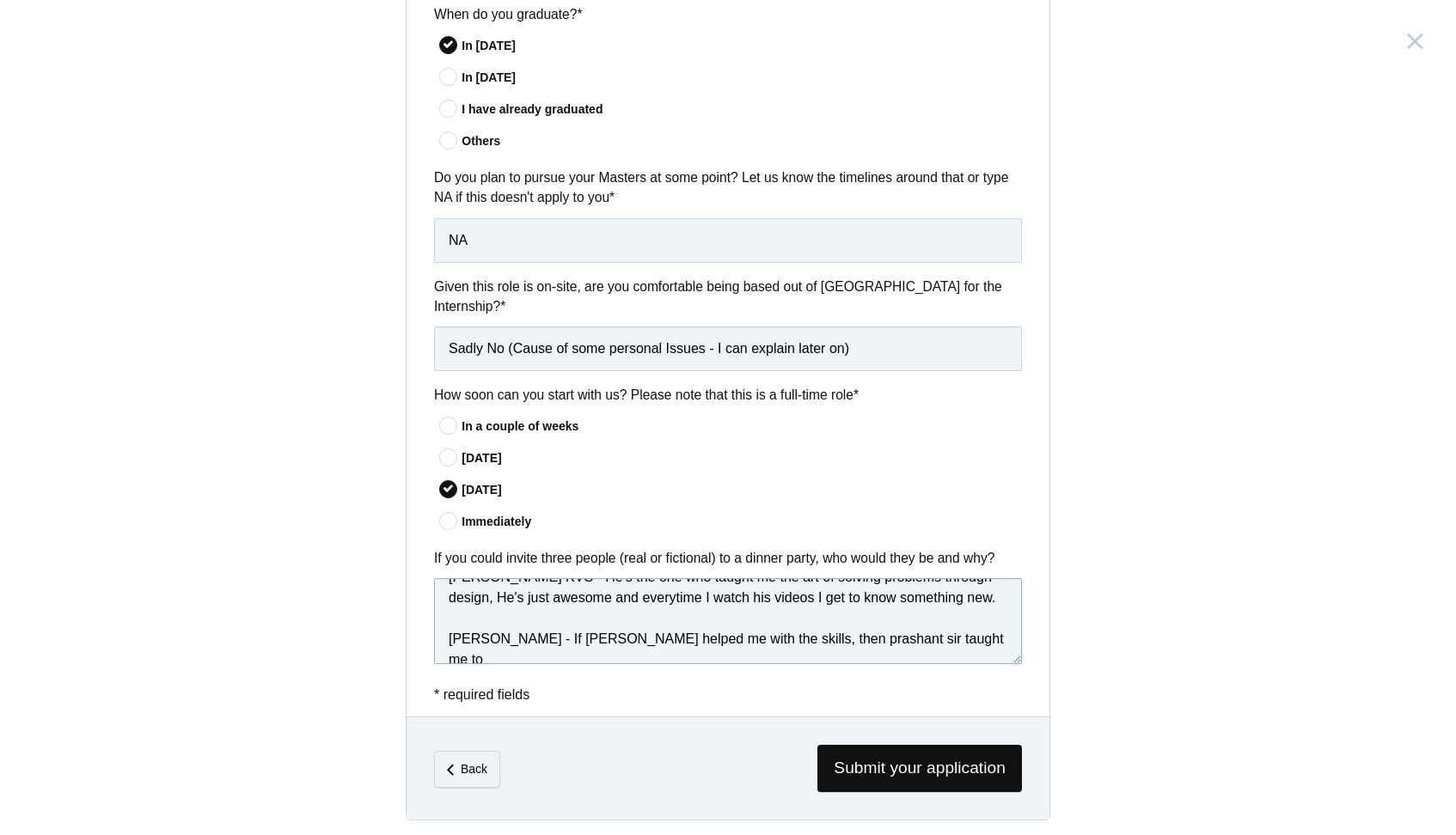
click at [623, 595] on textarea "Chethan KVS - He's the one who taught me the art of solving problems through de…" at bounding box center [728, 621] width 588 height 86
click at [670, 630] on textarea "Chethan KVS - He's the one who taught me the art of solving problems through de…" at bounding box center [728, 621] width 588 height 86
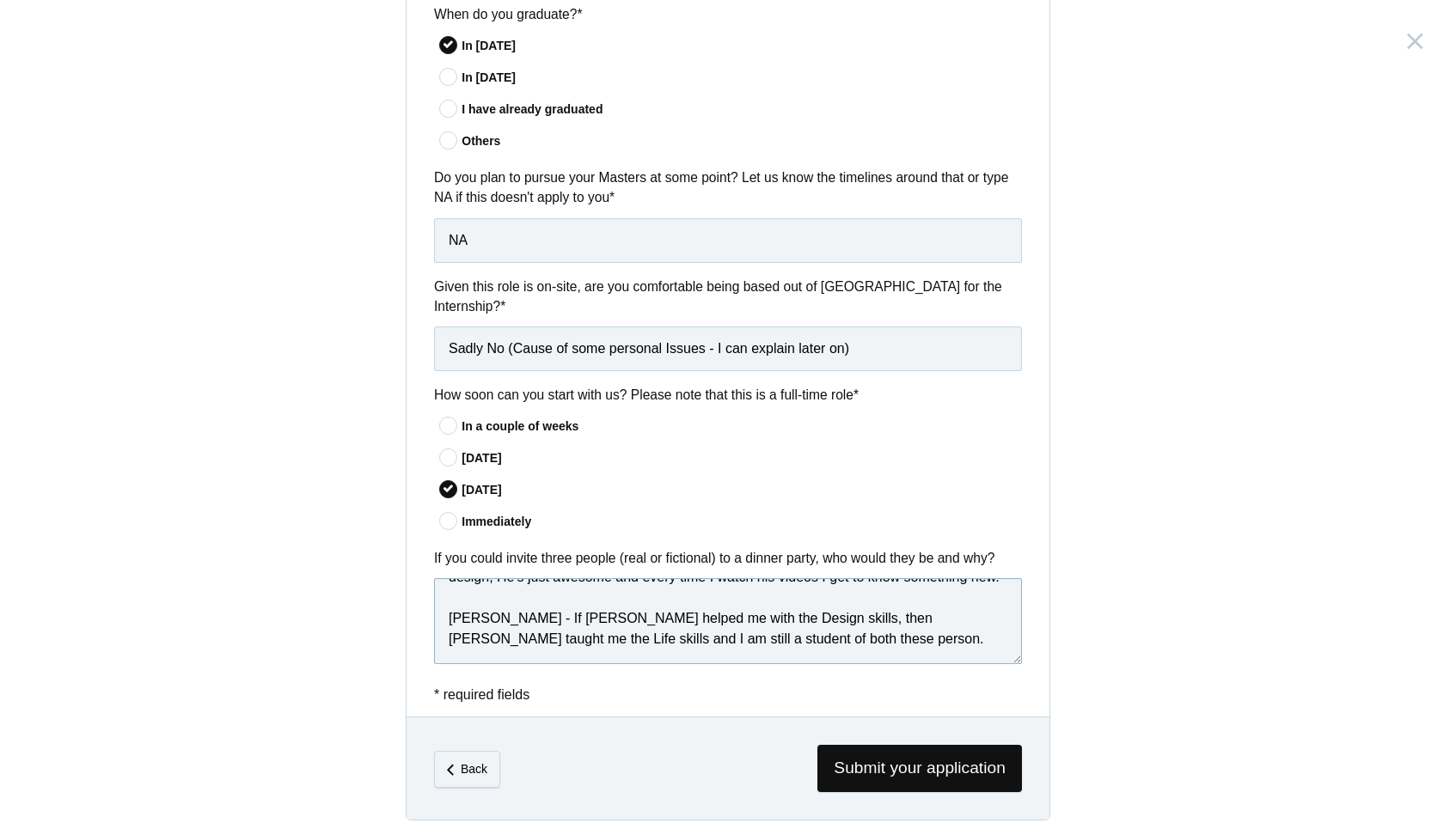
scroll to position [72, 0]
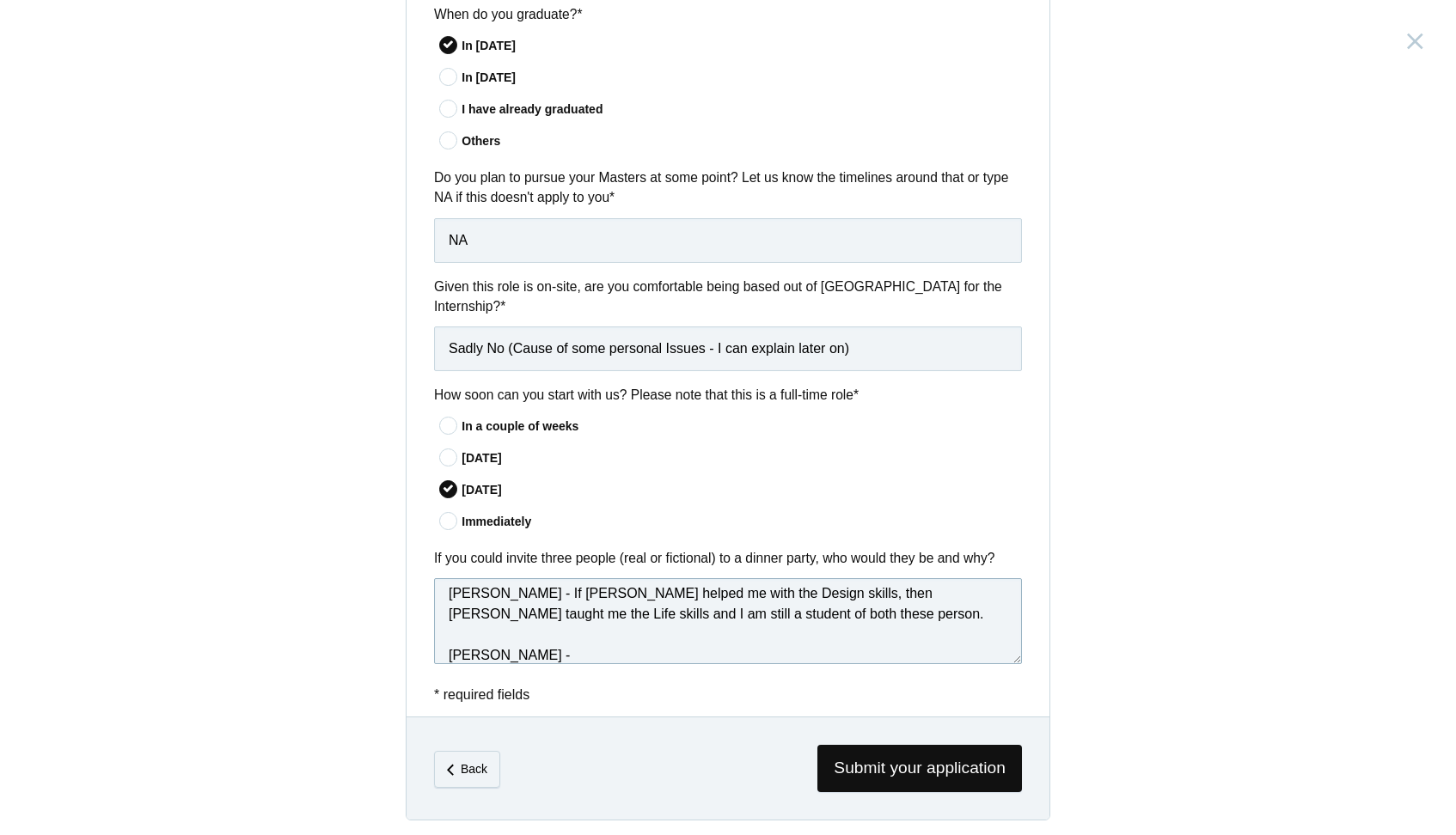
click at [874, 618] on textarea "Chethan KVS - He's the one who taught me the art of solving problems through de…" at bounding box center [728, 621] width 588 height 86
click at [545, 601] on textarea "Chethan KVS - He's the one who taught me the art of solving problems through de…" at bounding box center [728, 621] width 588 height 86
click at [556, 606] on textarea "Chethan KVS - He's the one who taught me the art of solving problems through de…" at bounding box center [728, 621] width 588 height 86
click at [619, 650] on textarea "Chethan KVS - He's the one who taught me the art of solving problems through de…" at bounding box center [728, 621] width 588 height 86
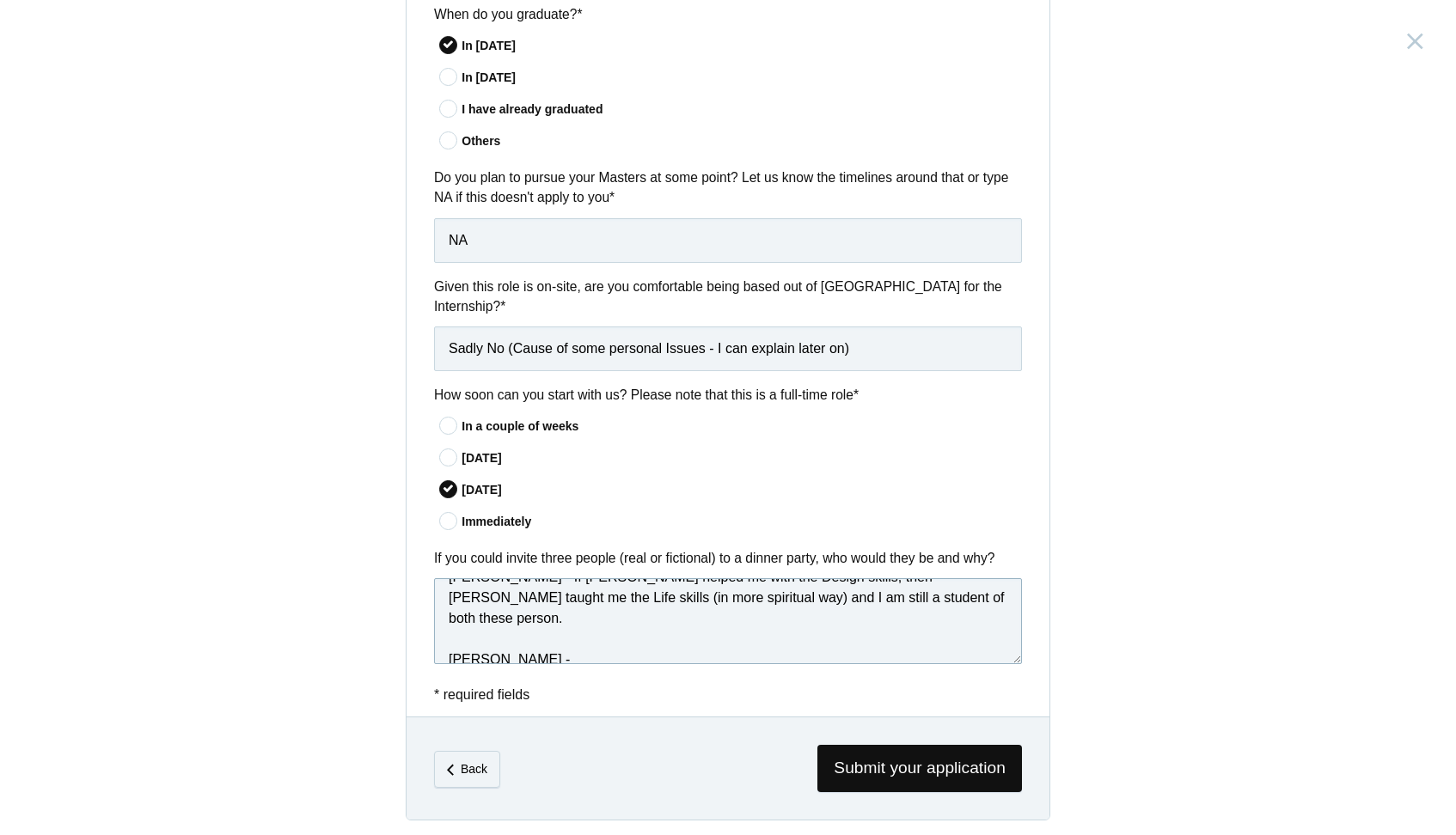
click at [492, 636] on textarea "Chethan KVS - He's the one who taught me the art of solving problems through de…" at bounding box center [728, 621] width 588 height 86
click at [622, 626] on textarea "Chethan KVS - He's the one who taught me the art of solving problems through de…" at bounding box center [728, 621] width 588 height 86
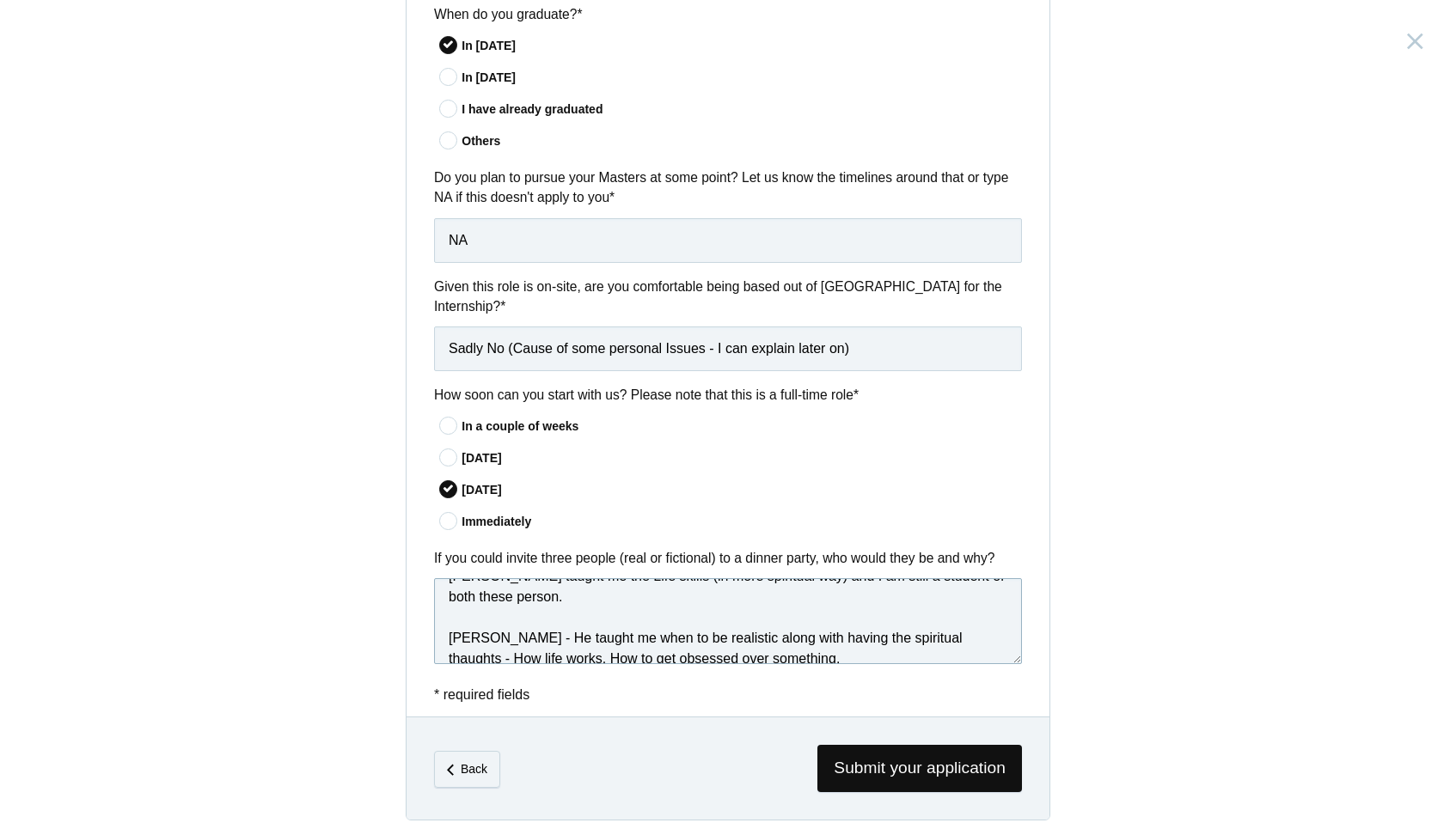
scroll to position [109, 0]
click at [872, 632] on textarea "Chethan KVS - He's the one who taught me the art of solving problems through de…" at bounding box center [728, 621] width 588 height 86
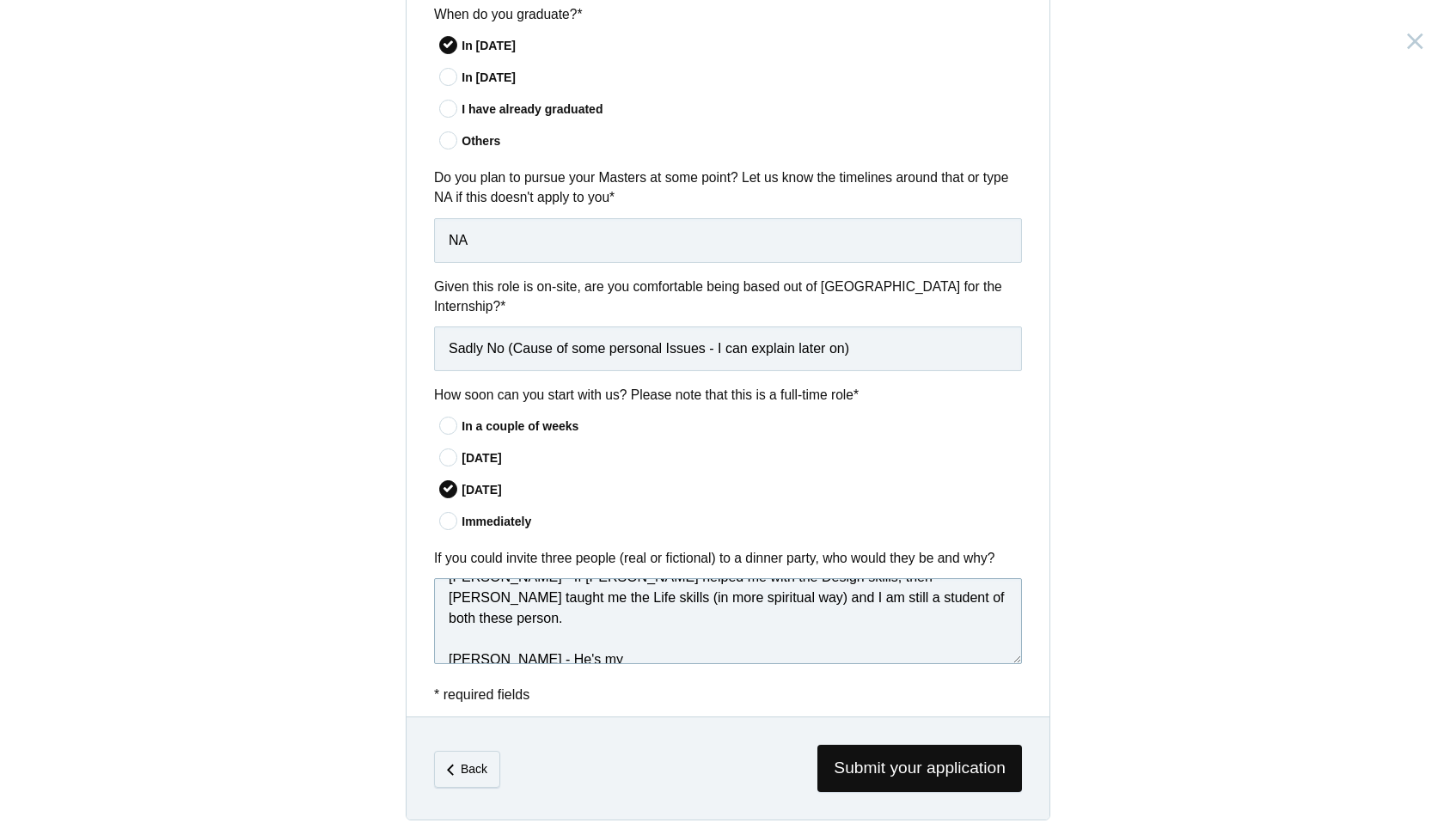
paste textarea "Terence Fletcher"
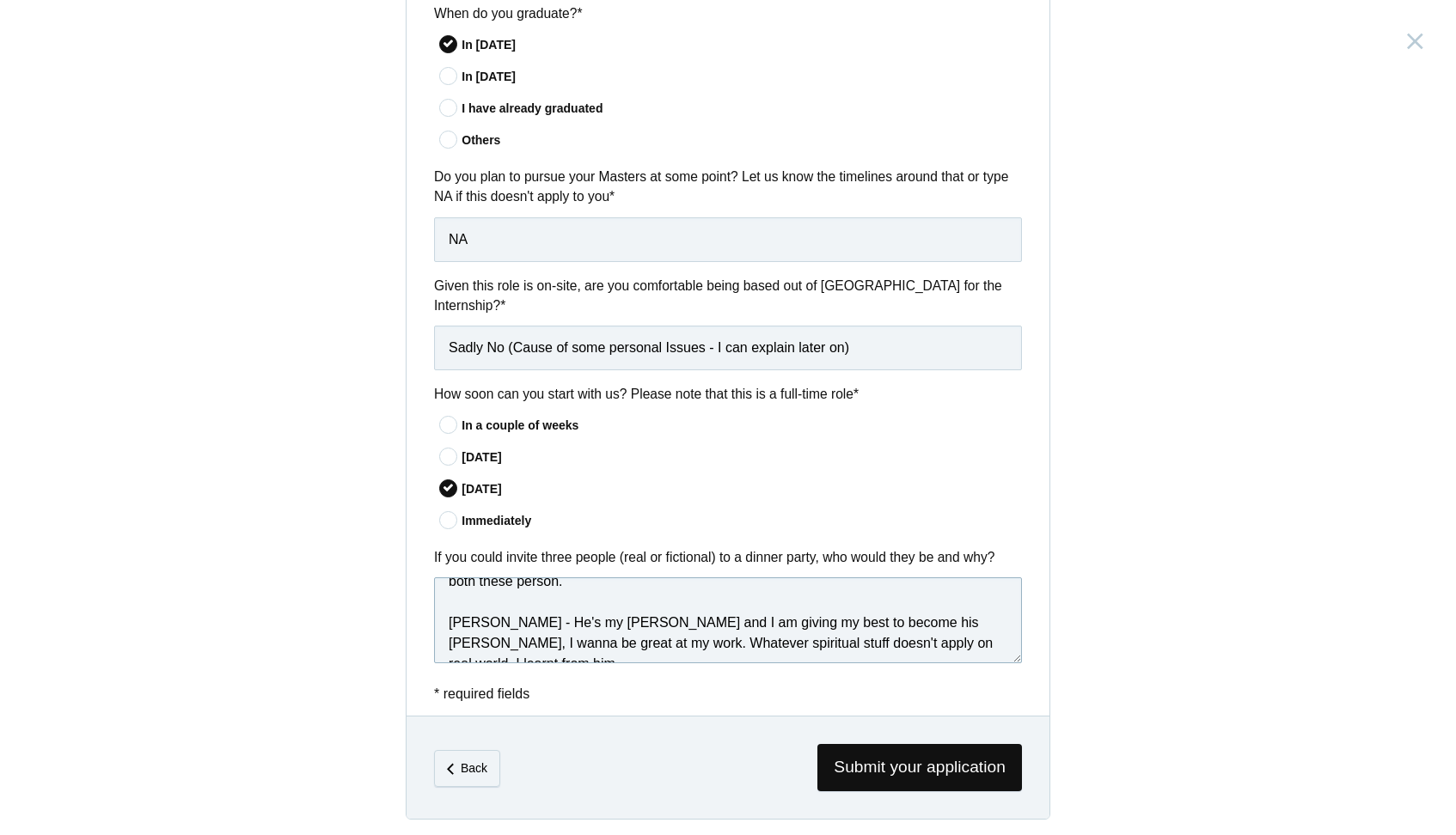
scroll to position [1193, 0]
click at [548, 642] on textarea "Chethan KVS - He's the one who taught me the art of solving problems through de…" at bounding box center [728, 621] width 588 height 86
click at [592, 642] on textarea "Chethan KVS - He's the one who taught me the art of solving problems through de…" at bounding box center [728, 621] width 588 height 86
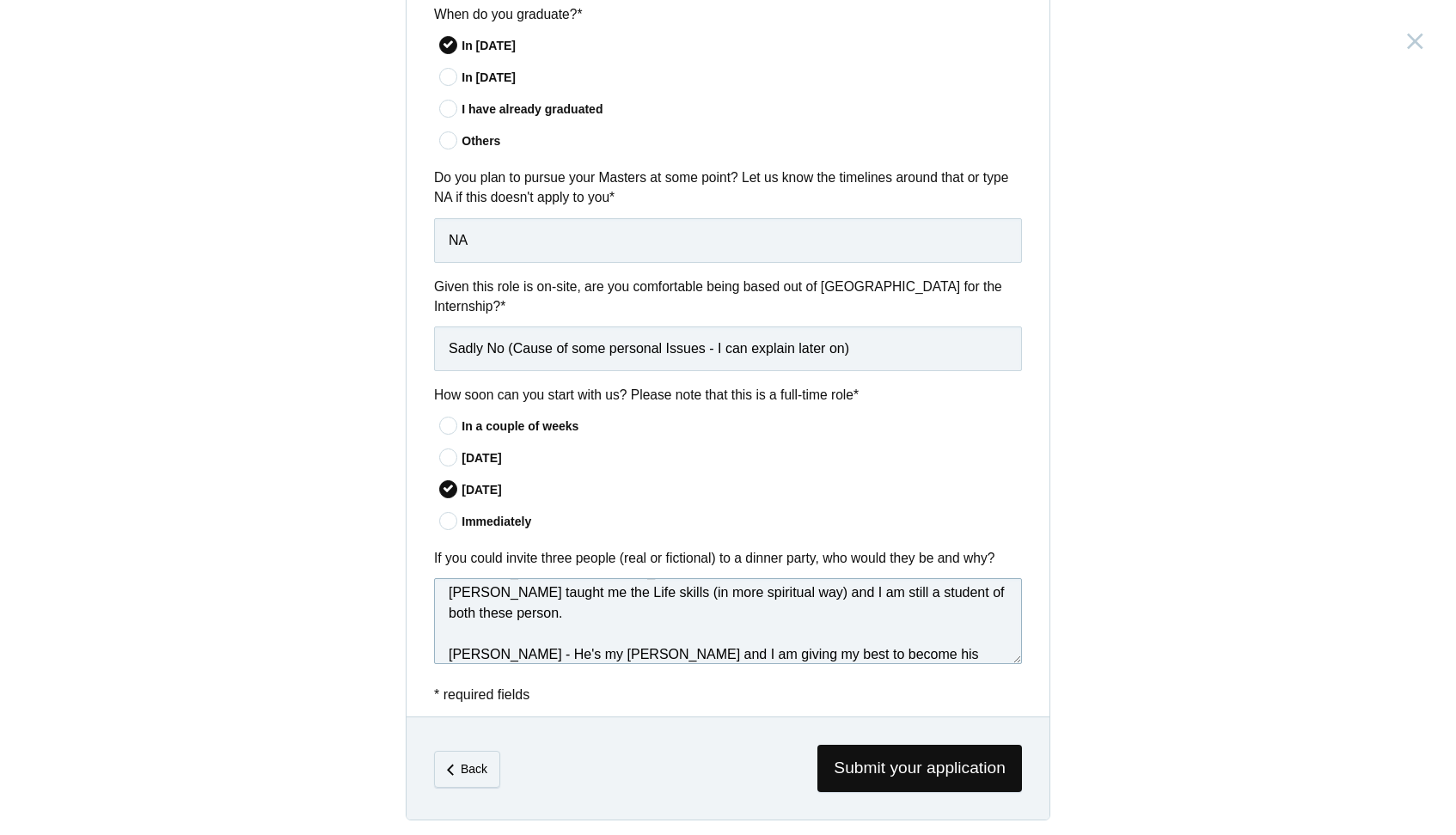
scroll to position [92, 0]
click at [475, 630] on textarea "Chethan KVS - He's the one who taught me the art of solving problems through de…" at bounding box center [728, 621] width 588 height 86
paste textarea "hwetabh Gangwar"
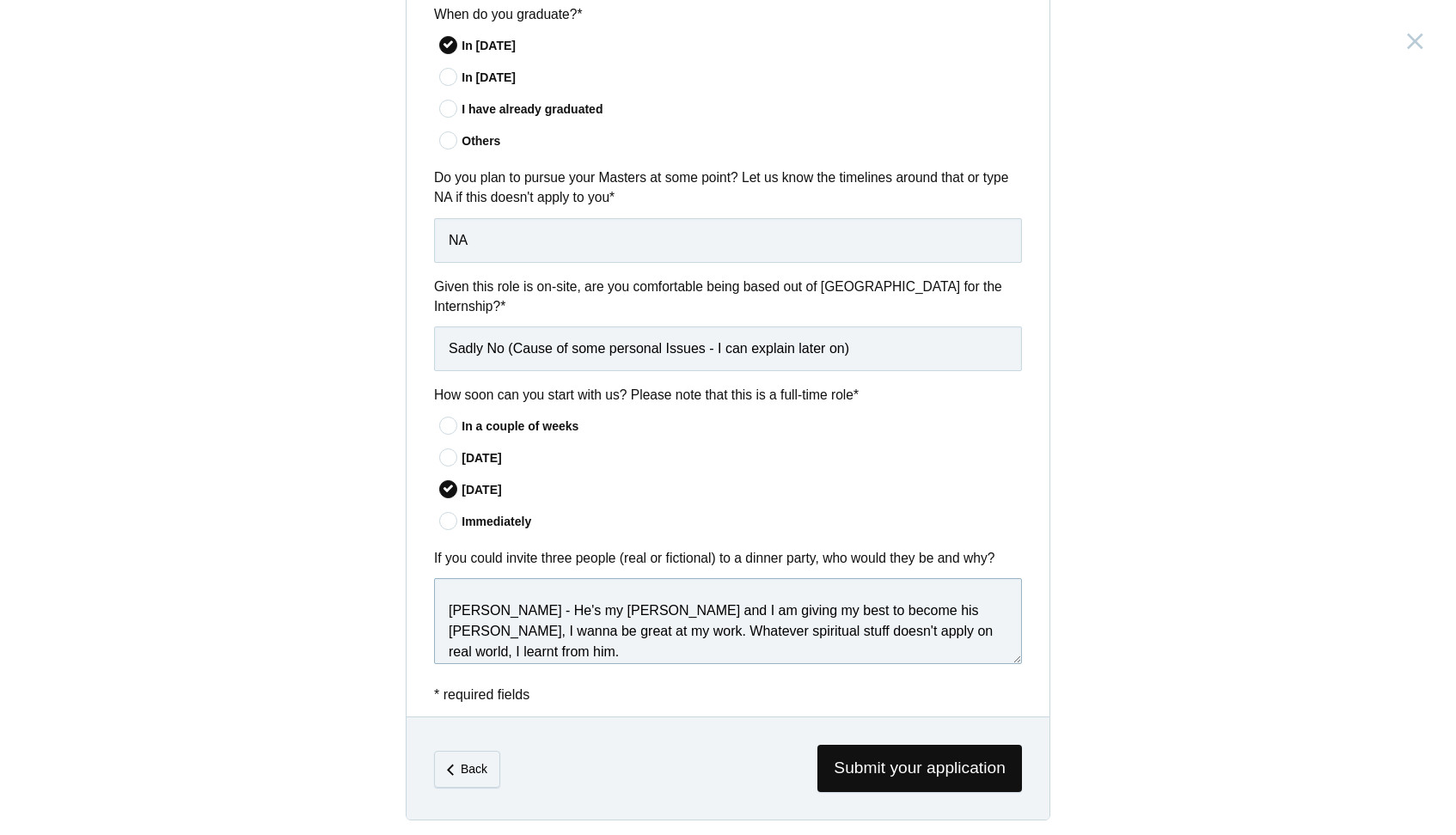
scroll to position [140, 0]
click at [599, 633] on textarea "Chethan KVS - He's the one who taught me the art of solving problems through de…" at bounding box center [728, 621] width 588 height 86
click at [492, 602] on textarea "Chethan KVS - He's the one who taught me the art of solving problems through de…" at bounding box center [728, 621] width 588 height 86
click at [586, 629] on textarea "Chethan KVS - He's the one who taught me the art of solving problems through de…" at bounding box center [728, 621] width 588 height 86
click at [603, 618] on textarea "Chethan KVS - He's the one who taught me the art of solving problems through de…" at bounding box center [728, 621] width 588 height 86
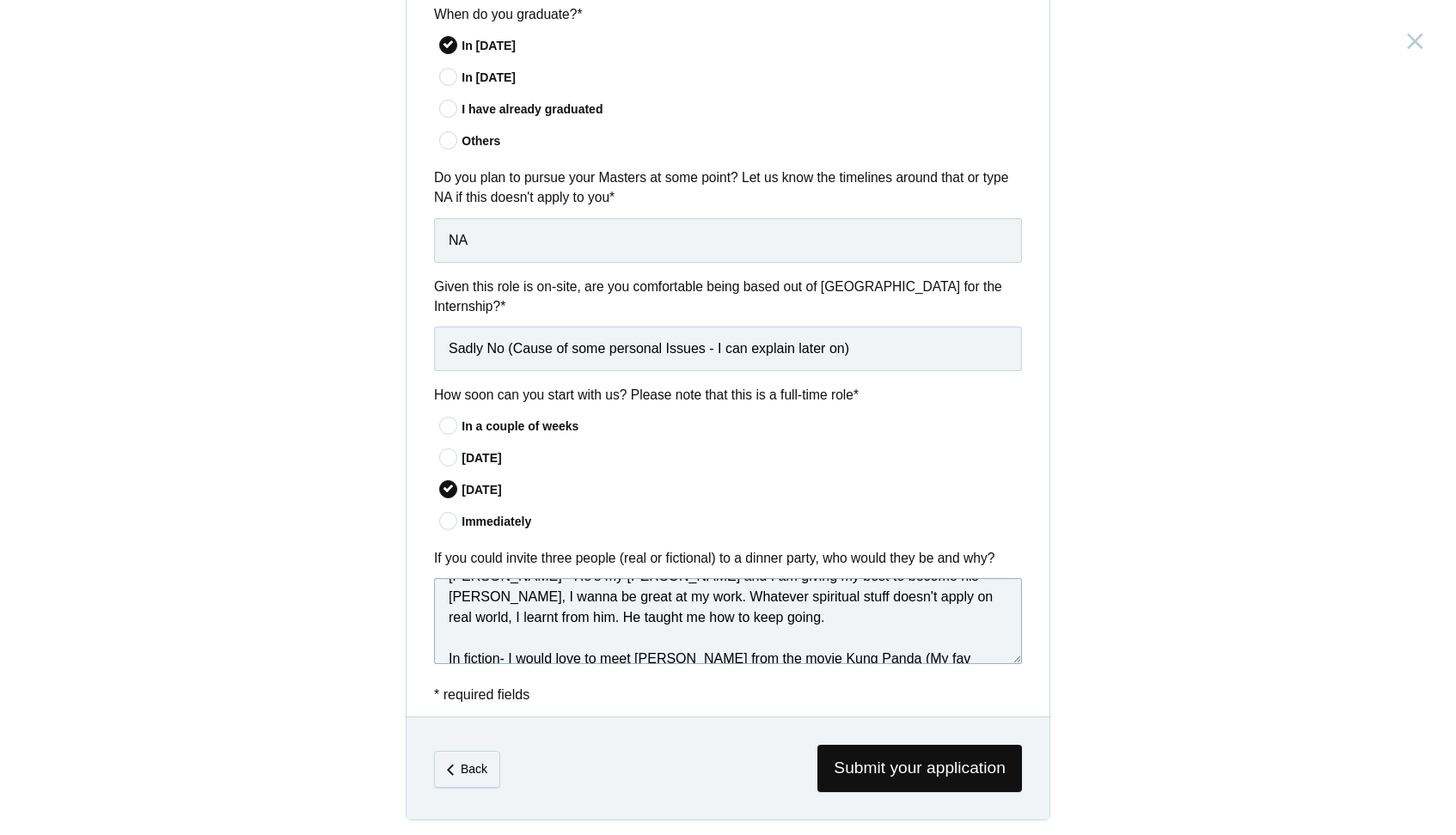
scroll to position [170, 0]
type textarea "Chethan KVS - He's the one who taught me the art of solving problems through de…"
click at [892, 769] on span "Submit your application" at bounding box center [919, 769] width 205 height 47
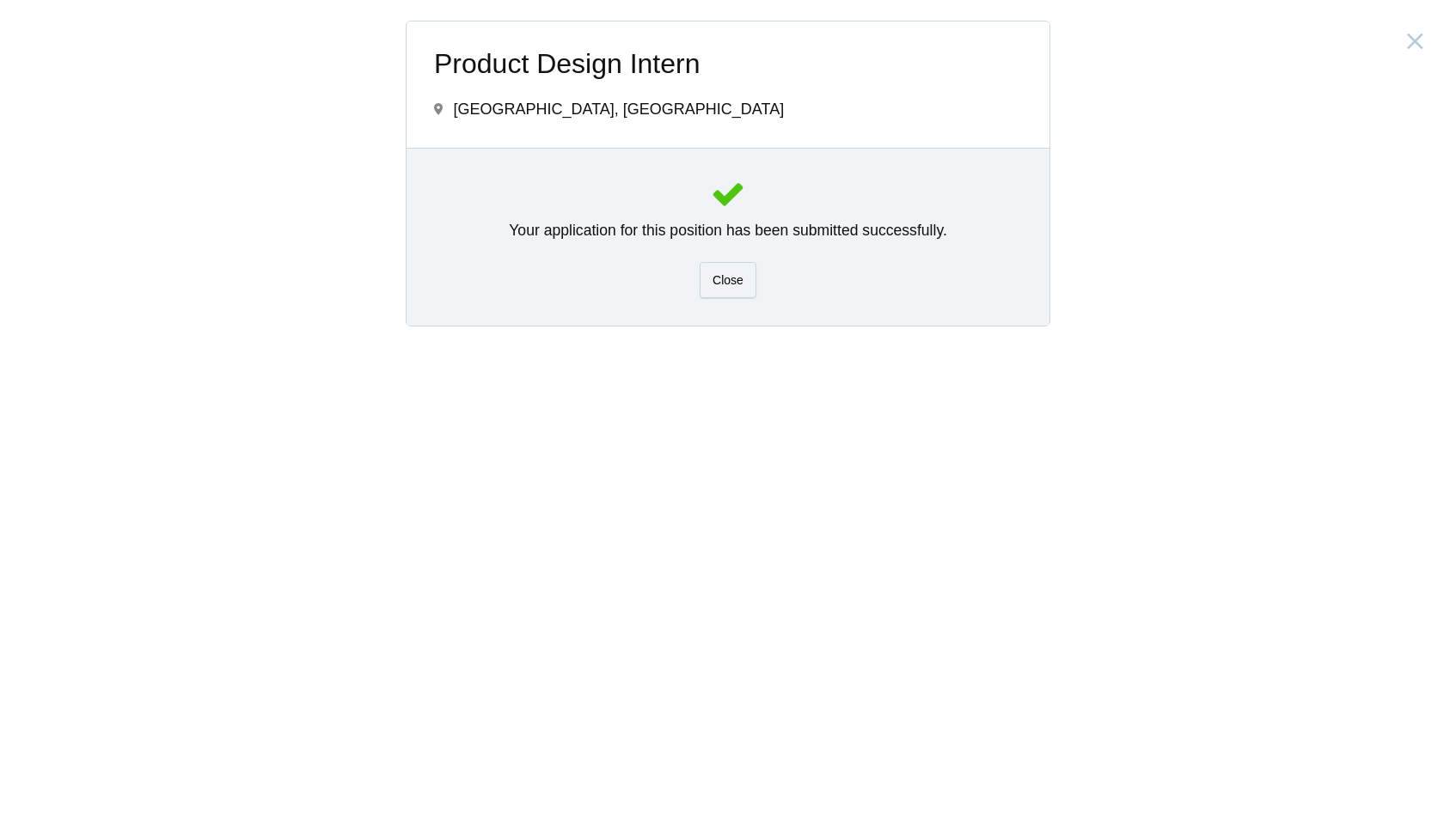
scroll to position [0, 0]
click at [712, 283] on span "Close" at bounding box center [728, 280] width 31 height 14
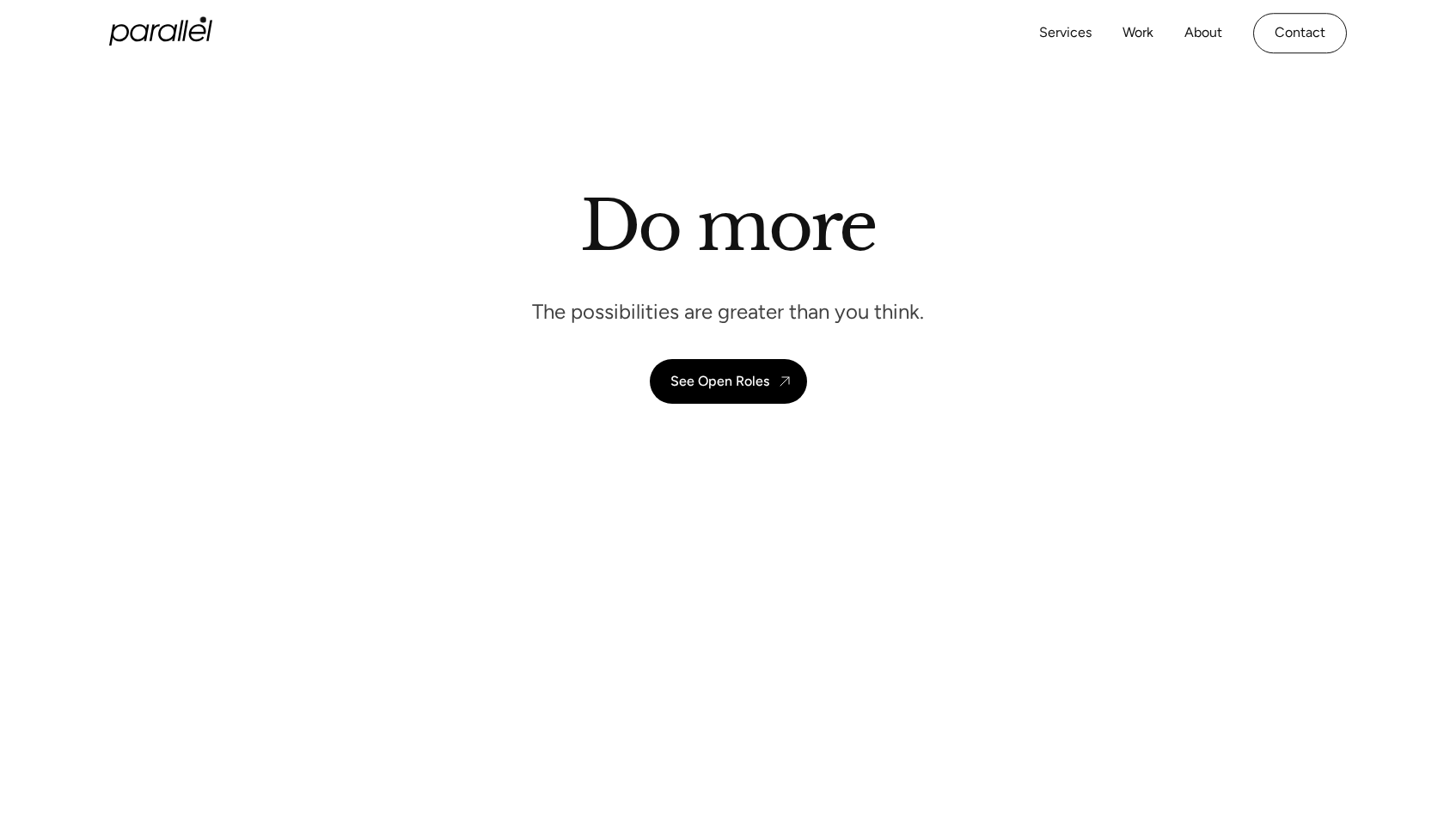
click at [198, 23] on icon "home" at bounding box center [160, 33] width 103 height 25
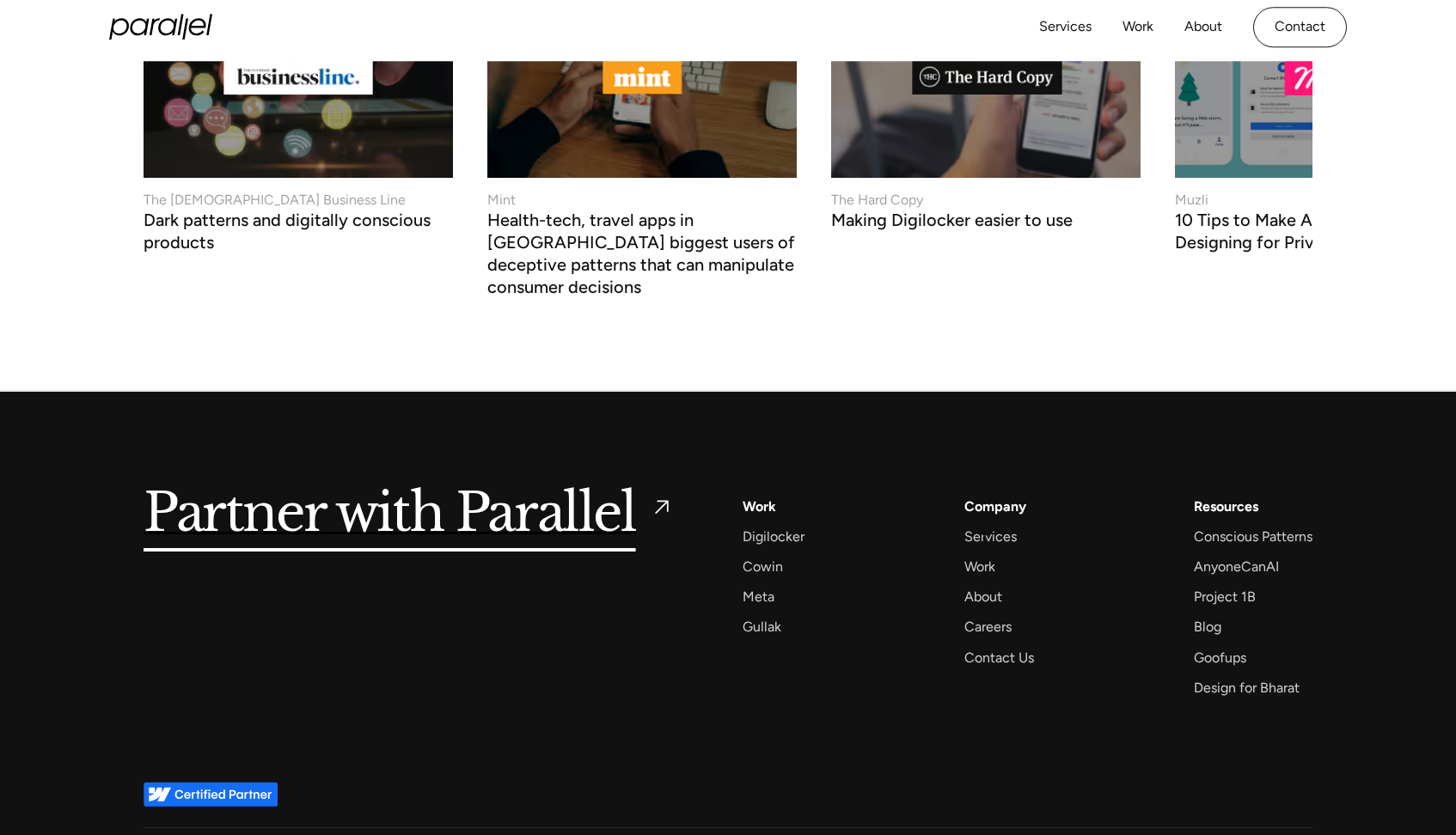
scroll to position [6543, 0]
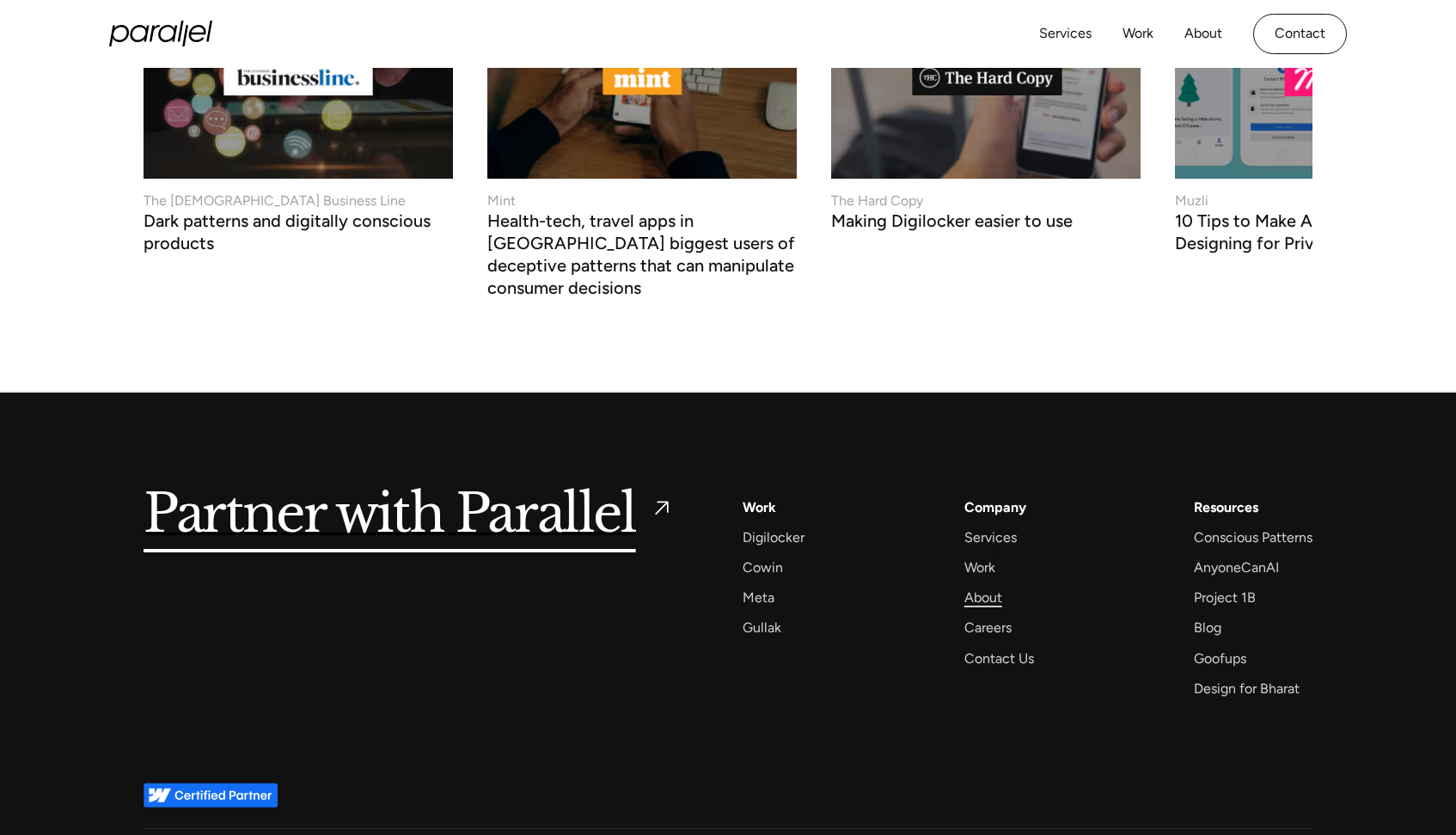
click at [995, 586] on div "About" at bounding box center [983, 597] width 38 height 24
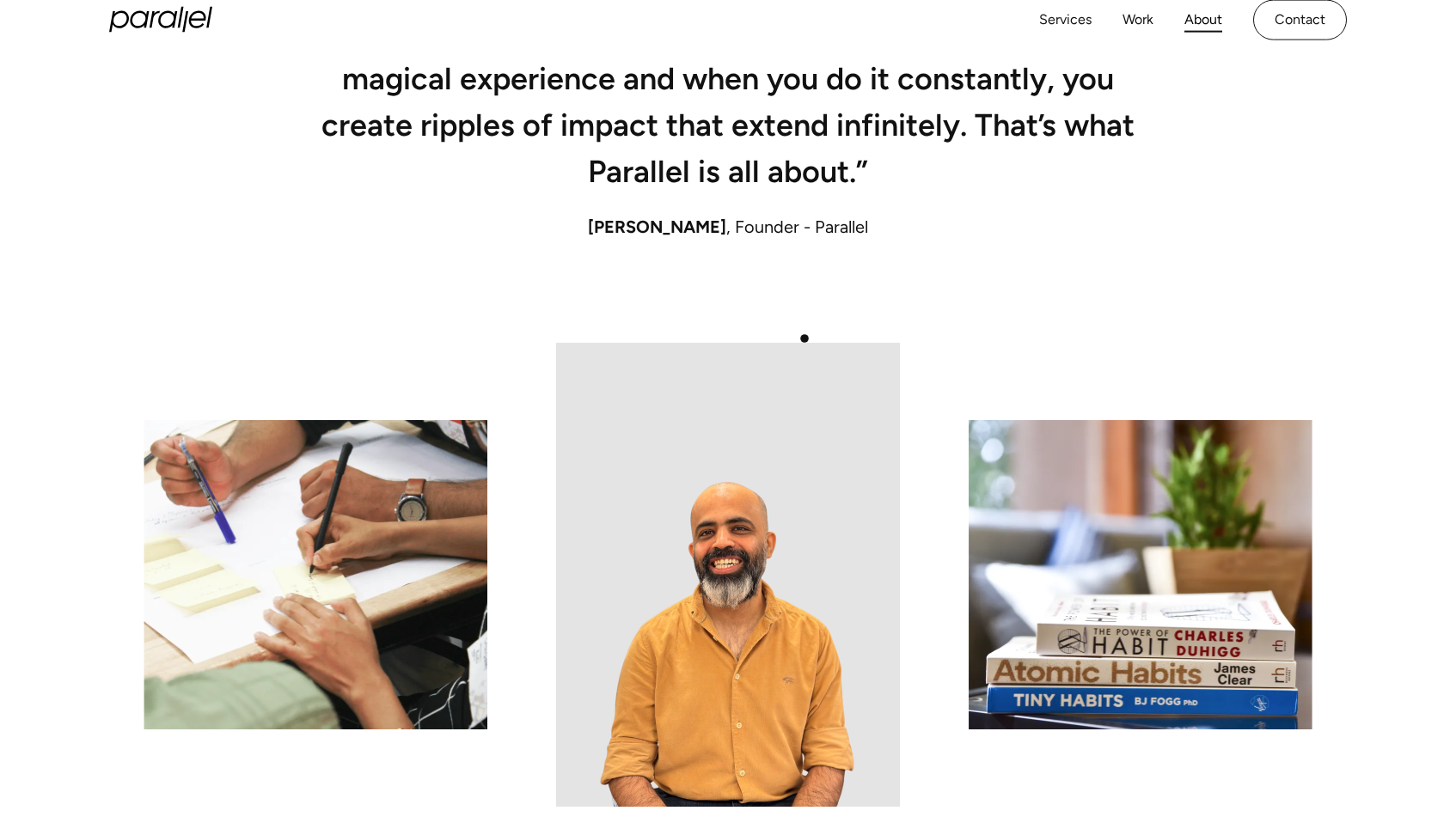
scroll to position [1321, 0]
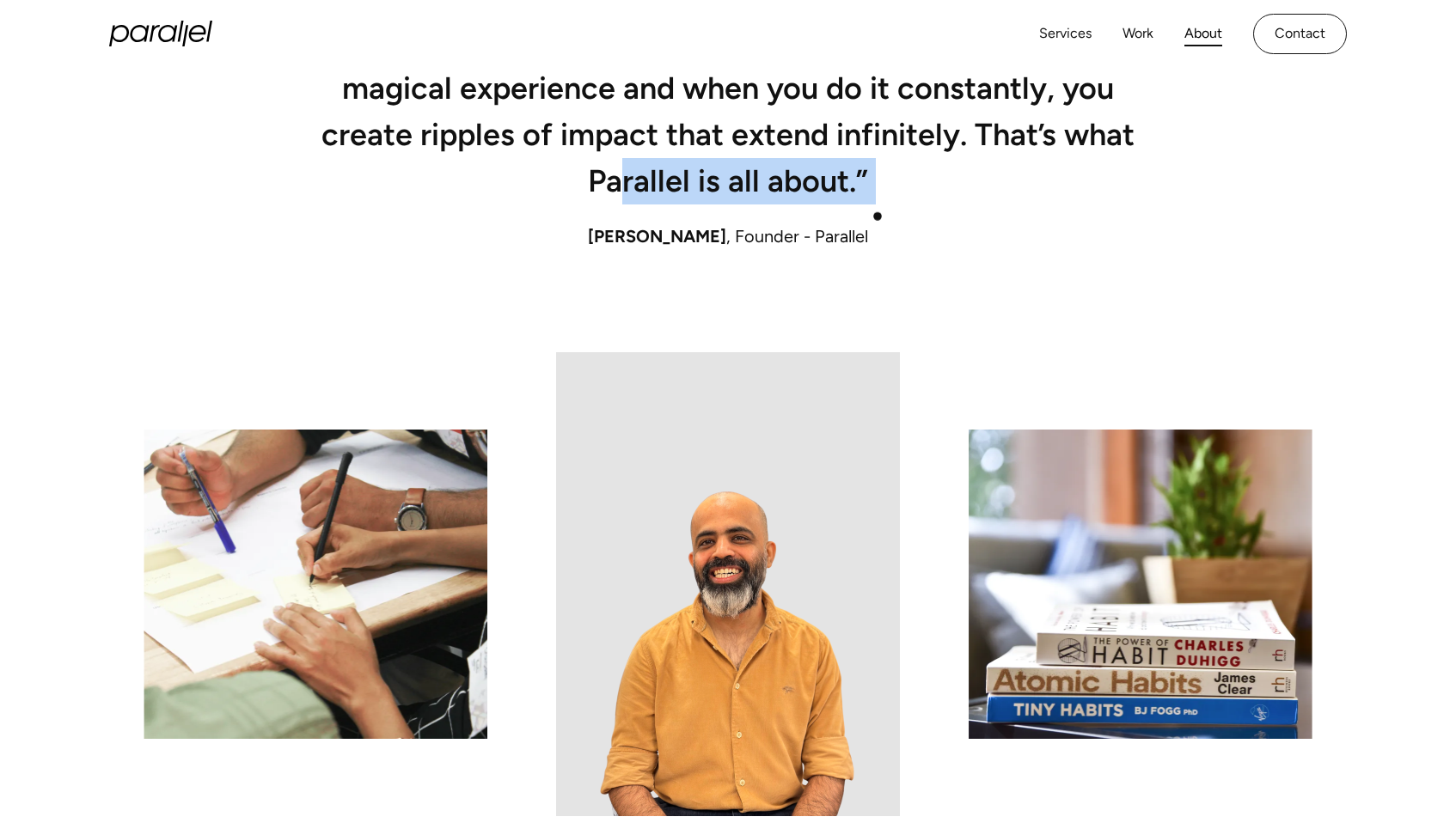
drag, startPoint x: 649, startPoint y: 189, endPoint x: 889, endPoint y: 217, distance: 241.6
click at [889, 217] on div "“Reality and creativity must run parallely to create that magical experience an…" at bounding box center [728, 192] width 1169 height 322
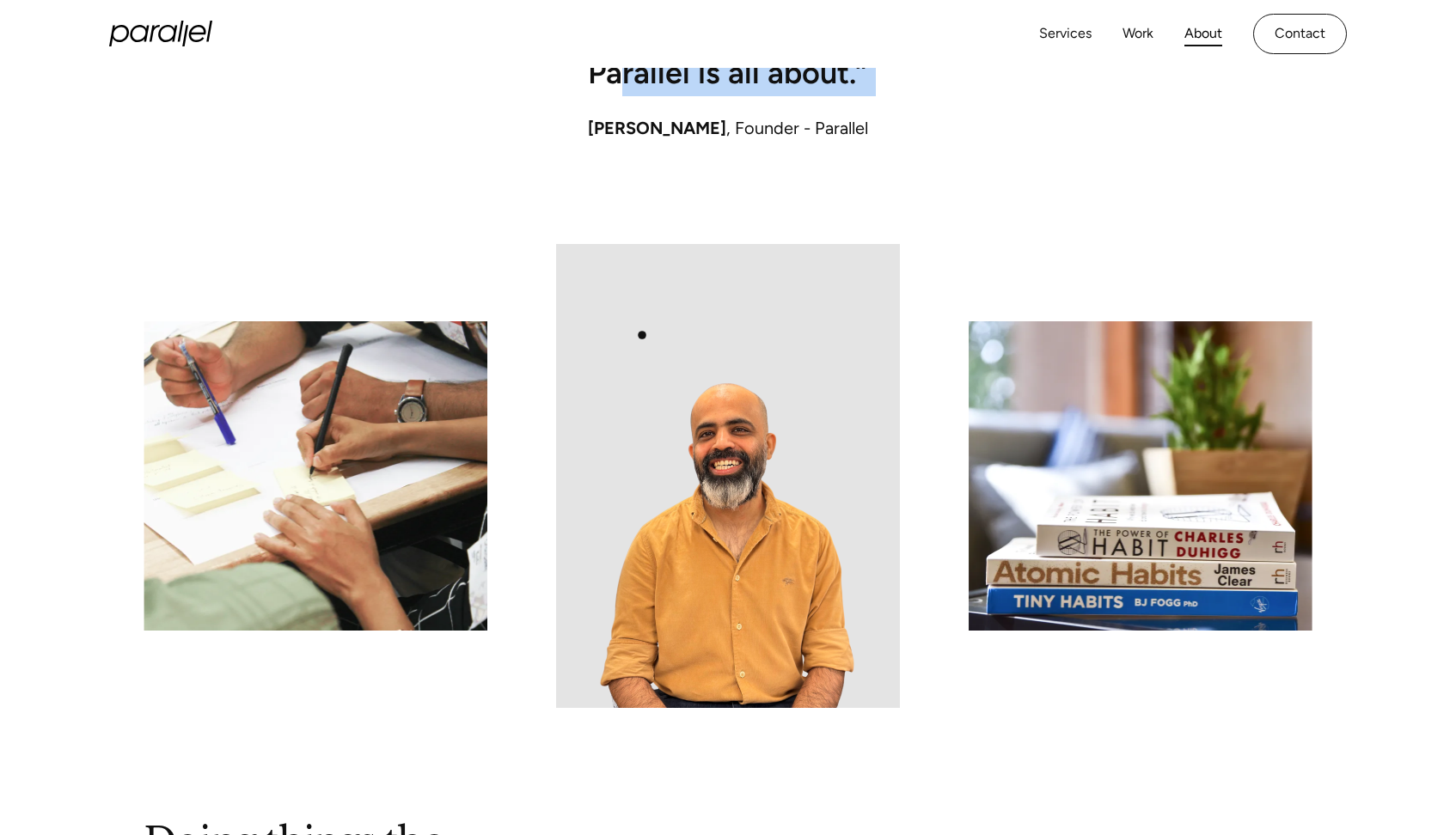
scroll to position [1446, 0]
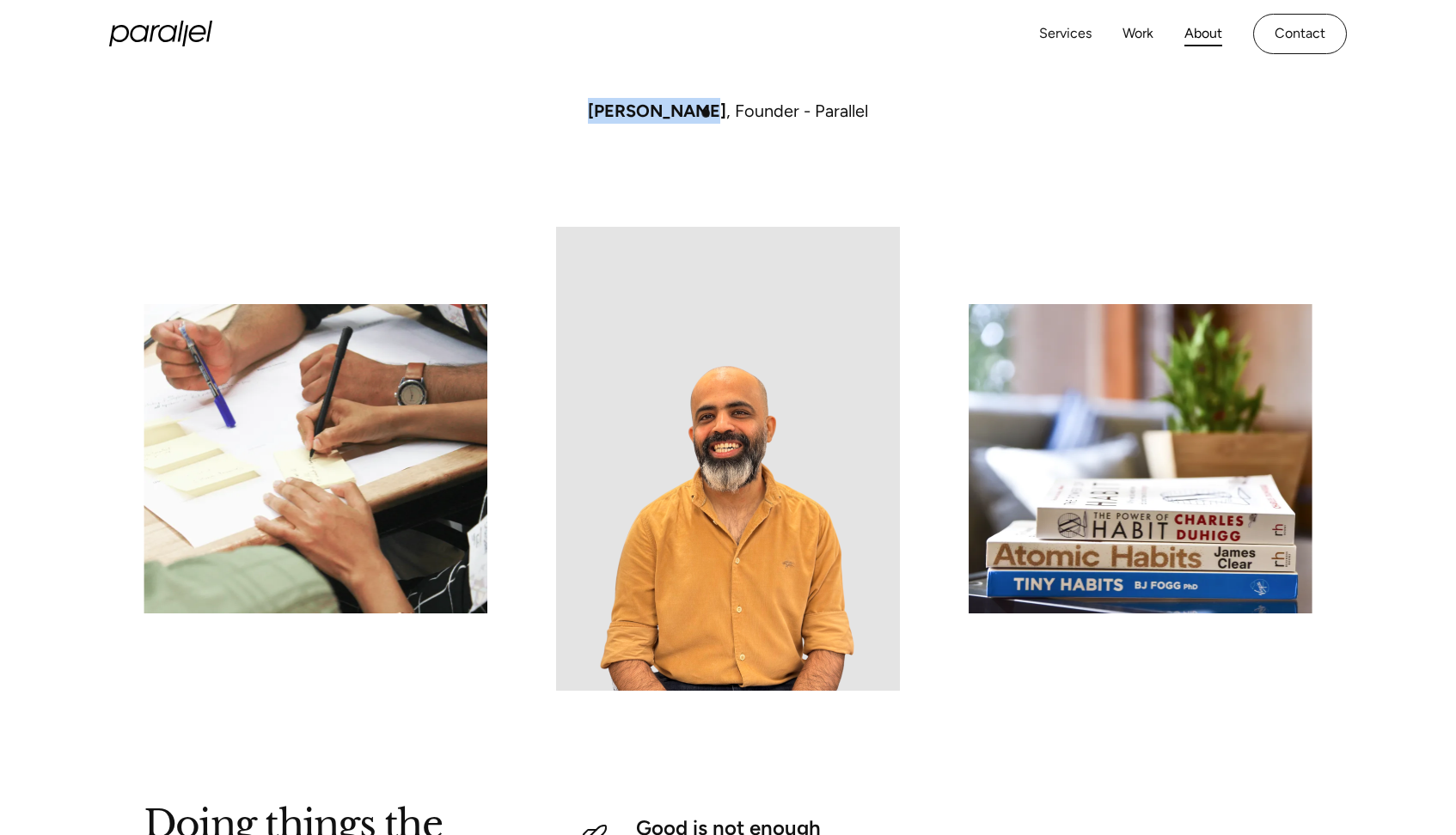
drag, startPoint x: 577, startPoint y: 108, endPoint x: 709, endPoint y: 113, distance: 132.1
click at [709, 113] on div "Robin Dhanwani , Founder - Parallel" at bounding box center [728, 110] width 1169 height 25
drag, startPoint x: 724, startPoint y: 111, endPoint x: 652, endPoint y: 113, distance: 72.0
click at [652, 113] on div "Robin Dhanwani , Founder - Parallel" at bounding box center [728, 110] width 1169 height 25
click at [624, 105] on span "[PERSON_NAME]" at bounding box center [657, 111] width 139 height 21
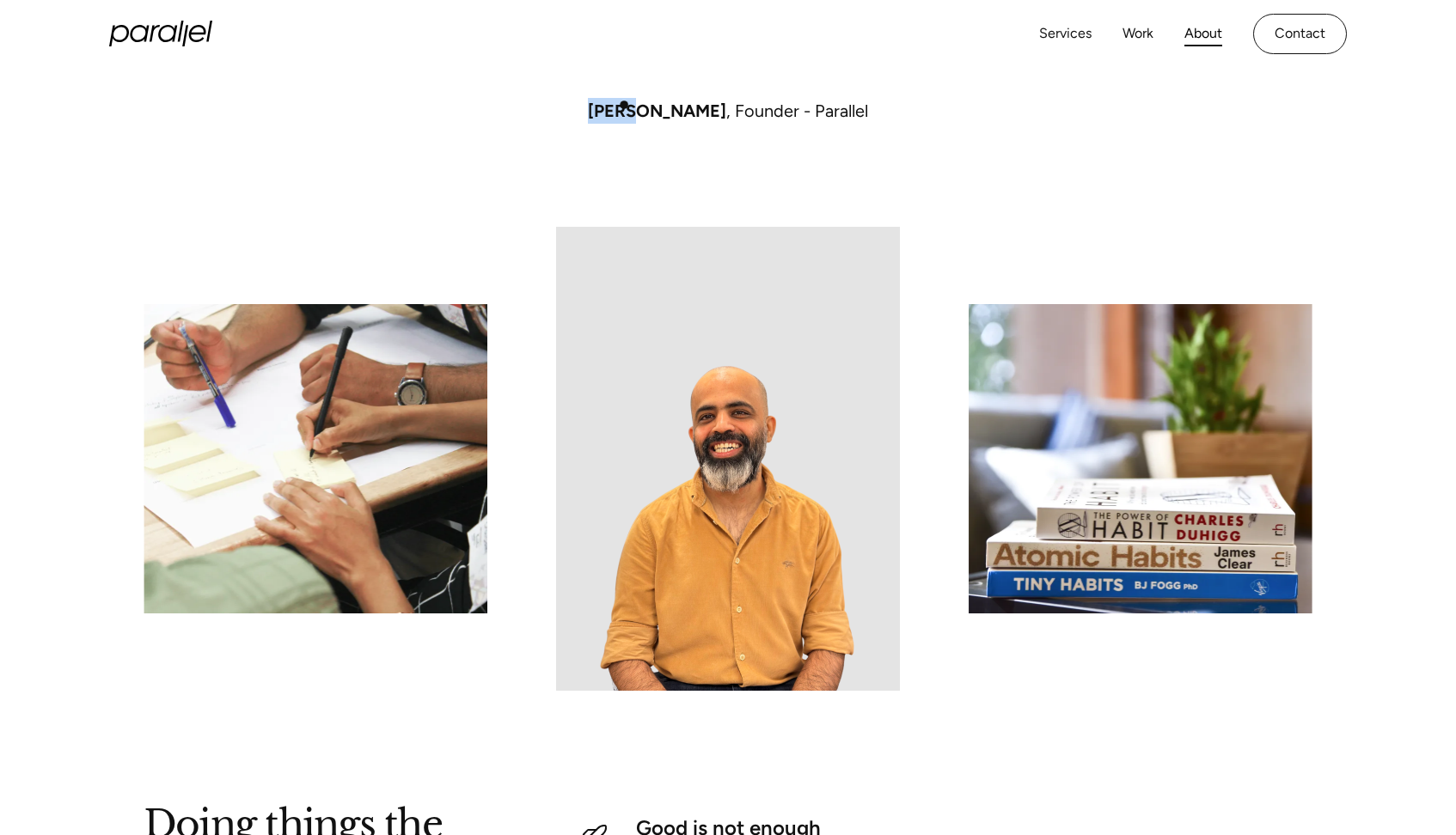
click at [624, 105] on span "[PERSON_NAME]" at bounding box center [657, 111] width 139 height 21
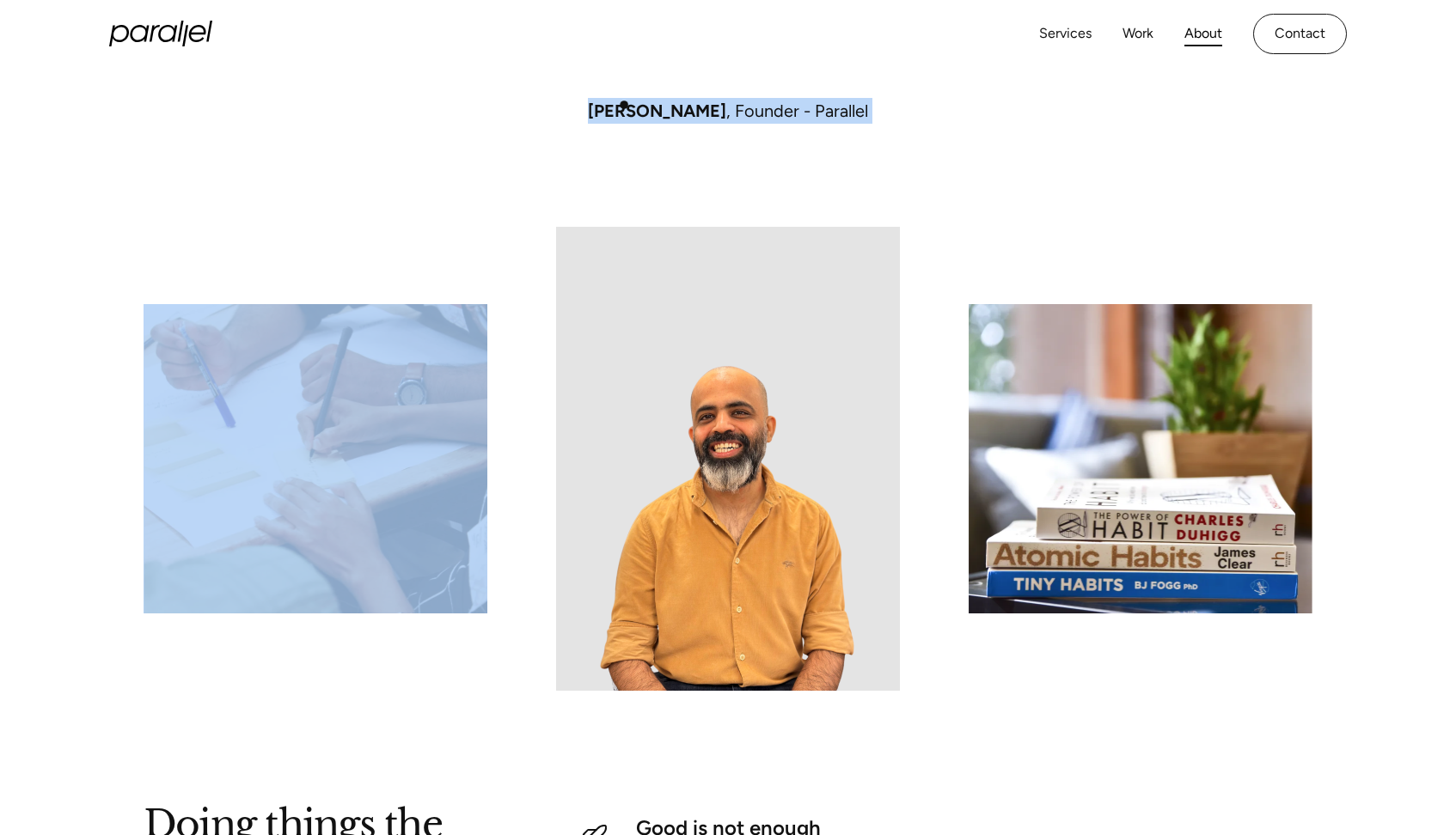
click at [624, 105] on span "[PERSON_NAME]" at bounding box center [657, 111] width 139 height 21
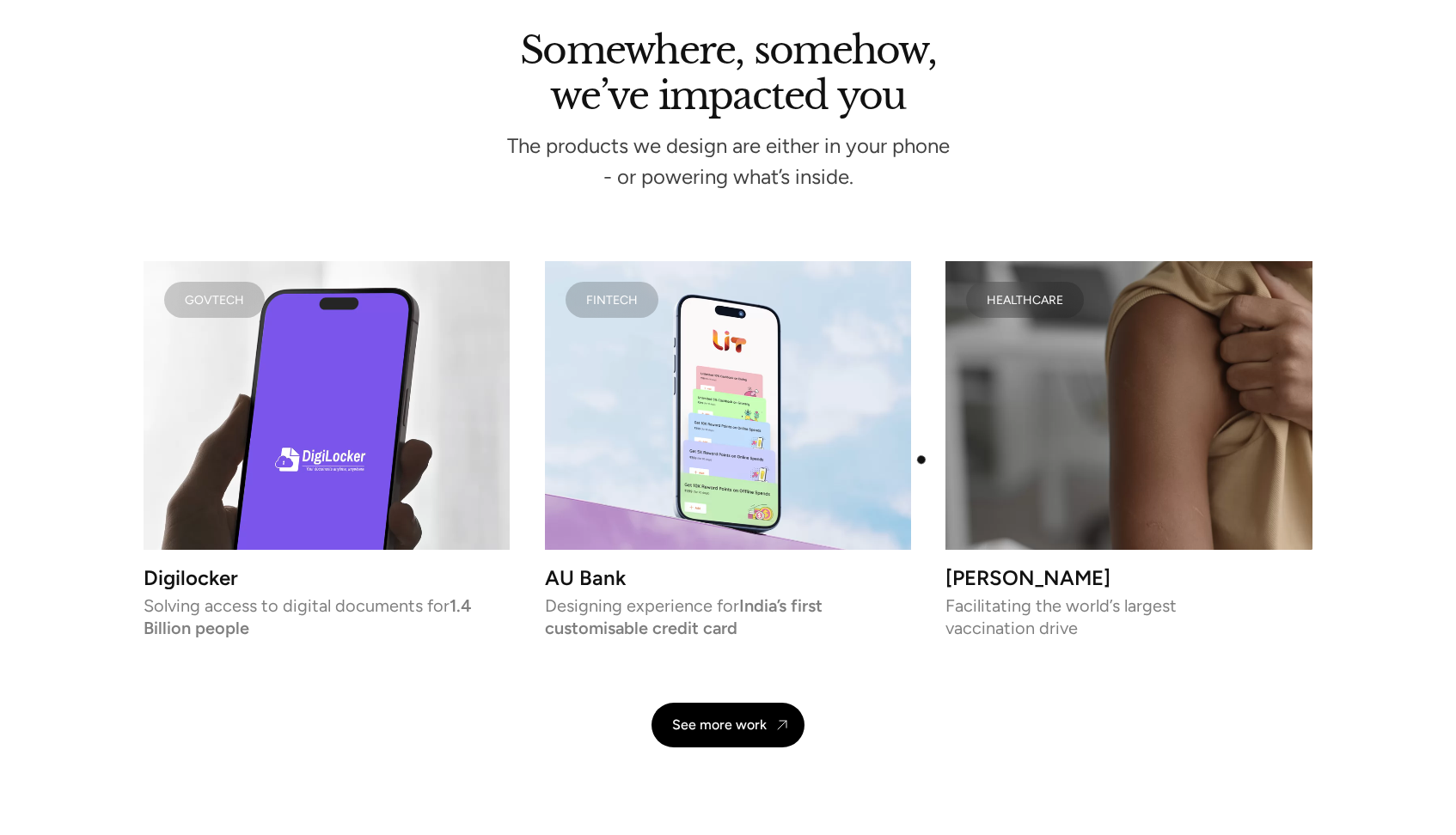
scroll to position [3551, 0]
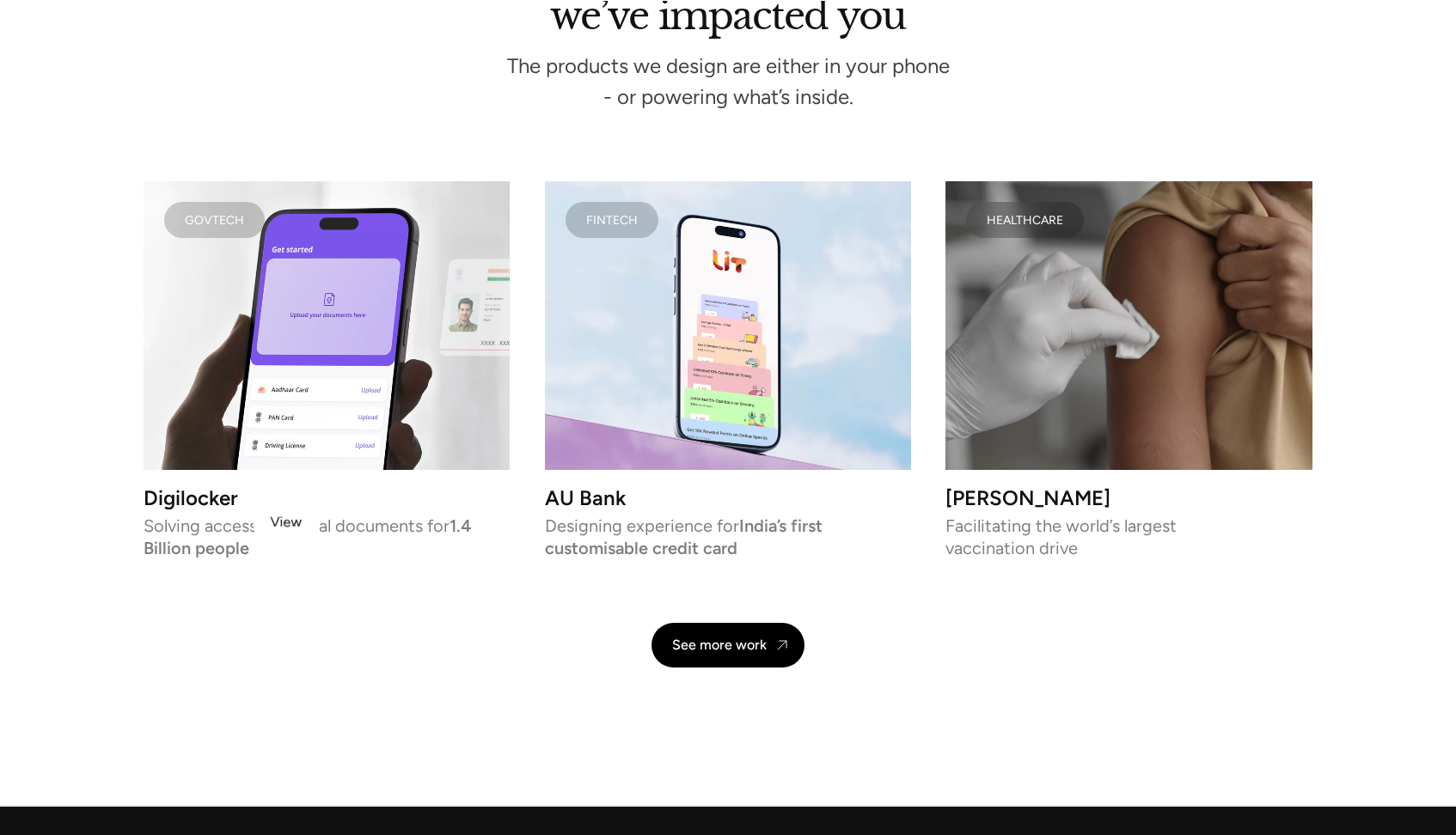
click at [286, 522] on p "Solving access to digital documents for 1.4 Billion people" at bounding box center [326, 536] width 367 height 34
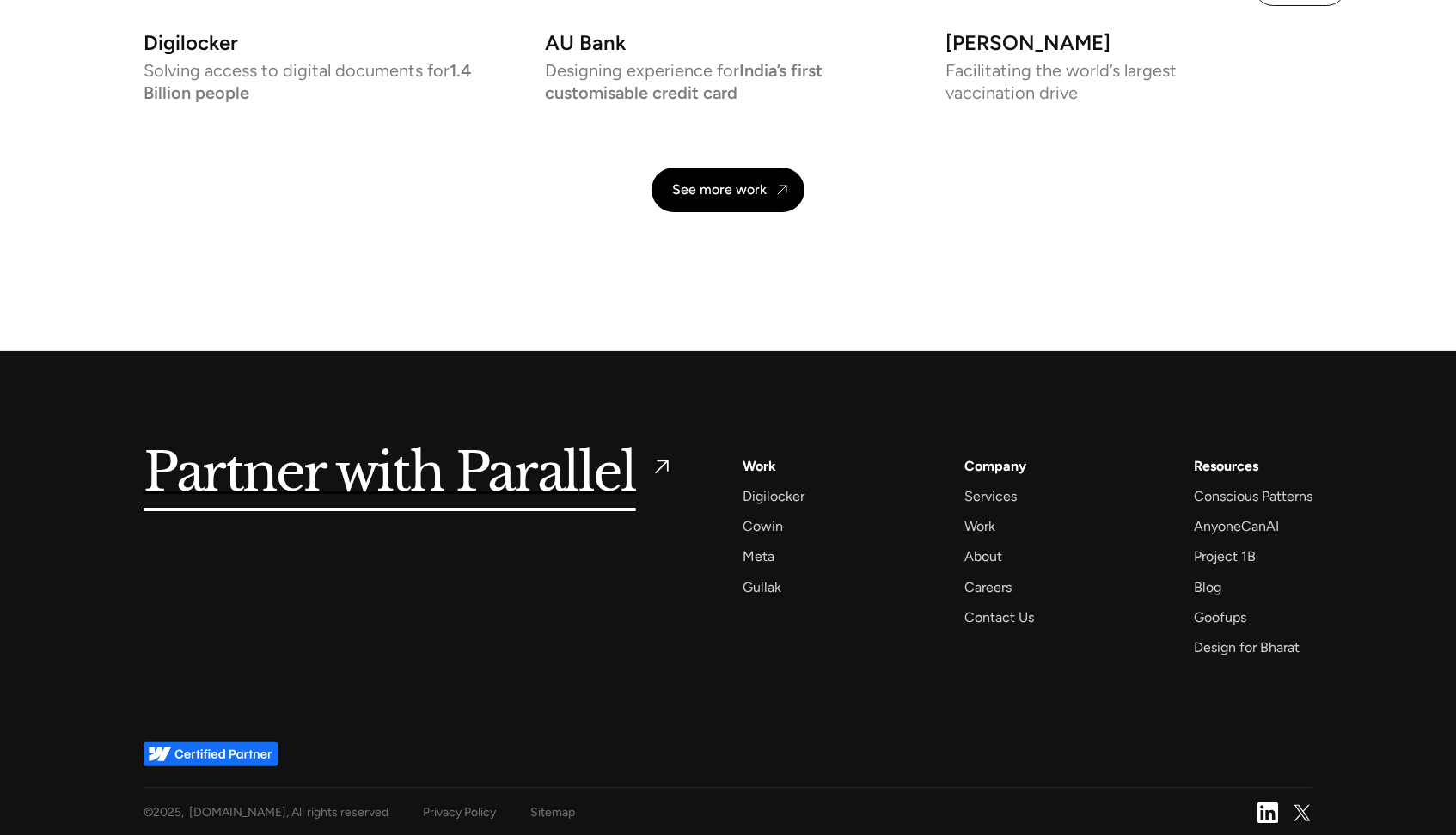
scroll to position [4006, 0]
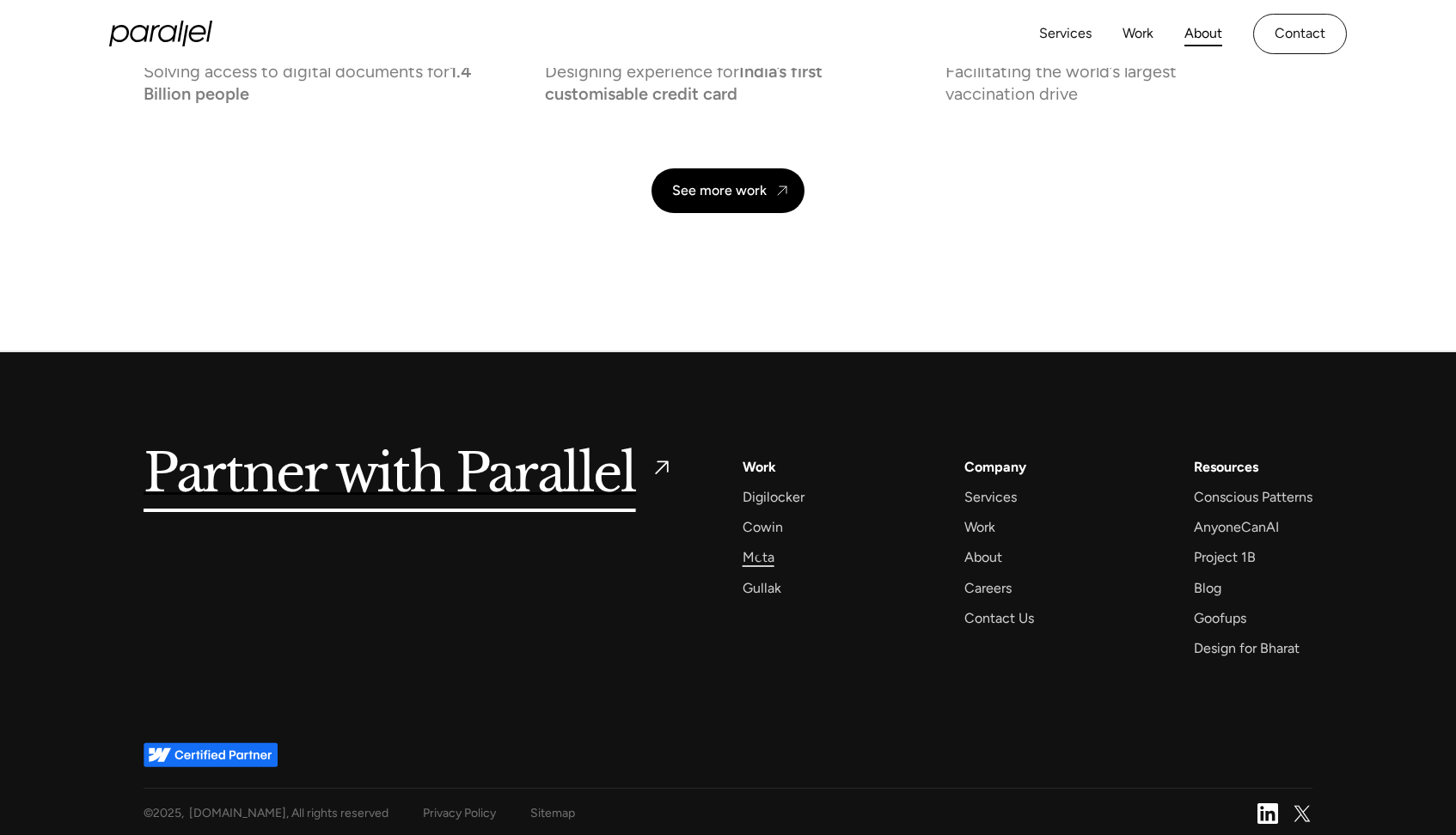
click at [760, 558] on div "Meta" at bounding box center [759, 557] width 32 height 24
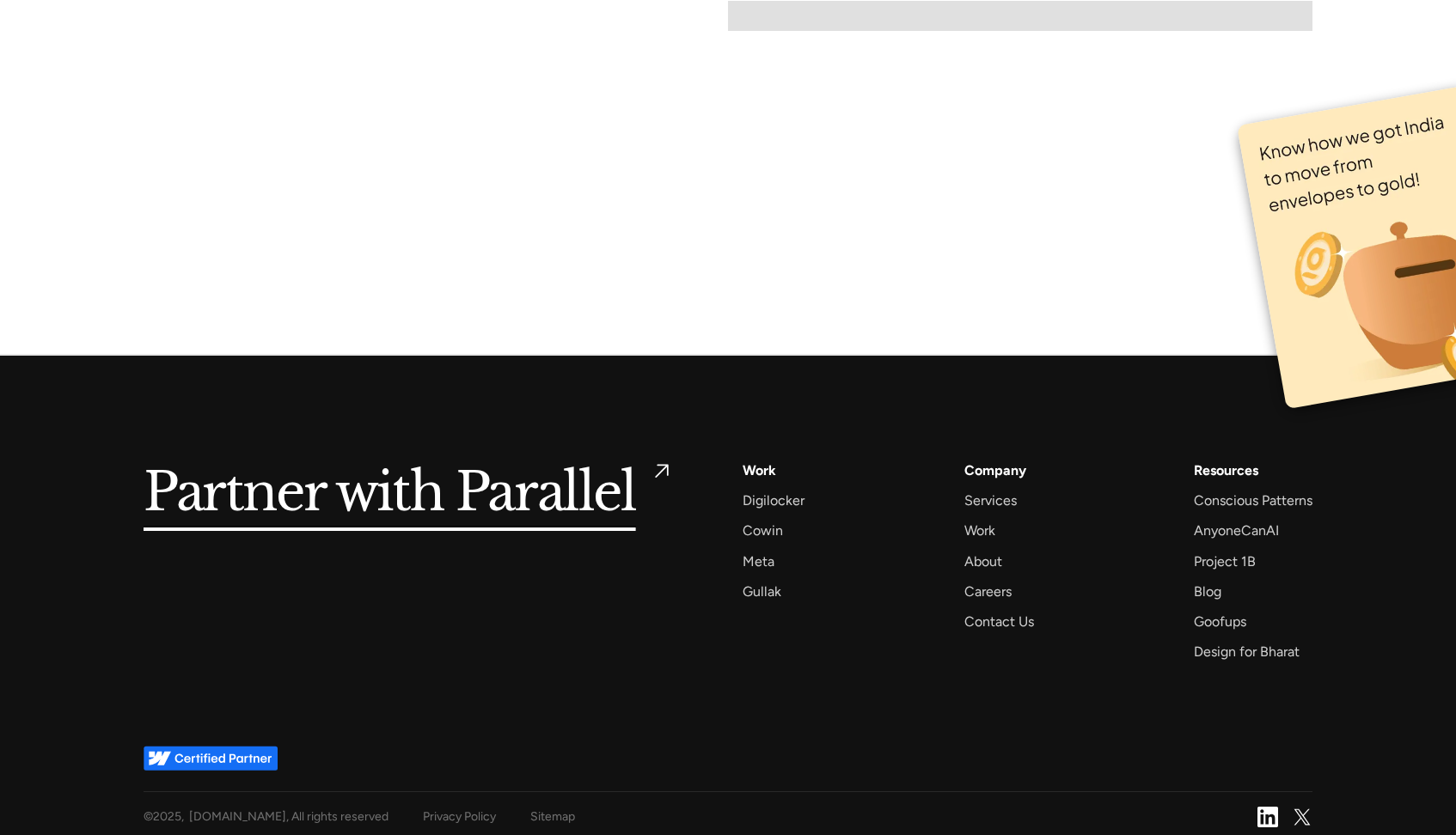
scroll to position [11724, 0]
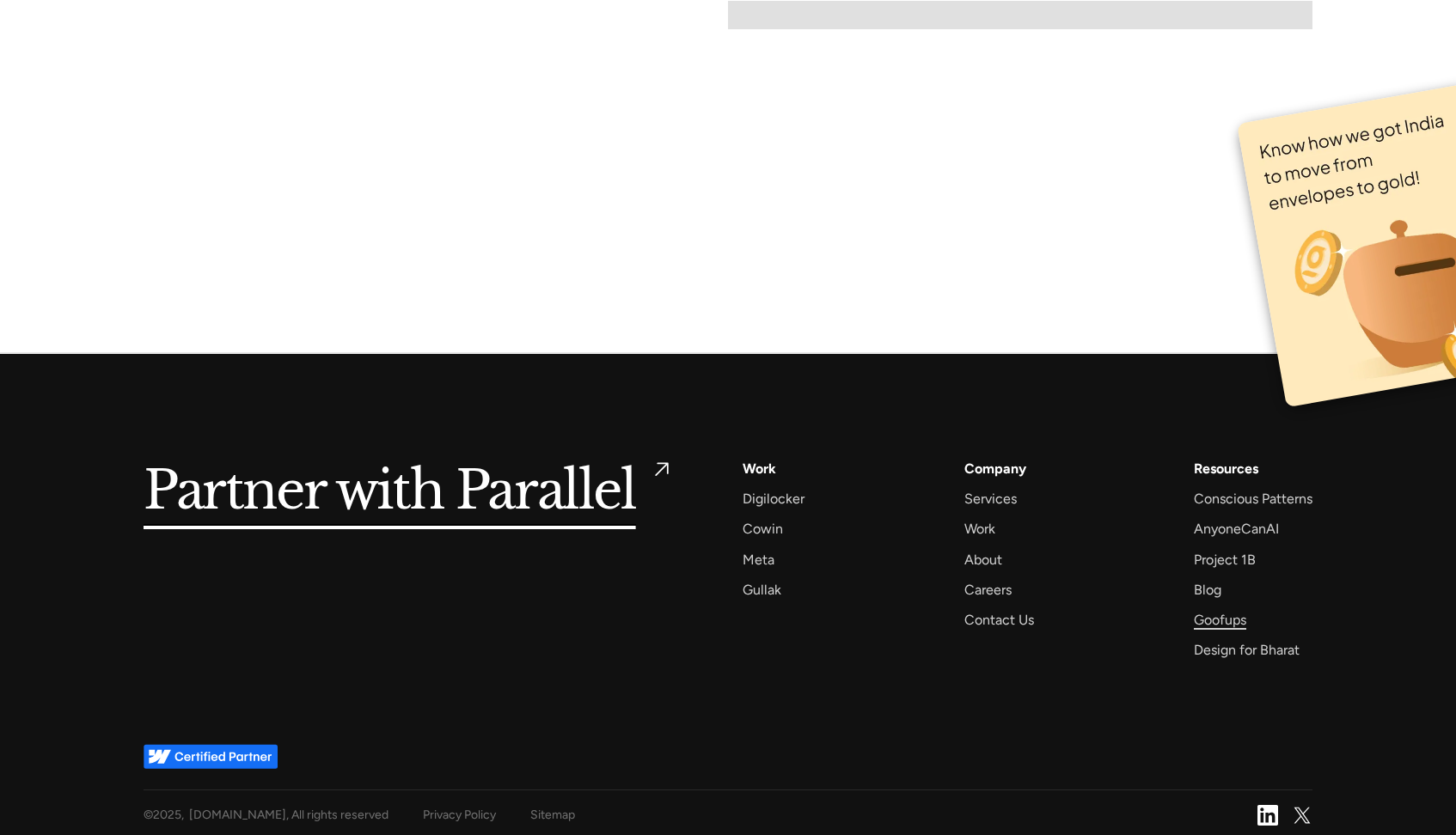
click at [1238, 614] on div "Goofups" at bounding box center [1220, 620] width 53 height 24
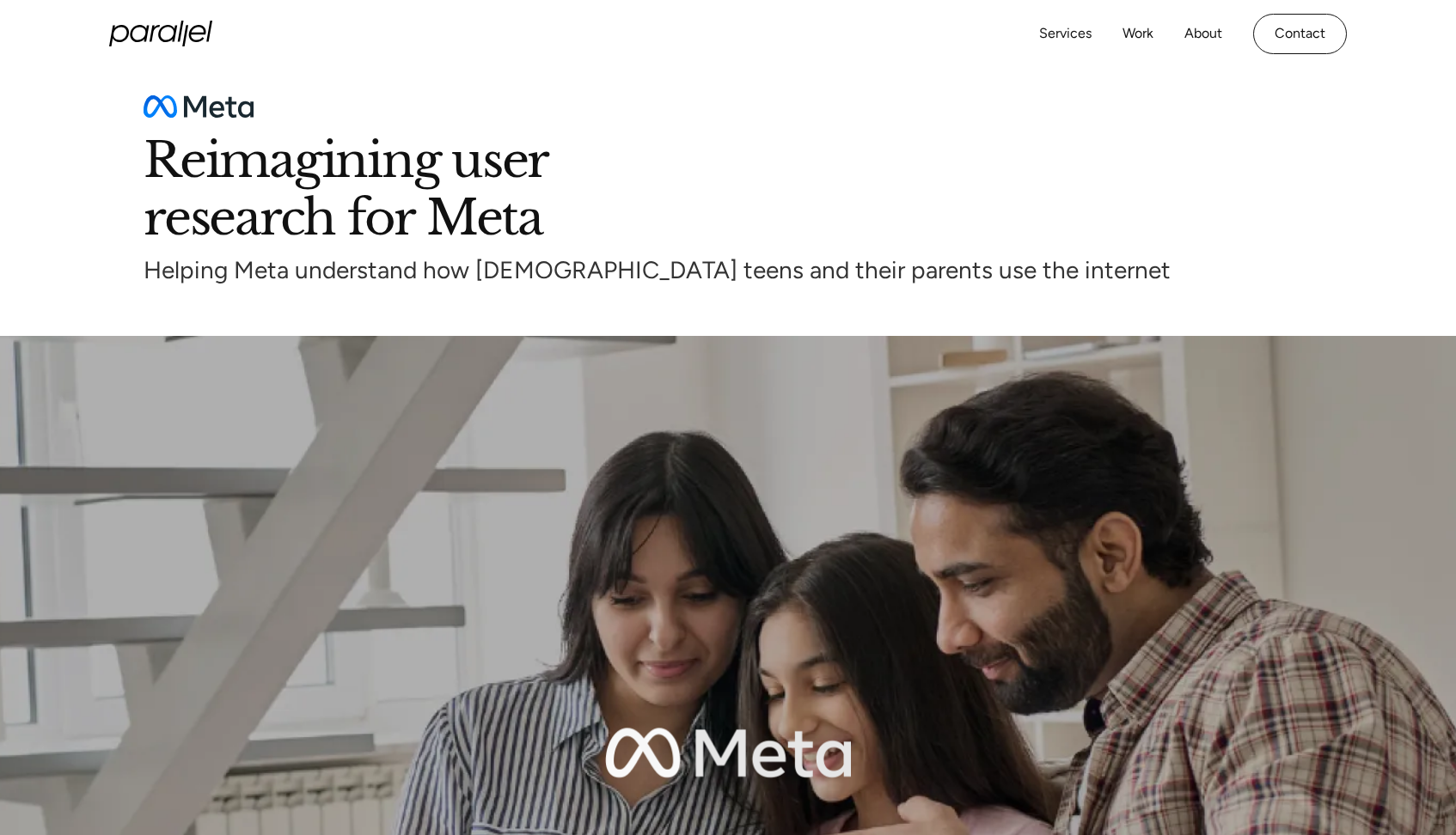
click at [175, 49] on div "Services Work About Careers Contact LinkedIn Twitter (X)" at bounding box center [728, 34] width 1238 height 68
click at [174, 29] on icon "home" at bounding box center [168, 33] width 19 height 17
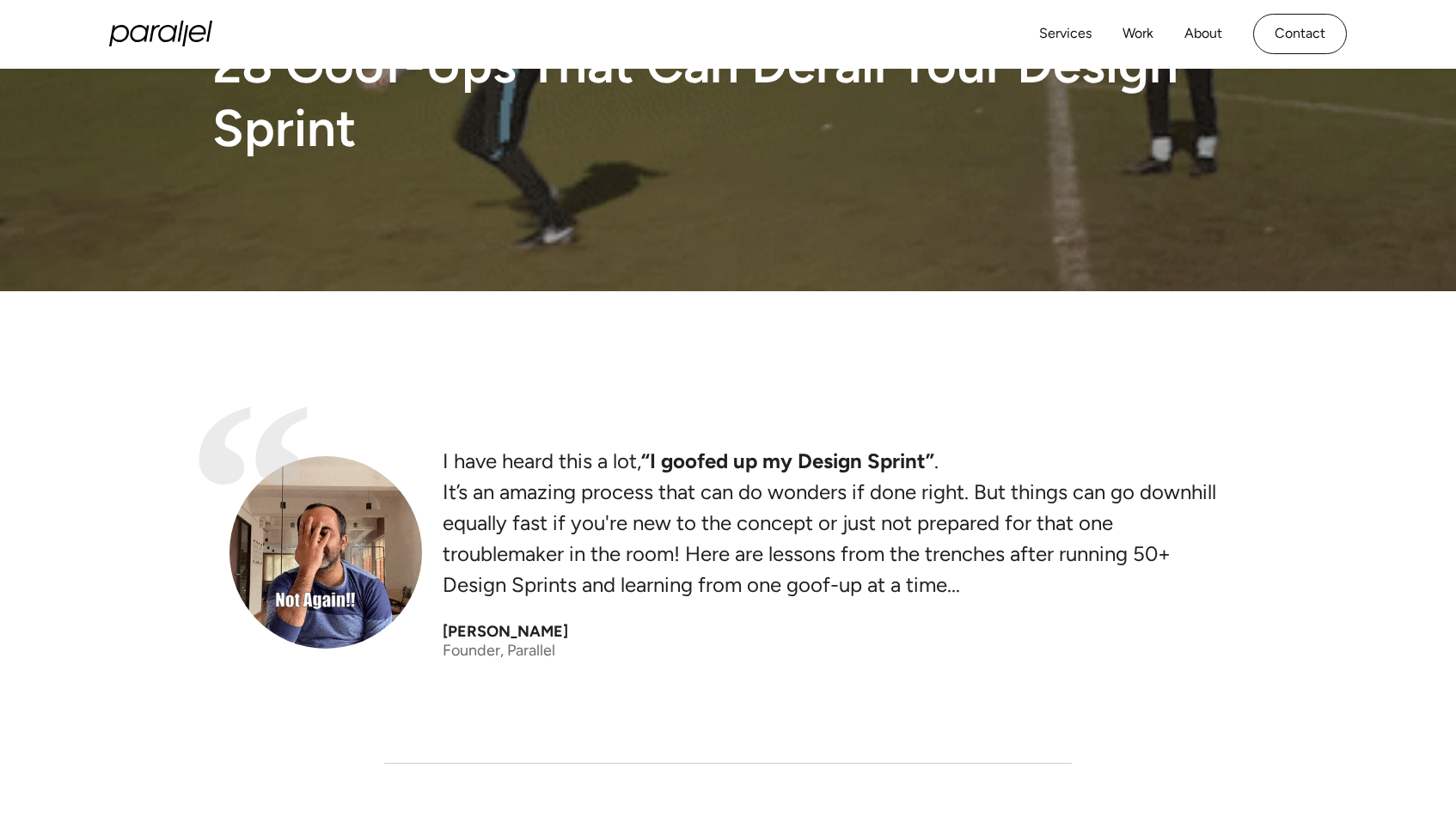
scroll to position [255, 0]
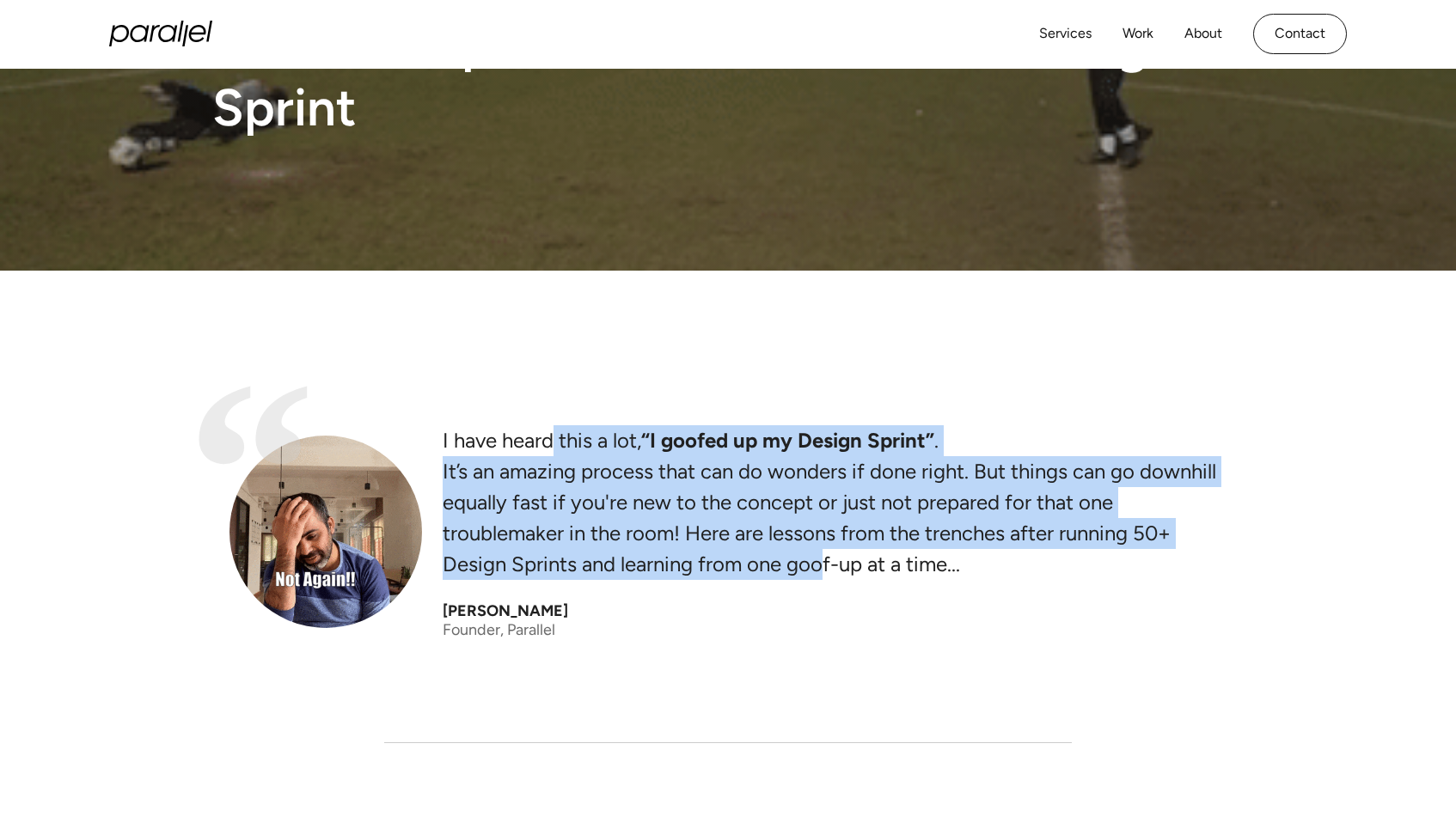
drag, startPoint x: 554, startPoint y: 443, endPoint x: 826, endPoint y: 552, distance: 293.0
click at [826, 552] on p "I have heard this a lot, “I goofed up my Design Sprint” . It’s an amazing proce…" at bounding box center [834, 503] width 784 height 155
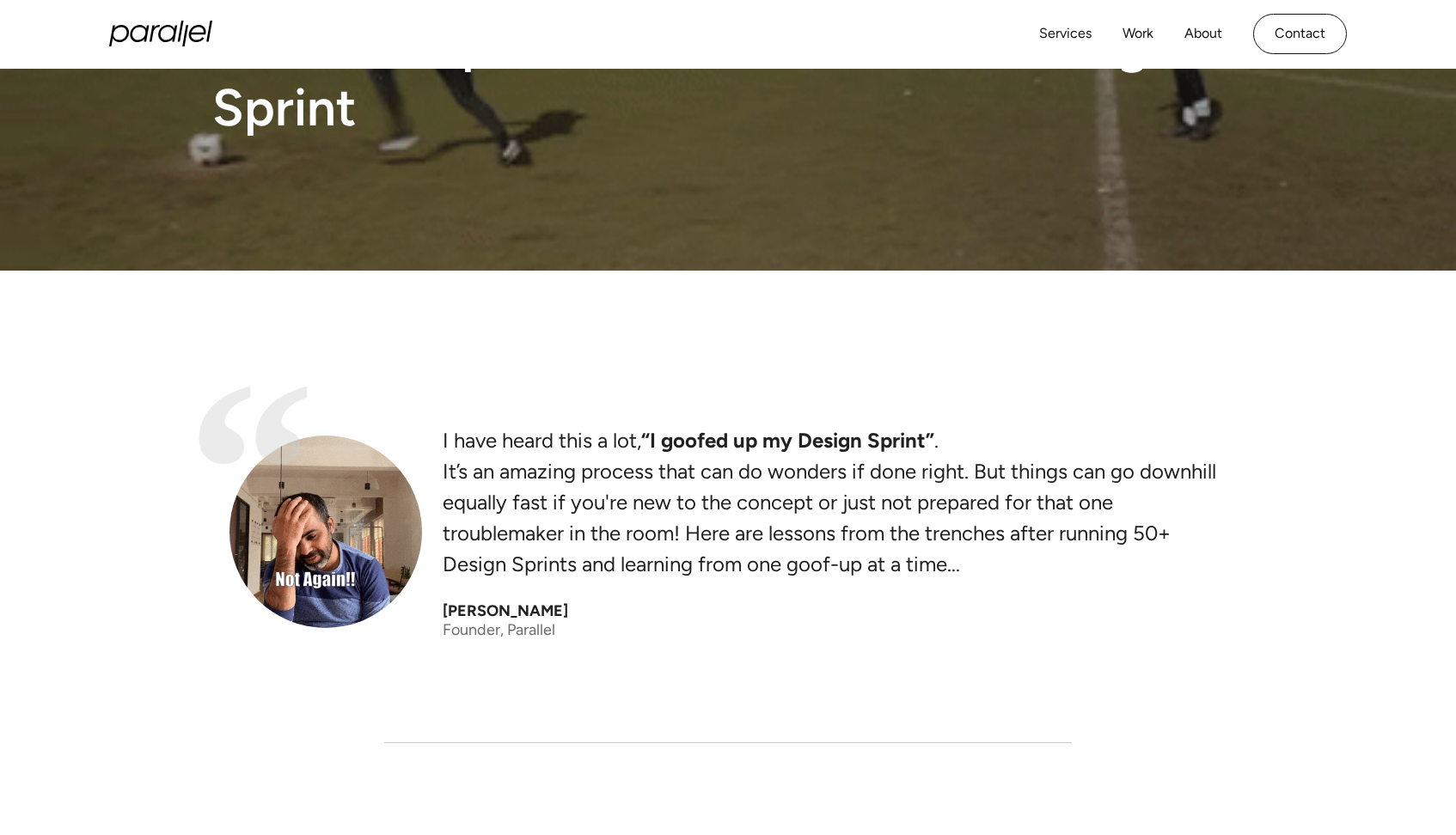
click at [715, 555] on p "I have heard this a lot, “I goofed up my Design Sprint” . It’s an amazing proce…" at bounding box center [834, 503] width 784 height 155
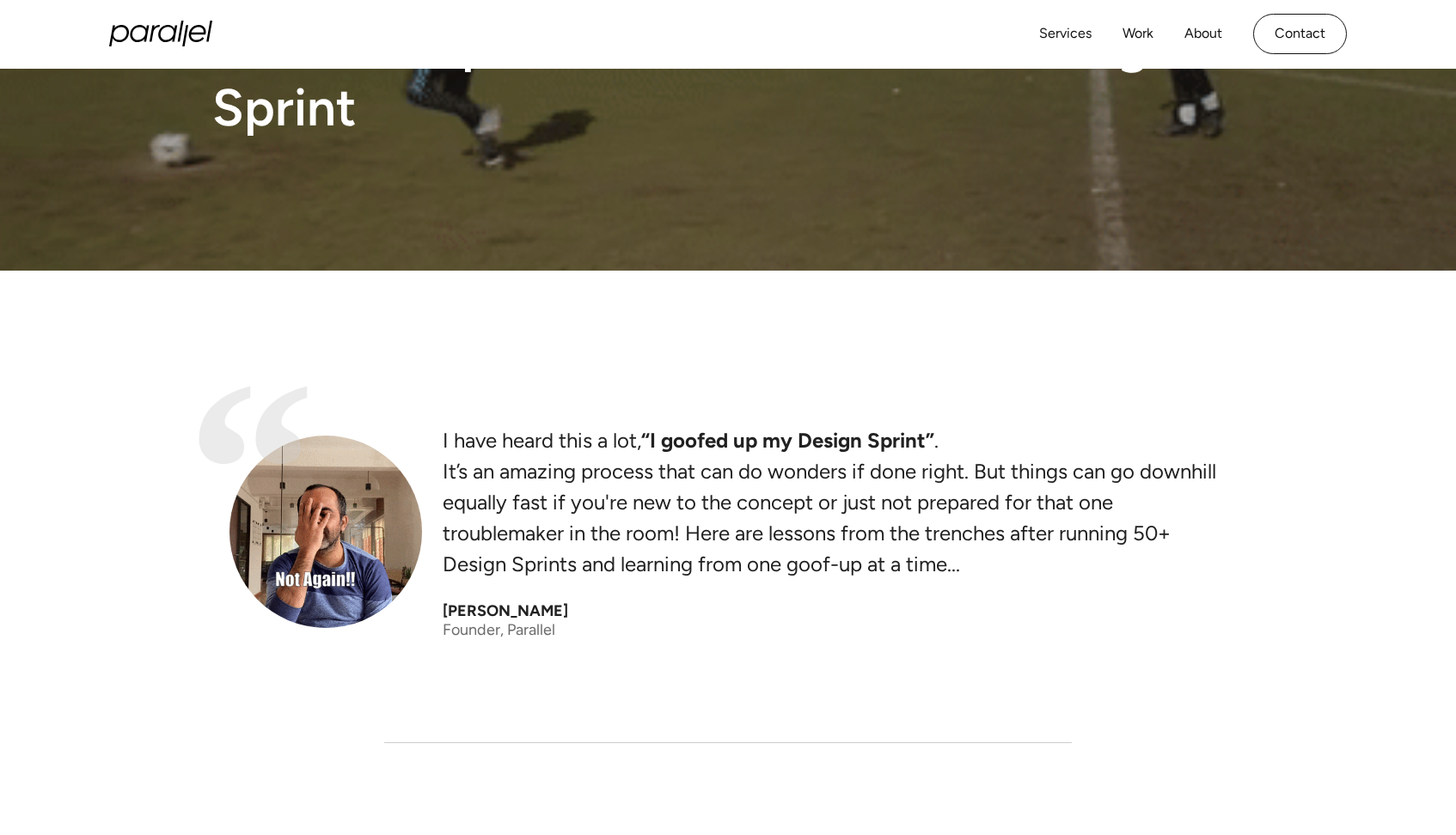
drag, startPoint x: 438, startPoint y: 608, endPoint x: 565, endPoint y: 605, distance: 127.0
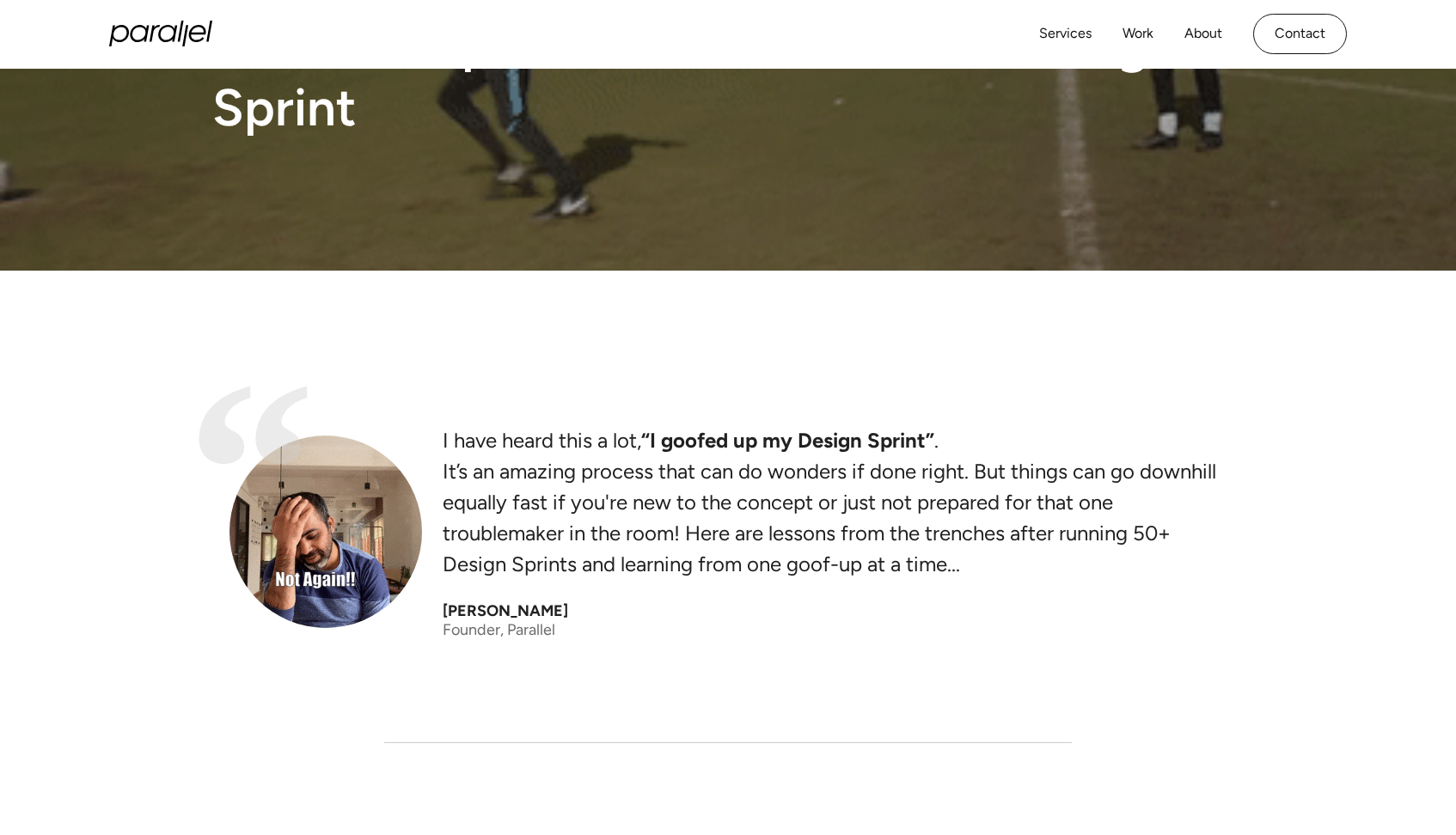
click at [565, 605] on div "“ I have heard this a lot, “I goofed up my Design Sprint” . It’s an amazing pro…" at bounding box center [728, 532] width 997 height 214
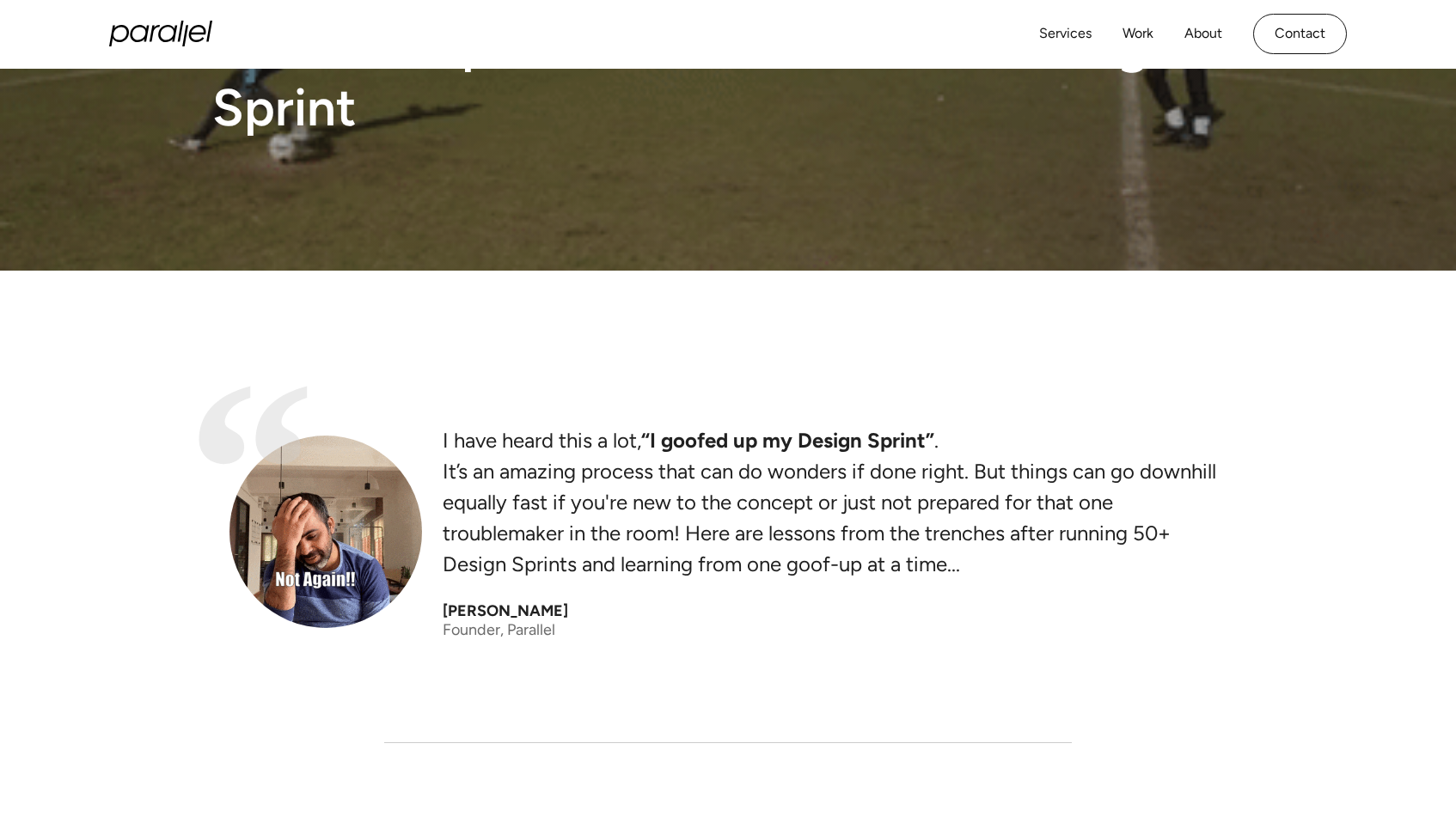
copy div "[PERSON_NAME]"
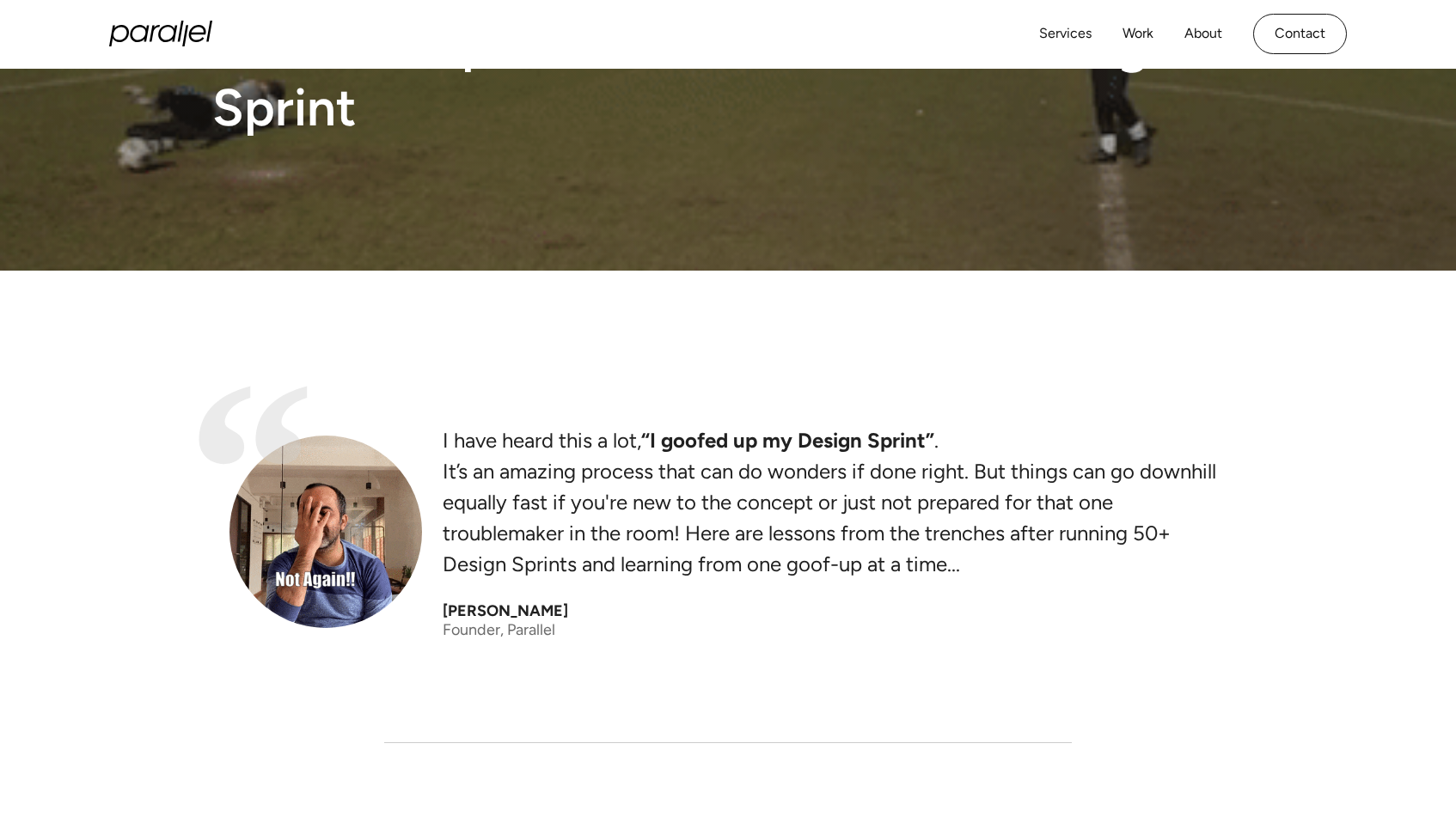
click at [735, 652] on div "“ I have heard this a lot, “I goofed up my Design Sprint” . It’s an amazing pro…" at bounding box center [728, 584] width 1456 height 318
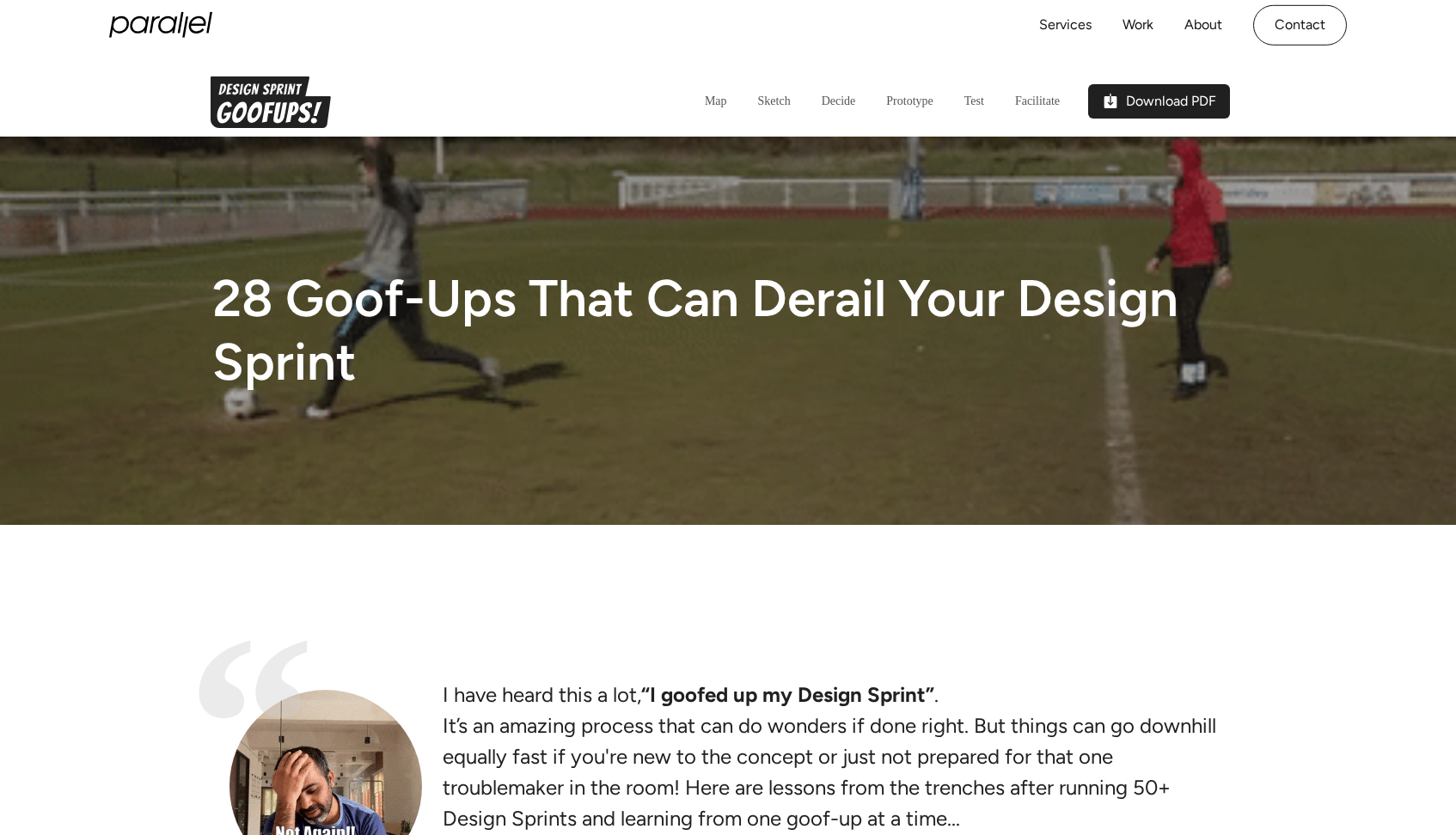
scroll to position [-3, 0]
